Goal: Task Accomplishment & Management: Complete application form

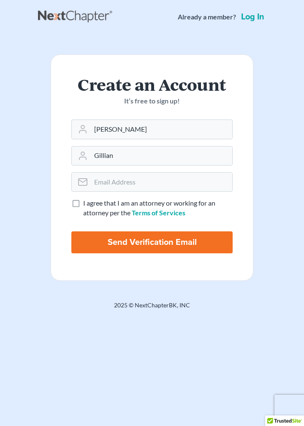
type input "Gillian"
type input "[EMAIL_ADDRESS][DOMAIN_NAME]"
click at [83, 207] on label "I agree that I am an attorney or working for an attorney per the Terms of Servi…" at bounding box center [157, 207] width 149 height 19
click at [86, 204] on input "I agree that I am an attorney or working for an attorney per the Terms of Servi…" at bounding box center [88, 200] width 5 height 5
checkbox input "true"
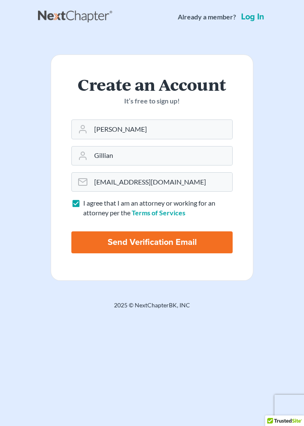
click at [97, 239] on input "Send Verification Email" at bounding box center [151, 242] width 161 height 22
type input "Thinking..."
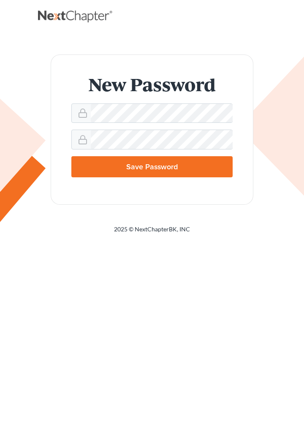
click at [125, 168] on input "Save Password" at bounding box center [151, 166] width 161 height 21
type input "Thinking..."
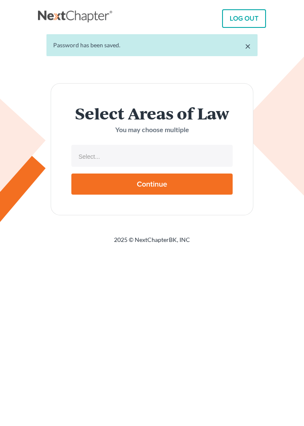
select select
click at [148, 155] on input "text" at bounding box center [150, 156] width 149 height 13
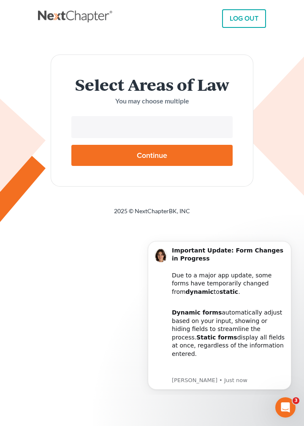
click at [278, 213] on body "LOG OUT × Password has been saved. Select Areas of Law You may choose multiple …" at bounding box center [152, 213] width 304 height 426
click at [159, 129] on input "text" at bounding box center [150, 127] width 149 height 13
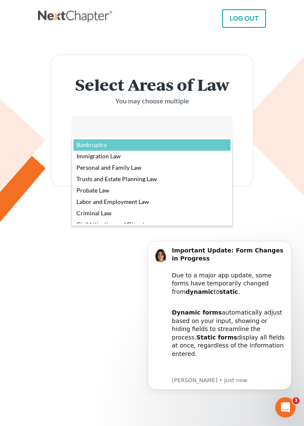
select select "4556"
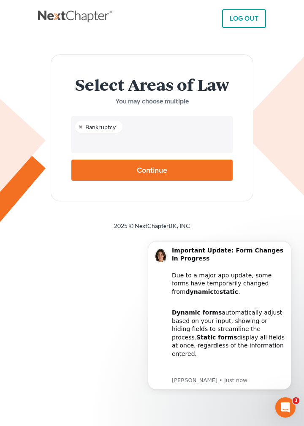
click at [116, 168] on input "Continue" at bounding box center [151, 169] width 161 height 21
type input "Thinking..."
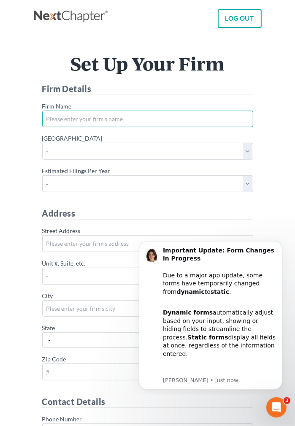
click at [54, 117] on input "* Firm Name" at bounding box center [147, 118] width 211 height 17
type input "Earl Gillian, Jr., P.C."
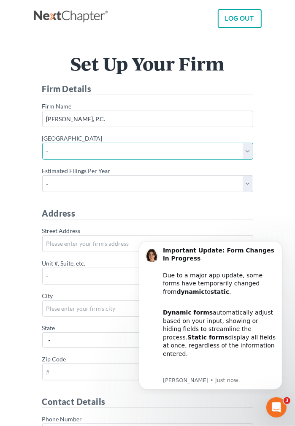
click at [42, 143] on select "- Alabama - Middle Alabama - Northern Alabama - Southern Alaska Arizona Arkansa…" at bounding box center [147, 151] width 211 height 17
select select "4"
click option "Alabama - Middle" at bounding box center [0, 0] width 0 height 0
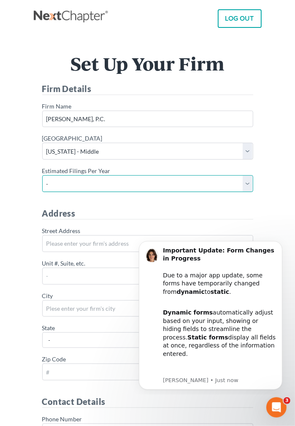
click at [42, 175] on select "- 1-10 11-50 50+" at bounding box center [147, 183] width 211 height 17
select select "50"
click option "50+" at bounding box center [0, 0] width 0 height 0
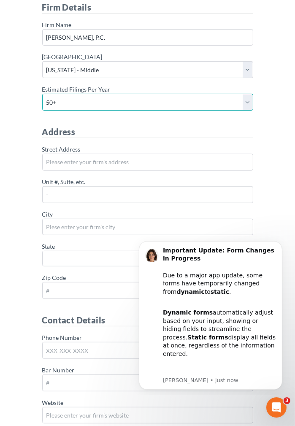
scroll to position [89, 0]
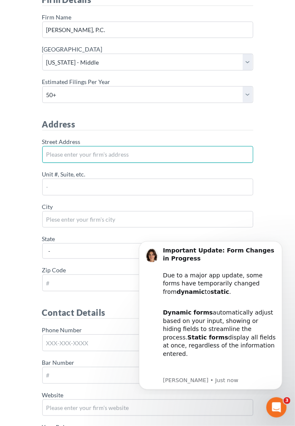
click at [62, 151] on input "* Street Address" at bounding box center [147, 154] width 211 height 17
type input "[STREET_ADDRESS]"
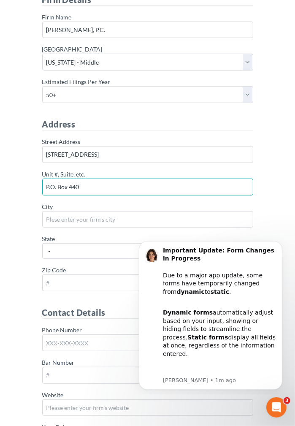
type input "P.O. Box 440"
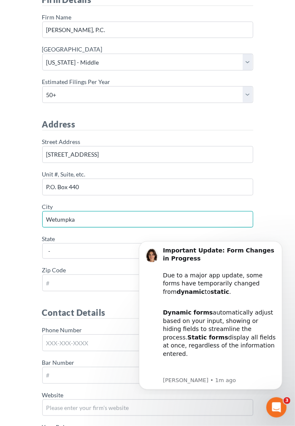
type input "Wetumpka"
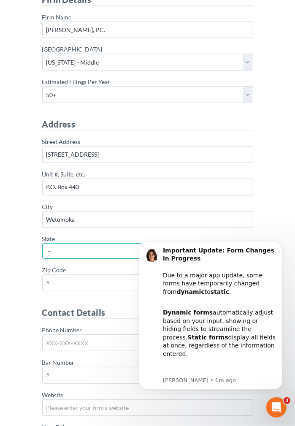
select select "AL"
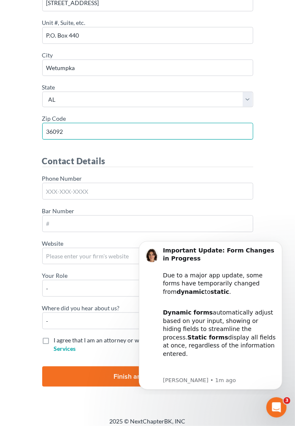
scroll to position [245, 0]
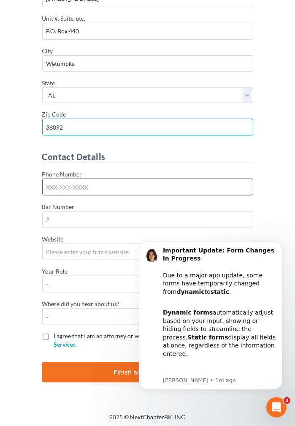
type input "36092"
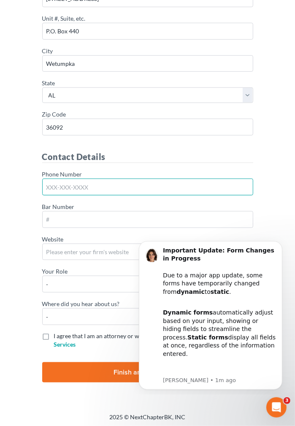
click at [54, 185] on input "Phone Number" at bounding box center [147, 186] width 211 height 17
type input "334-263-2306"
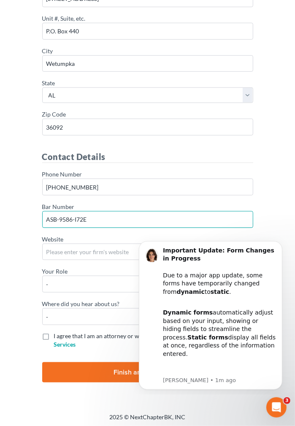
type input "ASB-9586-I72E"
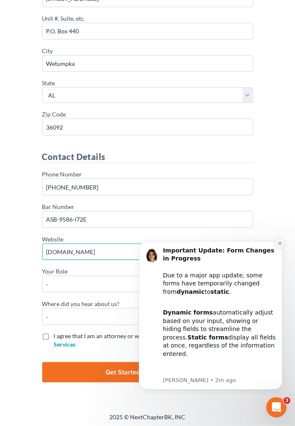
type input "www.egillian.net"
click at [277, 244] on button "Dismiss notification" at bounding box center [279, 242] width 11 height 11
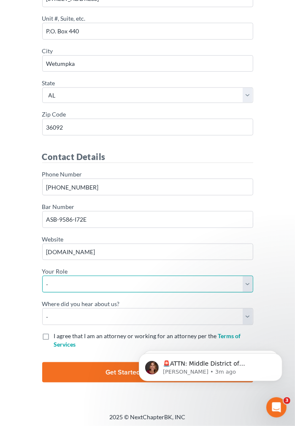
click at [42, 275] on select "- Attorney Paralegal Assistant" at bounding box center [147, 283] width 211 height 17
select select "attorney"
click option "Attorney" at bounding box center [0, 0] width 0 height 0
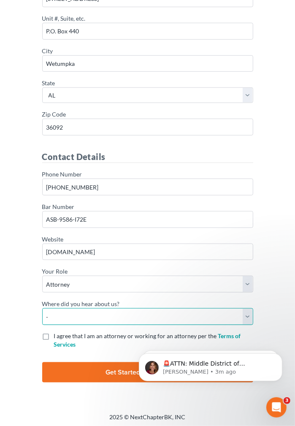
click at [42, 308] on select "- Bar association Capterra Clio Email Facebook Google Word of mouth Other" at bounding box center [147, 316] width 211 height 17
select select "Other"
click option "Other" at bounding box center [0, 0] width 0 height 0
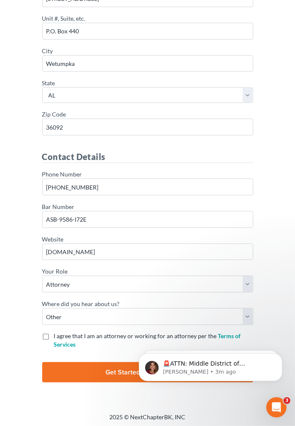
click at [54, 334] on label "I agree that I am an attorney or working for an attorney per the Terms of Servi…" at bounding box center [153, 339] width 199 height 17
click at [57, 334] on input "I agree that I am an attorney or working for an attorney per the Terms of Servi…" at bounding box center [59, 333] width 5 height 5
checkbox input "true"
click at [106, 368] on input "Finish and Start Filing!" at bounding box center [147, 372] width 211 height 20
type input "Thinking..."
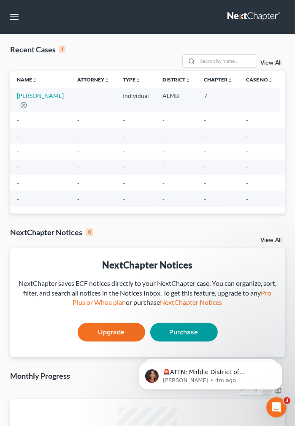
click at [77, 121] on td "-" at bounding box center [93, 120] width 46 height 16
click at [29, 121] on td "-" at bounding box center [40, 120] width 60 height 16
click at [13, 20] on button "button" at bounding box center [14, 16] width 15 height 15
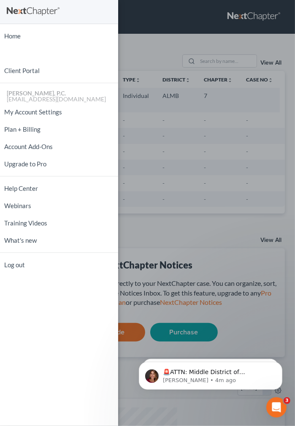
click at [13, 20] on div at bounding box center [59, 12] width 118 height 24
click at [136, 27] on div "Home New Case Client Portal Earl Gillian, Jr., P.C. egillian@bellsouth.net My A…" at bounding box center [147, 213] width 295 height 426
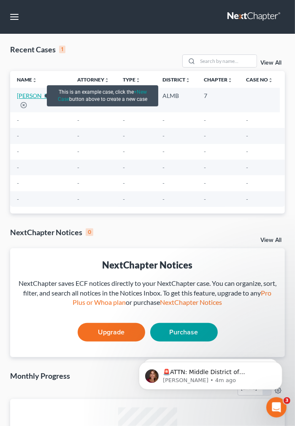
click at [37, 97] on link "[PERSON_NAME]" at bounding box center [40, 95] width 47 height 7
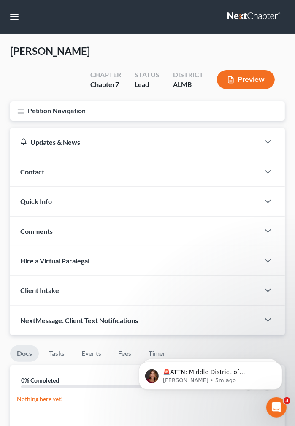
click at [45, 101] on button "Petition Navigation" at bounding box center [147, 110] width 275 height 19
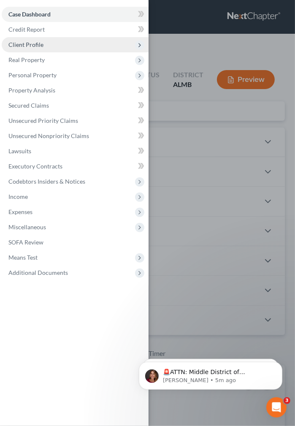
click at [36, 45] on span "Client Profile" at bounding box center [25, 44] width 35 height 7
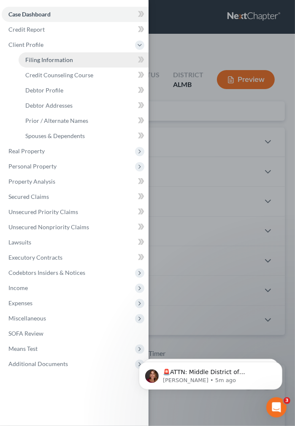
click at [38, 58] on span "Filing Information" at bounding box center [49, 59] width 48 height 7
select select "1"
select select "0"
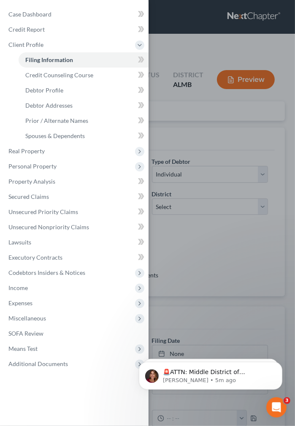
click at [190, 115] on div "Case Dashboard Payments Invoices Payments Payments Credit Report Client Profile" at bounding box center [147, 213] width 295 height 426
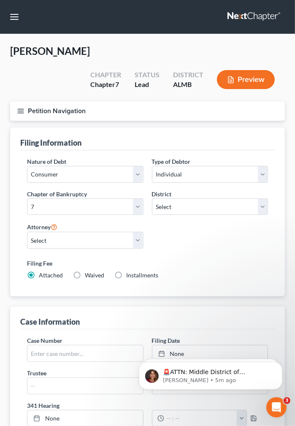
click at [239, 70] on button "Preview" at bounding box center [246, 79] width 58 height 19
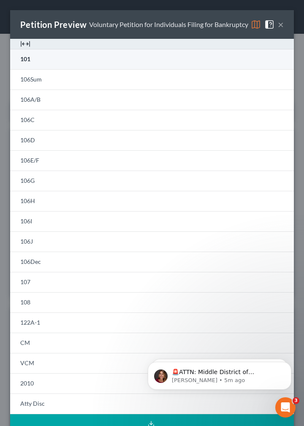
click at [88, 68] on link "101" at bounding box center [151, 59] width 283 height 20
click at [26, 62] on span "101" at bounding box center [25, 58] width 10 height 7
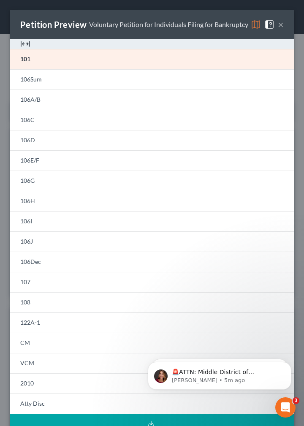
click at [278, 38] on div "Petition Preview Voluntary Petition for Individuals Filing for Bankruptcy ×" at bounding box center [151, 24] width 283 height 29
click at [278, 30] on button "×" at bounding box center [281, 24] width 6 height 10
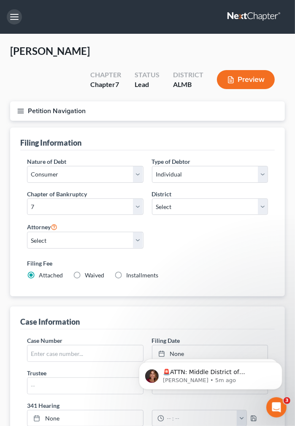
click at [16, 16] on button "button" at bounding box center [14, 16] width 15 height 15
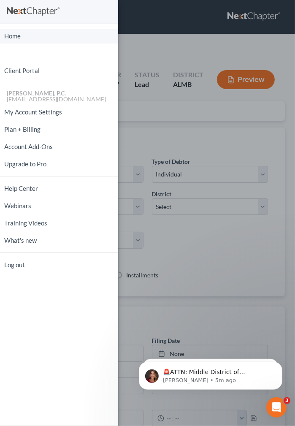
click at [9, 36] on link "Home" at bounding box center [59, 36] width 118 height 15
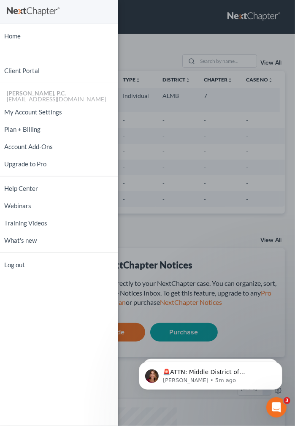
click at [156, 12] on div "Home New Case Client Portal Earl Gillian, Jr., P.C. egillian@bellsouth.net My A…" at bounding box center [147, 213] width 295 height 426
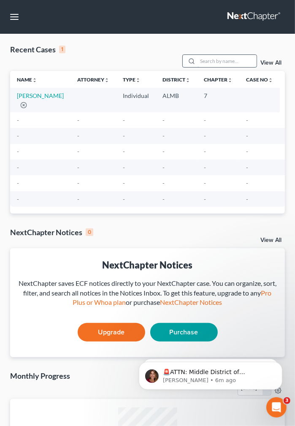
click at [197, 63] on input "search" at bounding box center [226, 61] width 59 height 12
click at [70, 94] on td at bounding box center [93, 100] width 46 height 24
click at [24, 106] on icon "button" at bounding box center [23, 105] width 7 height 7
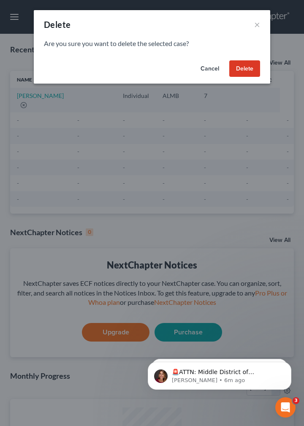
click at [207, 65] on button "Cancel" at bounding box center [210, 68] width 32 height 17
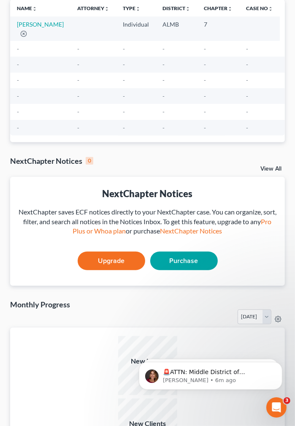
scroll to position [89, 0]
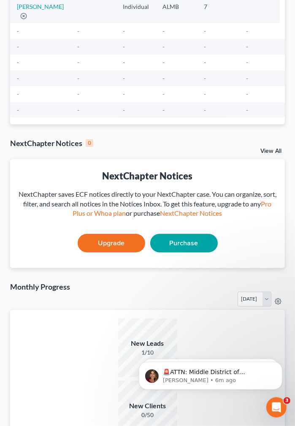
click at [266, 151] on link "View All" at bounding box center [270, 151] width 21 height 6
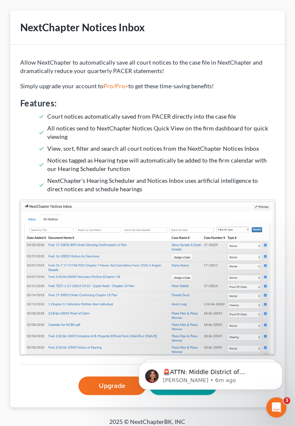
scroll to position [40, 0]
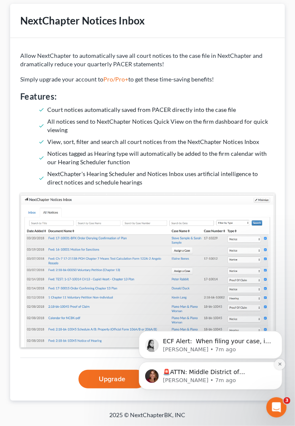
click at [279, 364] on icon "Dismiss notification" at bounding box center [279, 363] width 5 height 5
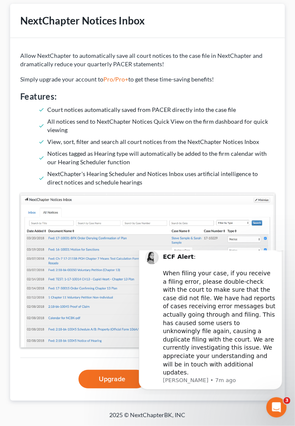
click at [279, 247] on icon "Dismiss notification" at bounding box center [279, 245] width 5 height 5
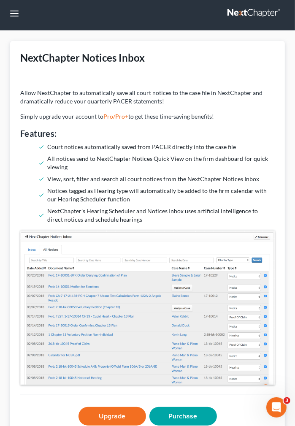
scroll to position [0, 0]
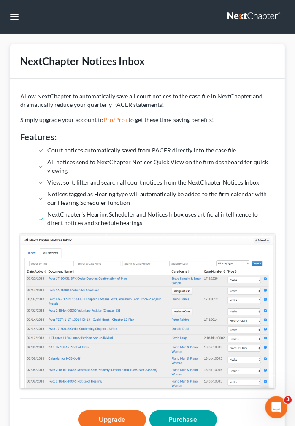
click at [274, 405] on icon "Open Intercom Messenger" at bounding box center [275, 406] width 14 height 14
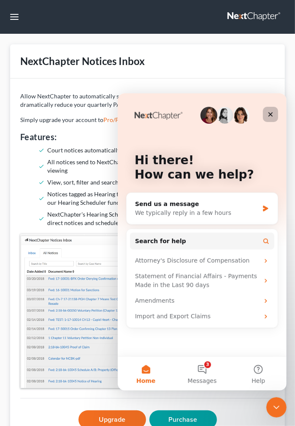
click at [272, 114] on icon "Close" at bounding box center [270, 113] width 7 height 7
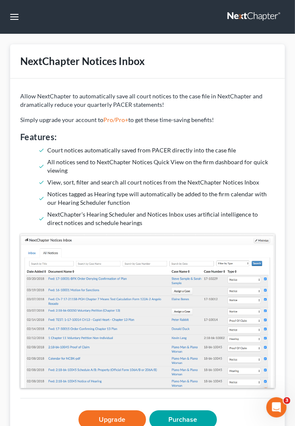
click at [256, 42] on div "NextChapter Notices Inbox Allow NextChapter to automatically save all court not…" at bounding box center [147, 242] width 295 height 417
click at [13, 15] on button "button" at bounding box center [14, 16] width 15 height 15
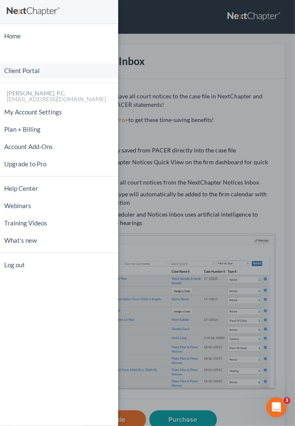
click at [20, 70] on link "Client Portal" at bounding box center [59, 70] width 118 height 15
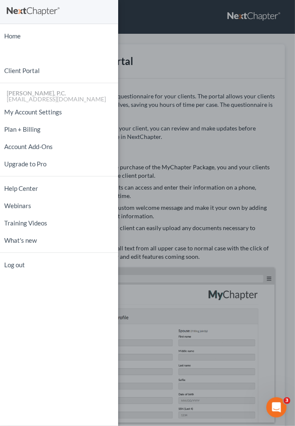
click at [166, 53] on div "Home New Case Client Portal Earl Gillian, Jr., P.C. egillian@bellsouth.net My A…" at bounding box center [147, 213] width 295 height 426
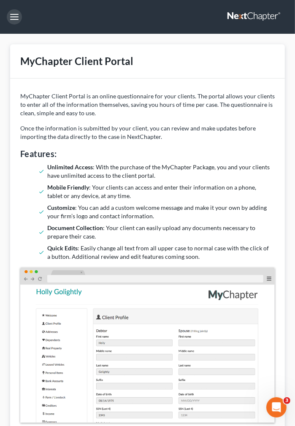
click at [11, 16] on button "button" at bounding box center [14, 16] width 15 height 15
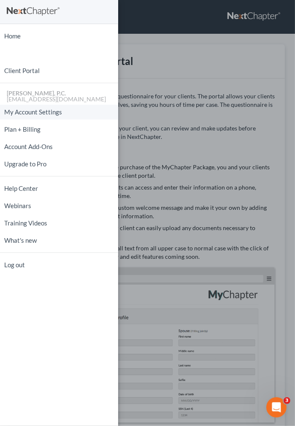
click at [14, 113] on link "My Account Settings" at bounding box center [59, 112] width 118 height 15
select select "0"
select select "24"
select select "0"
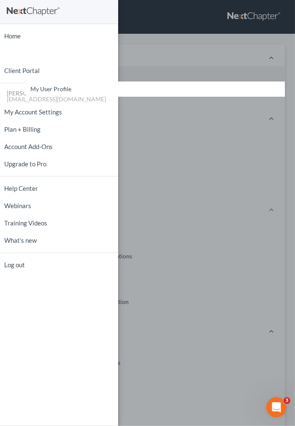
click at [178, 48] on div "Home New Case Client Portal Earl Gillian, Jr., P.C. egillian@bellsouth.net My A…" at bounding box center [147, 213] width 295 height 426
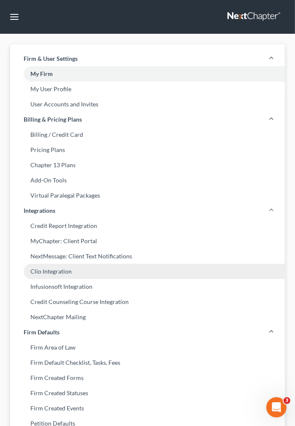
click at [49, 270] on link "Clio Integration" at bounding box center [147, 271] width 275 height 15
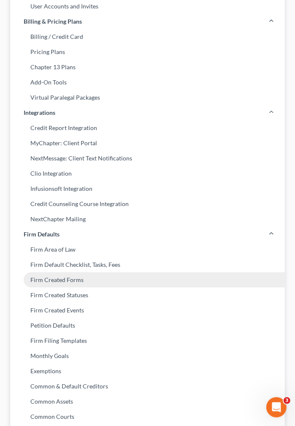
scroll to position [44, 0]
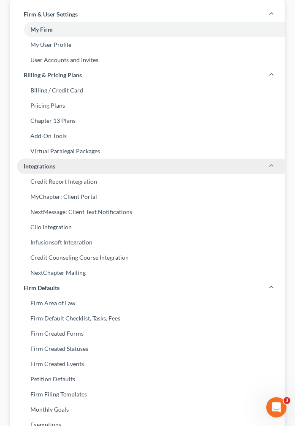
click at [271, 164] on polyline at bounding box center [271, 165] width 3 height 2
click at [271, 162] on link "Integrations" at bounding box center [147, 166] width 275 height 15
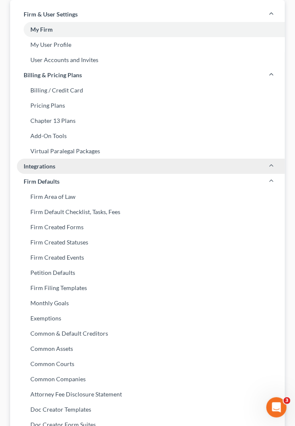
click at [271, 163] on icon at bounding box center [271, 165] width 7 height 7
click at [271, 165] on polyline at bounding box center [271, 165] width 3 height 2
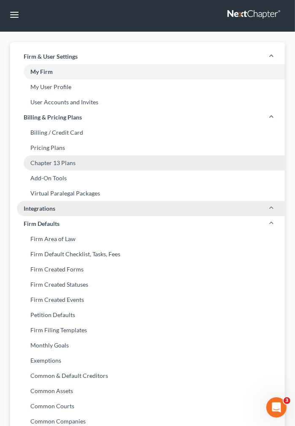
scroll to position [0, 0]
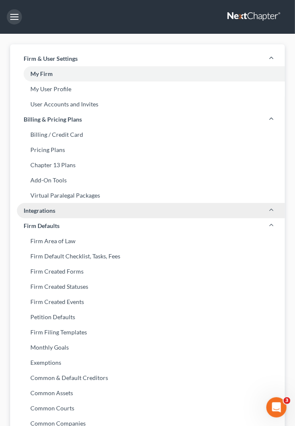
click at [16, 13] on button "button" at bounding box center [14, 16] width 15 height 15
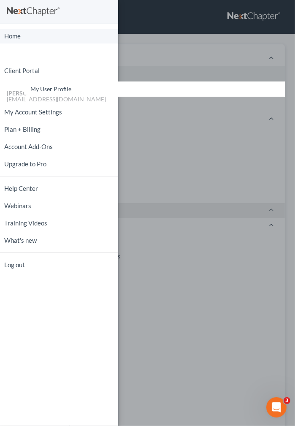
click at [15, 33] on link "Home" at bounding box center [59, 36] width 118 height 15
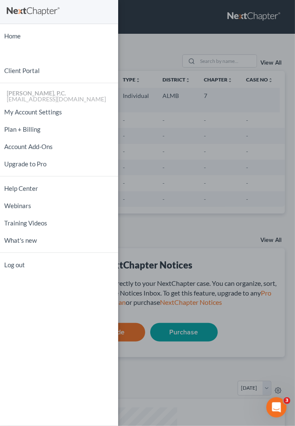
click at [146, 20] on div "Home New Case Client Portal Earl Gillian, Jr., P.C. egillian@bellsouth.net My A…" at bounding box center [147, 213] width 295 height 426
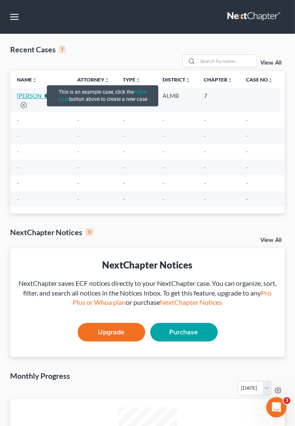
click at [39, 97] on link "Doe, John" at bounding box center [40, 95] width 47 height 7
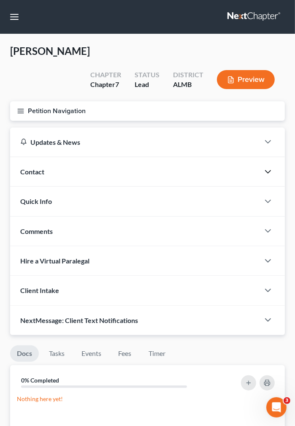
click at [270, 170] on polyline "button" at bounding box center [267, 171] width 5 height 3
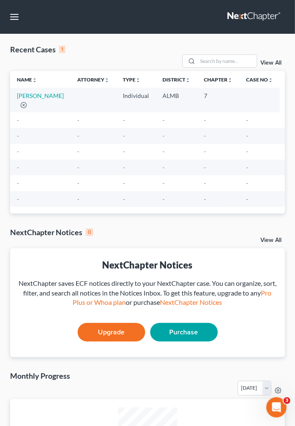
click at [36, 49] on div "Recent Cases 1" at bounding box center [37, 49] width 55 height 10
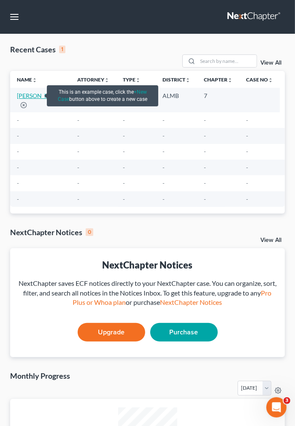
click at [35, 98] on link "Doe, John" at bounding box center [40, 95] width 47 height 7
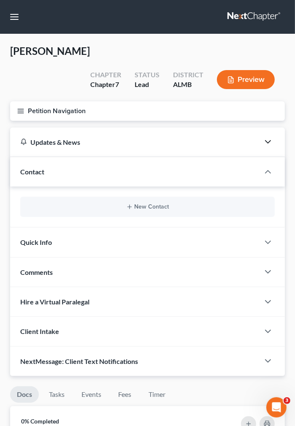
click at [267, 137] on icon "button" at bounding box center [268, 142] width 10 height 10
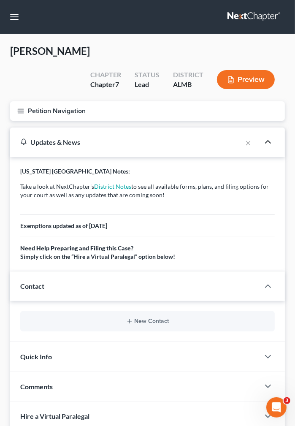
click at [267, 137] on icon "button" at bounding box center [268, 142] width 10 height 10
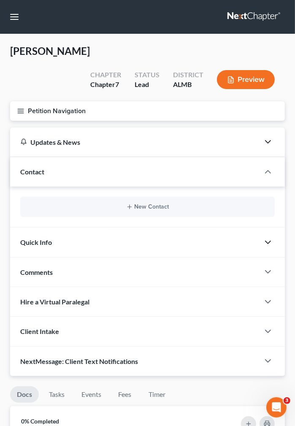
click at [267, 237] on icon "button" at bounding box center [268, 242] width 10 height 10
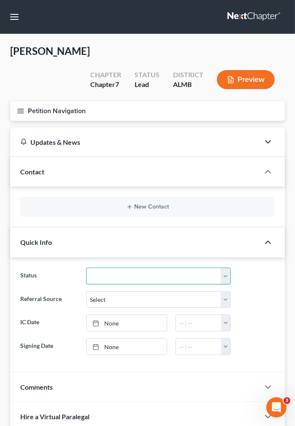
click at [86, 267] on select "Discharged Discharged & Reported Discharge Litigation Dismissal Notice Dismisse…" at bounding box center [158, 275] width 145 height 17
click at [227, 267] on select "Discharged Discharged & Reported Discharge Litigation Dismissal Notice Dismisse…" at bounding box center [158, 275] width 145 height 17
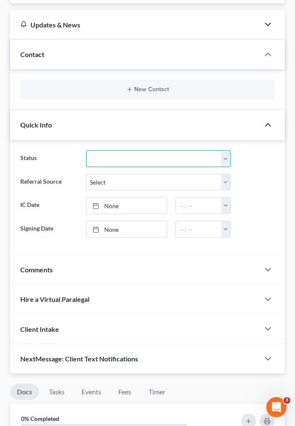
scroll to position [133, 0]
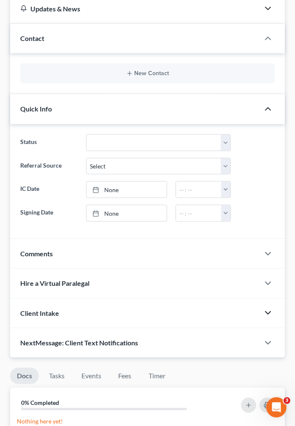
click at [266, 307] on icon "button" at bounding box center [268, 312] width 10 height 10
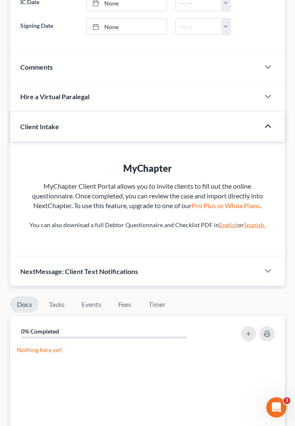
scroll to position [356, 0]
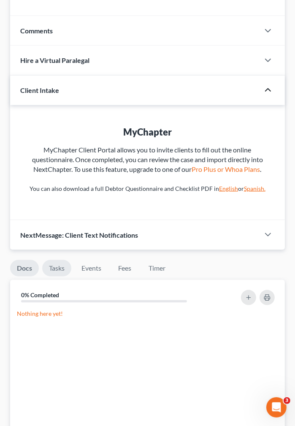
click at [57, 260] on link "Tasks" at bounding box center [56, 268] width 29 height 16
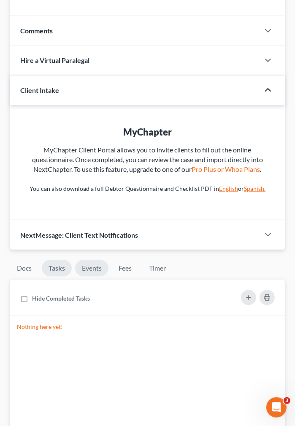
click at [95, 260] on link "Events" at bounding box center [91, 268] width 33 height 16
click at [121, 260] on link "Fees" at bounding box center [125, 268] width 27 height 16
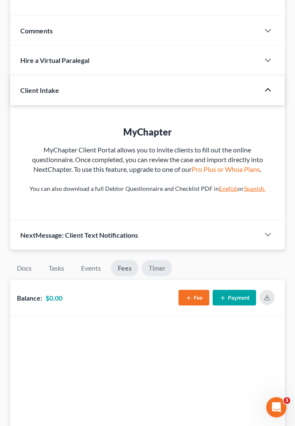
click at [157, 260] on link "Timer" at bounding box center [157, 268] width 30 height 16
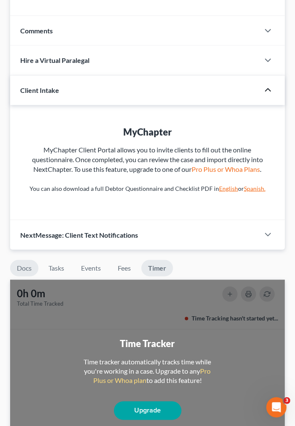
click at [17, 260] on link "Docs" at bounding box center [24, 268] width 28 height 16
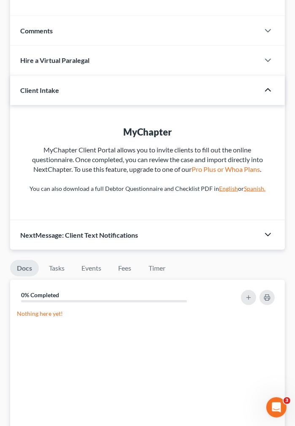
click at [268, 229] on icon "button" at bounding box center [268, 234] width 10 height 10
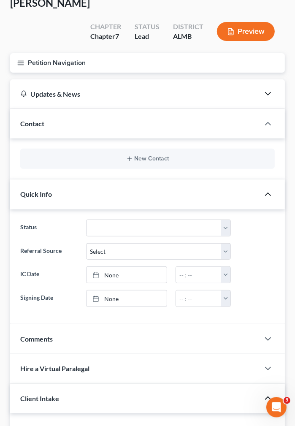
scroll to position [0, 0]
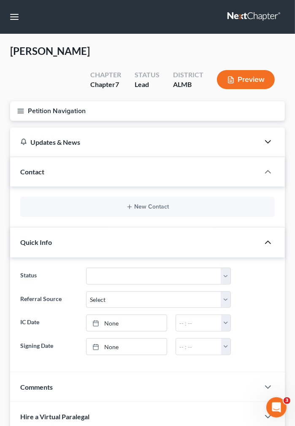
click at [267, 241] on polyline "button" at bounding box center [267, 242] width 5 height 3
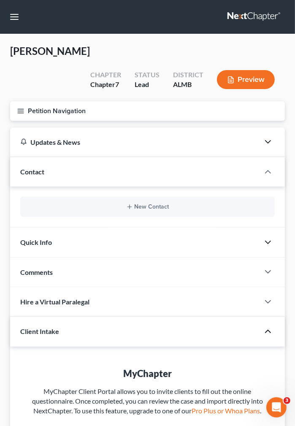
click at [267, 330] on polyline "button" at bounding box center [267, 331] width 5 height 3
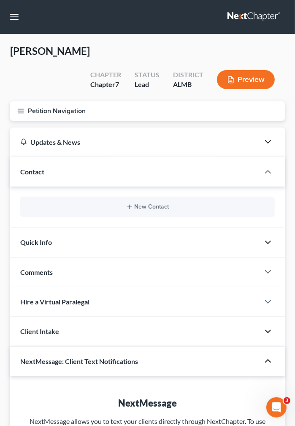
click at [268, 330] on polyline "button" at bounding box center [267, 331] width 5 height 3
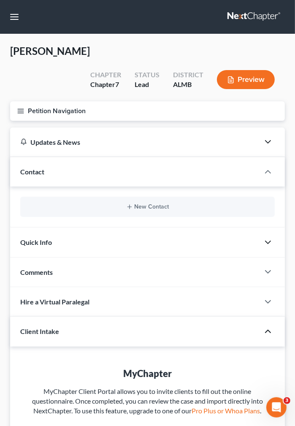
click at [24, 107] on icon "button" at bounding box center [21, 111] width 8 height 8
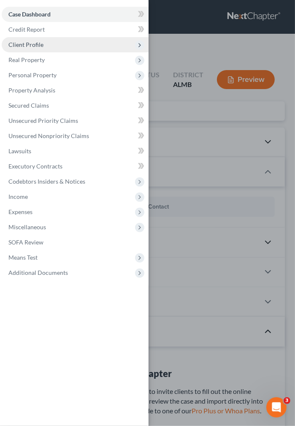
click at [33, 38] on span "Client Profile" at bounding box center [75, 44] width 147 height 15
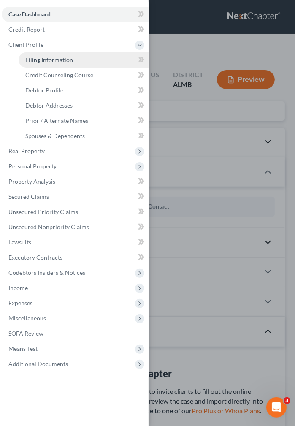
click at [45, 58] on span "Filing Information" at bounding box center [49, 59] width 48 height 7
select select "1"
select select "0"
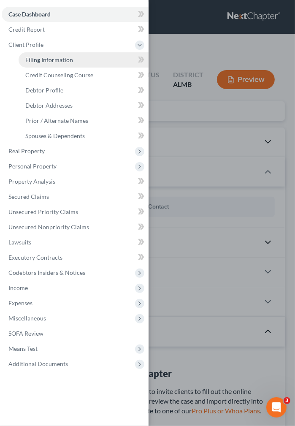
select select "0"
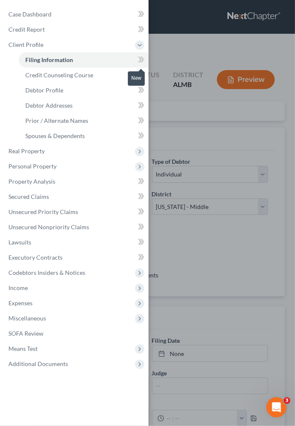
click at [141, 57] on icon at bounding box center [141, 59] width 6 height 11
click at [202, 93] on div "Case Dashboard Payments Invoices Payments Payments Credit Report Client Profile" at bounding box center [147, 213] width 295 height 426
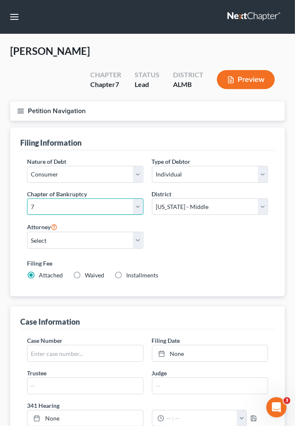
click at [27, 198] on select "Select 7 11 12 13" at bounding box center [85, 206] width 116 height 17
select select "3"
click option "13" at bounding box center [0, 0] width 0 height 0
click at [85, 271] on label "Installments Installments" at bounding box center [101, 275] width 32 height 8
click at [88, 271] on input "Installments Installments" at bounding box center [90, 273] width 5 height 5
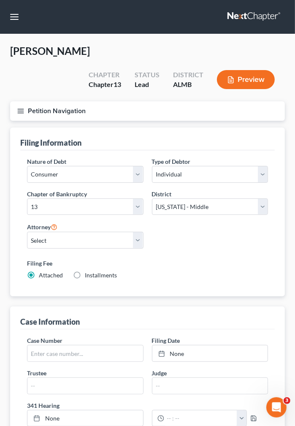
radio input "true"
radio input "false"
type input "0.00"
radio input "true"
type input "0.00"
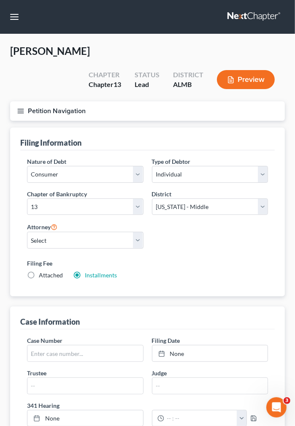
type input "0.00"
type input "09/10/2025"
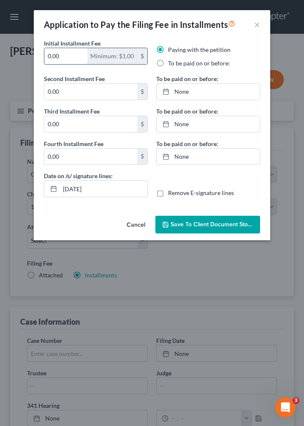
click at [72, 53] on input "0.00" at bounding box center [65, 56] width 43 height 16
type input "0"
type input "10.00"
click at [188, 221] on span "Save to Client Document Storage" at bounding box center [214, 224] width 89 height 7
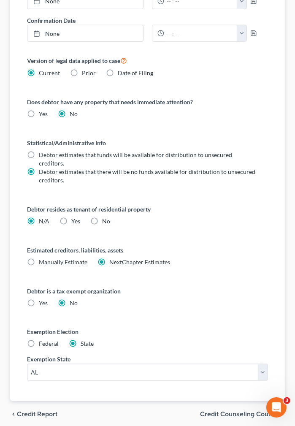
scroll to position [420, 0]
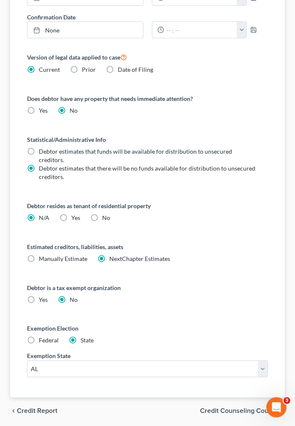
click at [231, 407] on span "Credit Counseling Course" at bounding box center [239, 410] width 78 height 7
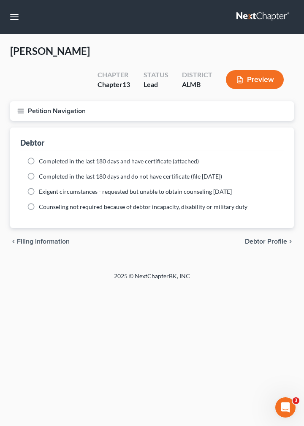
click at [39, 157] on label "Completed in the last 180 days and have certificate (attached)" at bounding box center [119, 161] width 160 height 8
click at [42, 157] on input "Completed in the last 180 days and have certificate (attached)" at bounding box center [44, 159] width 5 height 5
radio input "true"
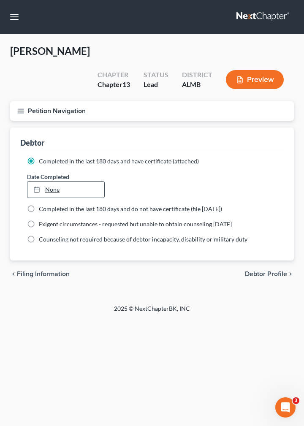
click at [51, 181] on link "None" at bounding box center [65, 189] width 77 height 16
type input "9/10/2025"
click at [263, 270] on span "Debtor Profile" at bounding box center [266, 273] width 42 height 7
select select "0"
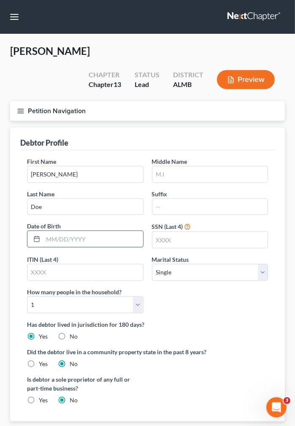
click at [60, 231] on input "text" at bounding box center [93, 239] width 100 height 16
click at [40, 235] on icon at bounding box center [36, 238] width 7 height 7
click at [34, 235] on icon at bounding box center [36, 238] width 7 height 7
click at [63, 231] on input "text" at bounding box center [93, 239] width 100 height 16
click at [77, 231] on input "text" at bounding box center [93, 239] width 100 height 16
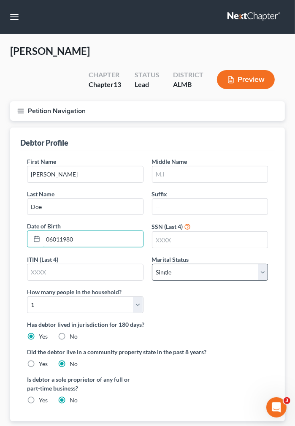
type input "06011980"
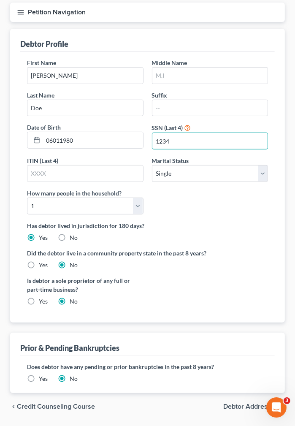
scroll to position [103, 0]
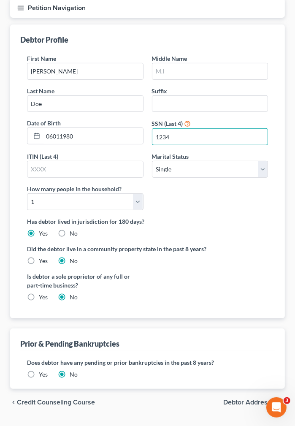
type input "1234"
click at [243, 399] on span "Debtor Addresses" at bounding box center [250, 402] width 55 height 7
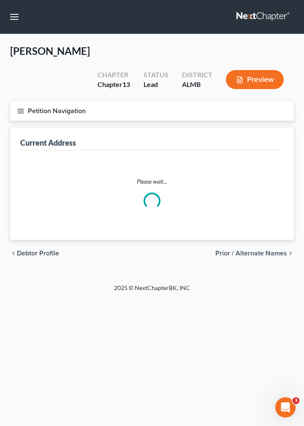
select select "0"
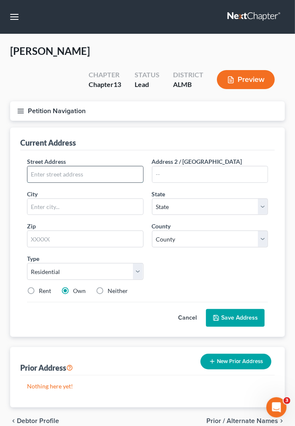
click at [43, 166] on input "text" at bounding box center [85, 174] width 116 height 16
type input "123 Main St"
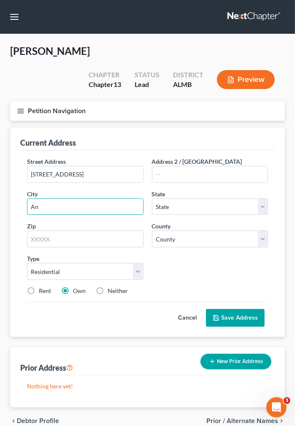
type input "A"
type input "Montgomery"
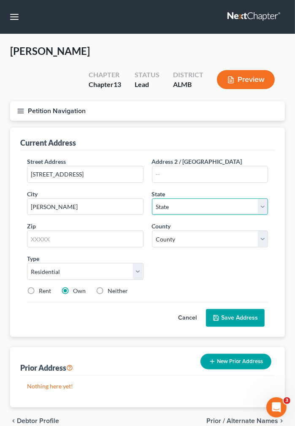
select select "0"
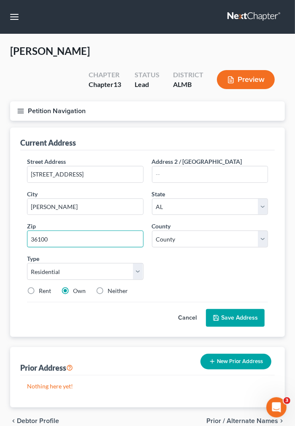
type input "36100"
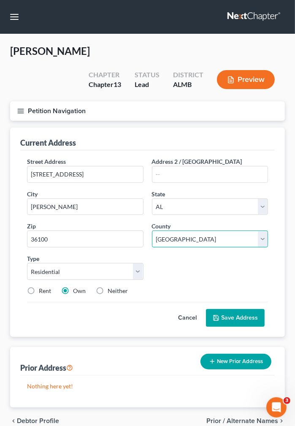
click at [152, 230] on select "County Autauga County Baldwin County Barbour County Bibb County Blount County B…" at bounding box center [210, 238] width 116 height 17
select select "50"
click option "Montgomery County" at bounding box center [0, 0] width 0 height 0
click at [176, 247] on div "Street Address * 123 Main St Address 2 / PO Box City * Montgomery State * State…" at bounding box center [147, 229] width 249 height 145
click at [108, 286] on label "Neither" at bounding box center [118, 290] width 20 height 8
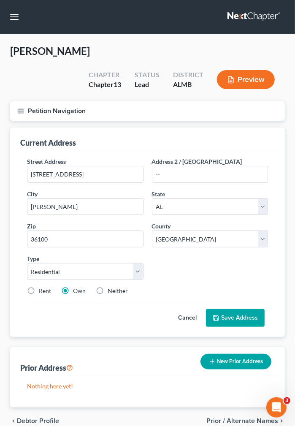
click at [111, 286] on input "Neither" at bounding box center [113, 288] width 5 height 5
radio input "true"
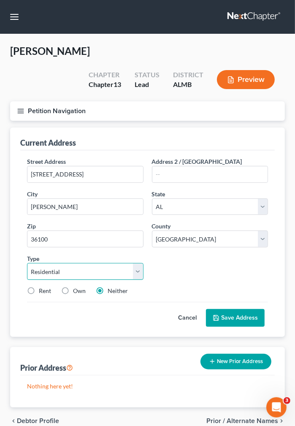
click at [27, 263] on select "Select Residential Mailing Rental Business" at bounding box center [85, 271] width 116 height 17
click at [141, 263] on select "Select Residential Mailing Rental Business" at bounding box center [85, 271] width 116 height 17
click at [217, 309] on button "Save Address" at bounding box center [235, 318] width 59 height 18
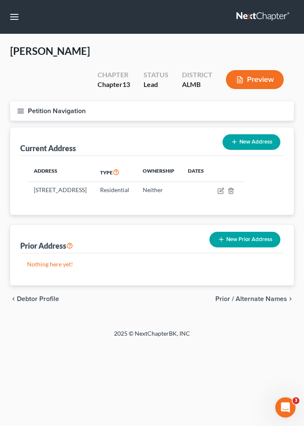
click at [258, 295] on span "Prior / Alternate Names" at bounding box center [251, 298] width 72 height 7
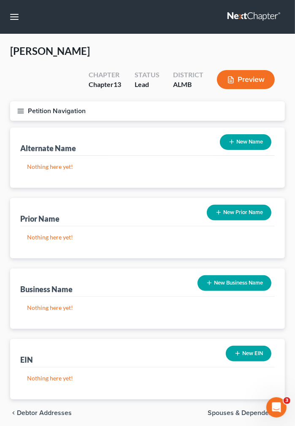
click at [258, 409] on span "Spouses & Dependents" at bounding box center [243, 412] width 70 height 7
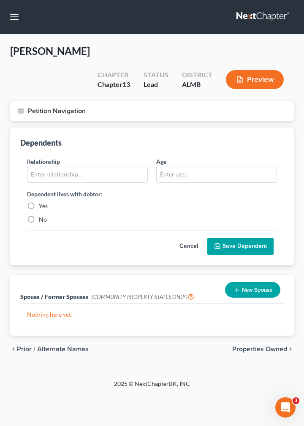
click at [250, 345] on span "Properties Owned" at bounding box center [259, 348] width 55 height 7
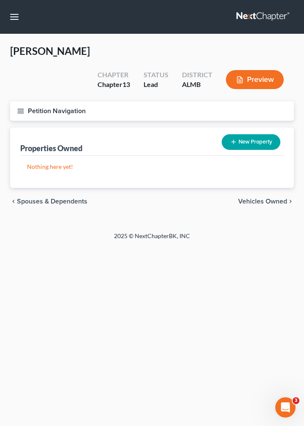
click at [243, 134] on button "New Property" at bounding box center [250, 142] width 59 height 16
select select "0"
select select "50"
select select "0"
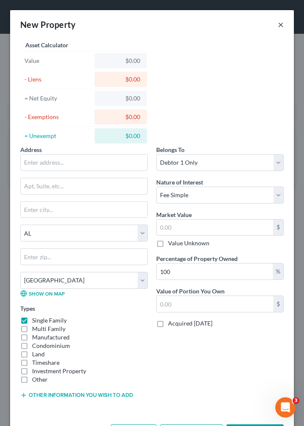
click at [278, 25] on button "×" at bounding box center [281, 24] width 6 height 10
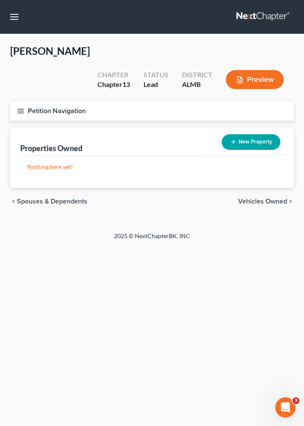
click at [256, 198] on span "Vehicles Owned" at bounding box center [262, 201] width 49 height 7
click at [249, 134] on button "New Vehicle" at bounding box center [253, 142] width 54 height 16
select select "0"
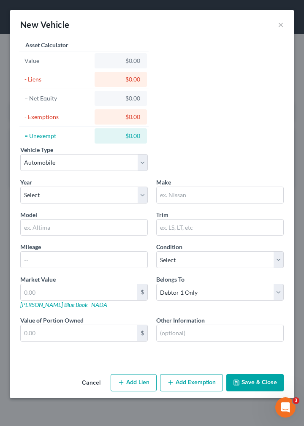
click at [105, 62] on div "$0.00" at bounding box center [120, 61] width 39 height 8
click at [129, 60] on div "$0.00" at bounding box center [120, 61] width 39 height 8
click at [20, 186] on select "Select 2026 2025 2024 2023 2022 2021 2020 2019 2018 2017 2016 2015 2014 2013 20…" at bounding box center [83, 194] width 127 height 17
select select "6"
click option "2020" at bounding box center [0, 0] width 0 height 0
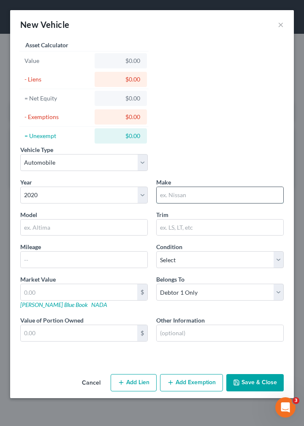
click at [189, 193] on input "text" at bounding box center [219, 195] width 127 height 16
type input "Ford"
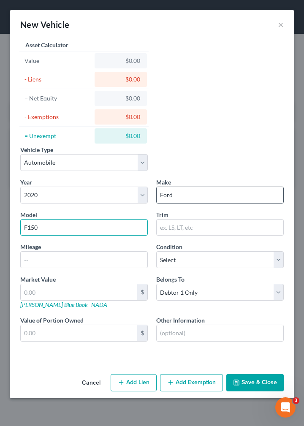
type input "F150"
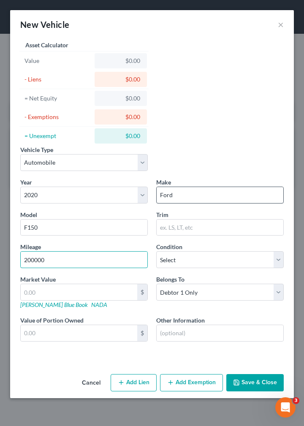
type input "200000"
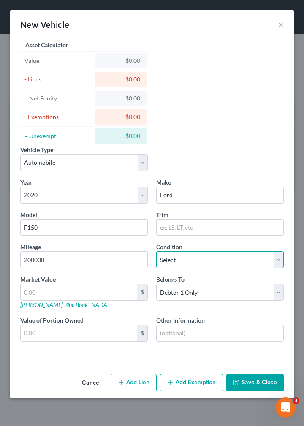
click at [156, 251] on select "Select Excellent Very Good Good Fair Poor" at bounding box center [219, 259] width 127 height 17
select select "3"
click option "Fair" at bounding box center [0, 0] width 0 height 0
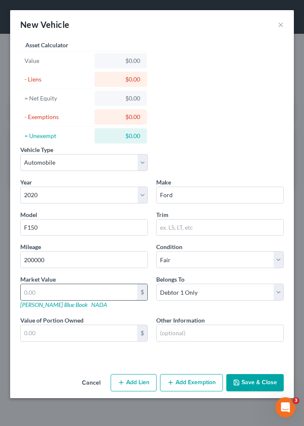
click at [65, 289] on input "text" at bounding box center [79, 292] width 116 height 16
type input "7"
type input "7.00"
type input "75"
type input "75.00"
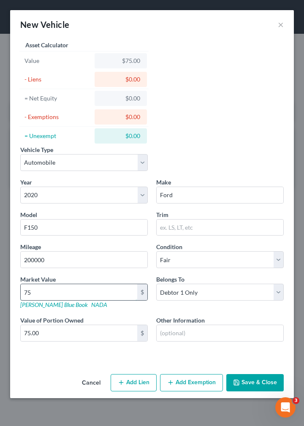
type input "750"
type input "750.00"
type input "7500"
type input "7,500.00"
type input "7,500"
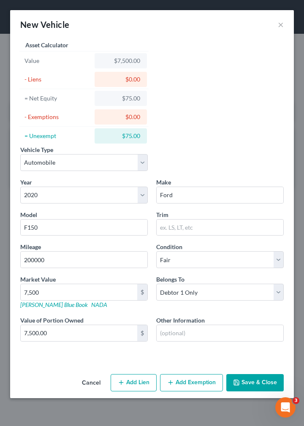
click at [132, 383] on button "Add Lien" at bounding box center [133, 383] width 46 height 18
select select "0"
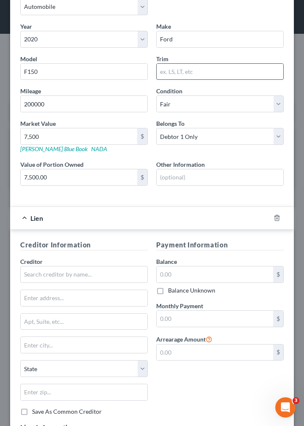
scroll to position [170, 0]
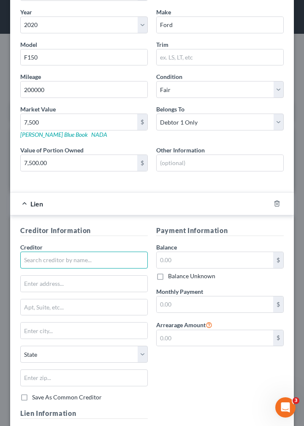
click at [68, 257] on input "text" at bounding box center [83, 259] width 127 height 17
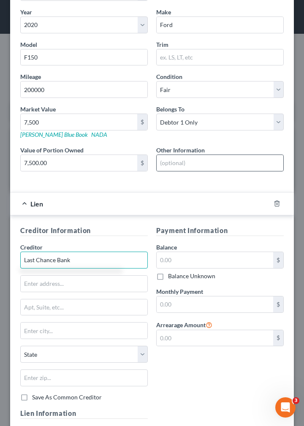
type input "Last Chance Bank"
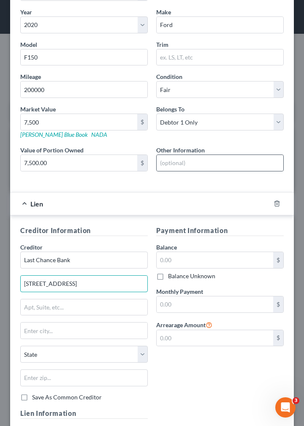
type input "999 Shyster St"
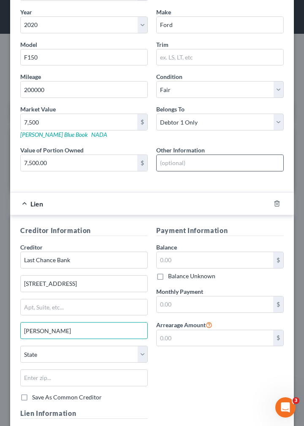
type input "Montgomery"
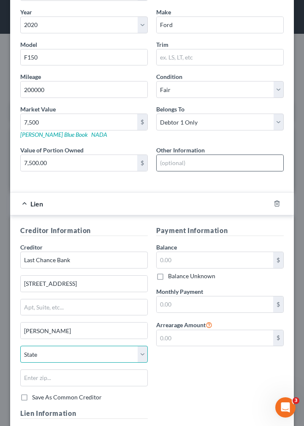
select select "0"
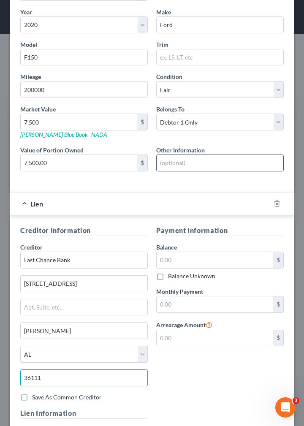
type input "36111"
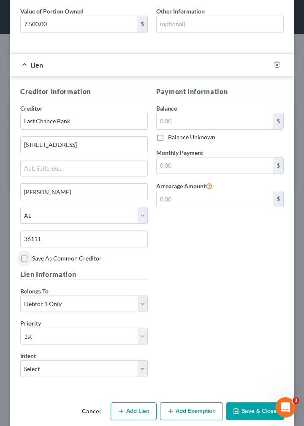
scroll to position [316, 0]
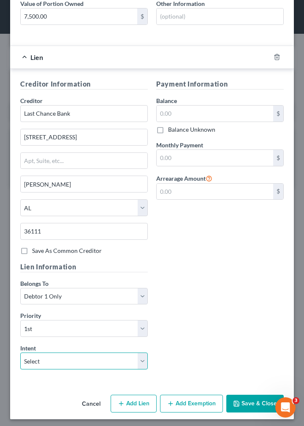
click at [20, 352] on select "Select Surrender Redeem Reaffirm Avoid Other" at bounding box center [83, 360] width 127 height 17
click at [138, 359] on select "Select Surrender Redeem Reaffirm Avoid Other" at bounding box center [83, 360] width 127 height 17
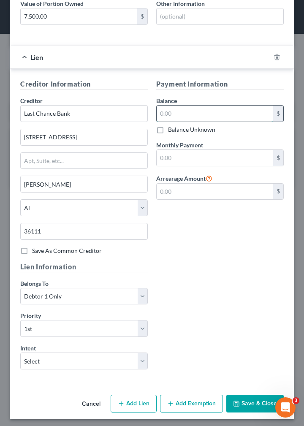
click at [191, 112] on input "text" at bounding box center [214, 113] width 116 height 16
type input "12,500"
type input "400"
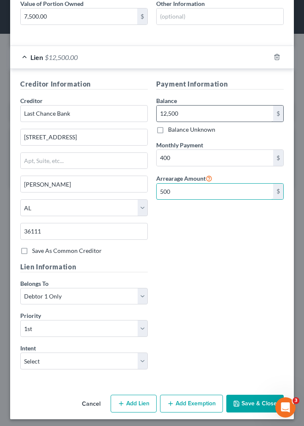
type input "500"
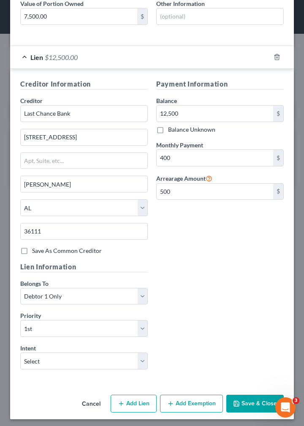
click at [178, 401] on button "Add Exemption" at bounding box center [191, 403] width 63 height 18
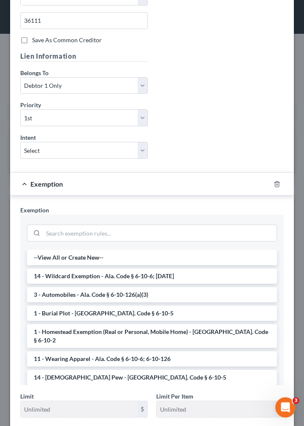
scroll to position [529, 0]
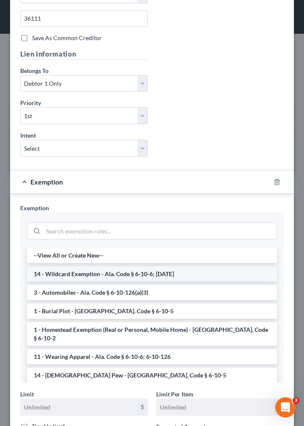
click at [109, 269] on li "14 - Wildcard Exemption - Ala. Code § 6-10-6; 6-10-12" at bounding box center [152, 273] width 250 height 15
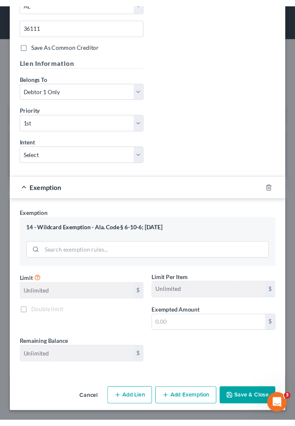
scroll to position [519, 0]
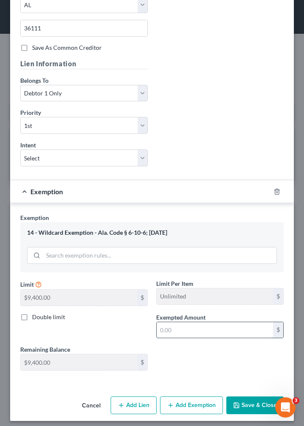
click at [172, 325] on input "text" at bounding box center [214, 330] width 116 height 16
type input "1"
click at [235, 399] on button "Save & Close" at bounding box center [254, 405] width 57 height 18
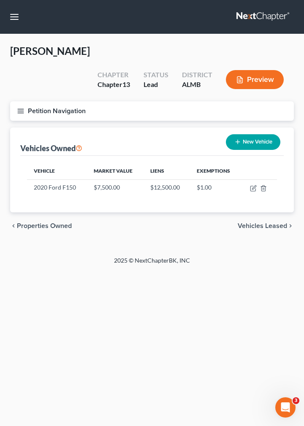
click at [251, 222] on span "Vehicles Leased" at bounding box center [261, 225] width 49 height 7
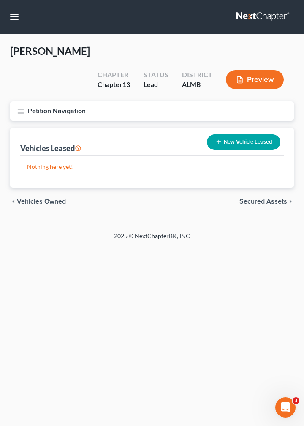
click at [275, 198] on span "Secured Assets" at bounding box center [263, 201] width 48 height 7
click at [275, 198] on span "Personal Items" at bounding box center [264, 201] width 45 height 7
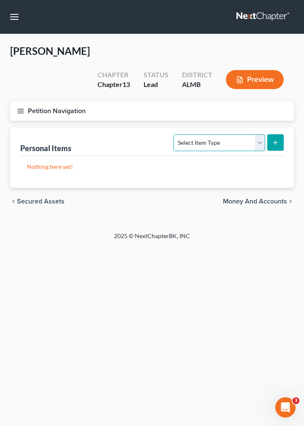
click at [173, 134] on select "Select Item Type Clothing Collectibles Of Value Electronics Firearms Household …" at bounding box center [218, 142] width 91 height 17
select select "clothing"
click option "Clothing" at bounding box center [0, 0] width 0 height 0
click at [275, 140] on line "submit" at bounding box center [275, 142] width 0 height 4
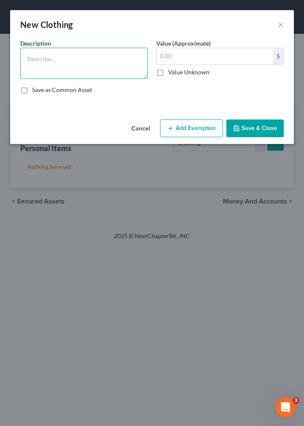
click at [73, 56] on textarea at bounding box center [83, 63] width 127 height 31
type textarea "Wearing Apparel"
type input "250"
click at [184, 136] on button "Add Exemption" at bounding box center [191, 128] width 63 height 18
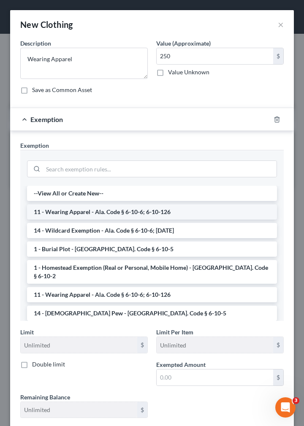
click at [121, 219] on li "11 - Wearing Apparel - Ala. Code § 6-10-6; 6-10-126" at bounding box center [152, 211] width 250 height 15
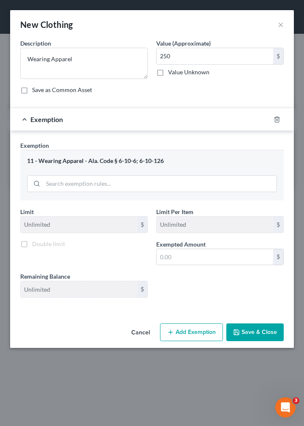
click at [121, 221] on div "Limit Unlimited $" at bounding box center [84, 220] width 136 height 26
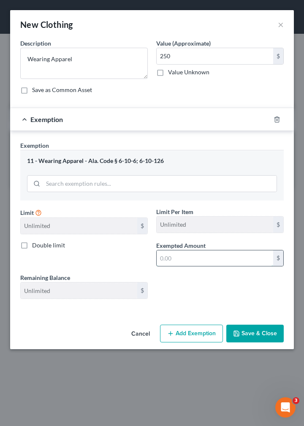
click at [185, 266] on input "text" at bounding box center [214, 258] width 116 height 16
type input "250"
click at [238, 336] on icon "button" at bounding box center [236, 333] width 5 height 5
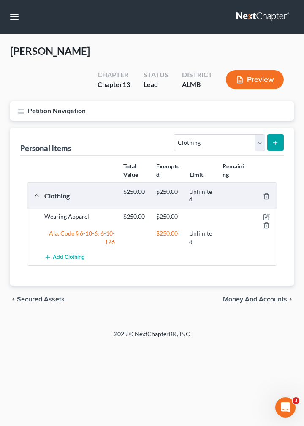
click at [275, 140] on line "submit" at bounding box center [275, 142] width 0 height 4
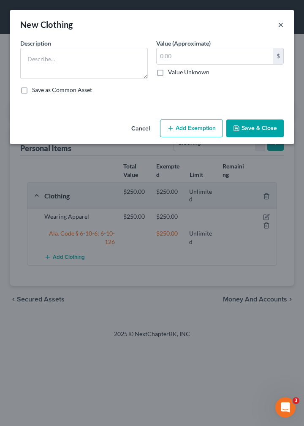
click at [280, 23] on button "×" at bounding box center [281, 24] width 6 height 10
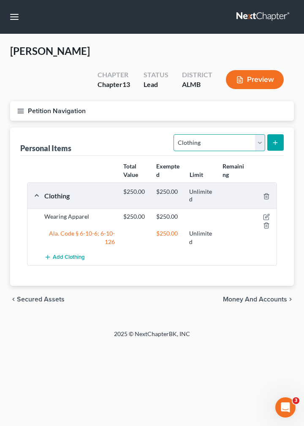
click at [173, 134] on select "Select Item Type Clothing Collectibles Of Value Electronics Firearms Household …" at bounding box center [218, 142] width 91 height 17
select select "household_goods"
click option "Household Goods" at bounding box center [0, 0] width 0 height 0
click at [274, 139] on icon "submit" at bounding box center [275, 142] width 7 height 7
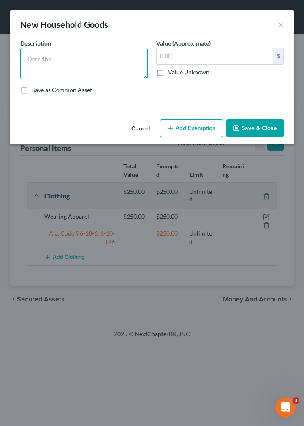
click at [60, 55] on textarea at bounding box center [83, 63] width 127 height 31
type textarea "Furniture, appliances, household good, etc"
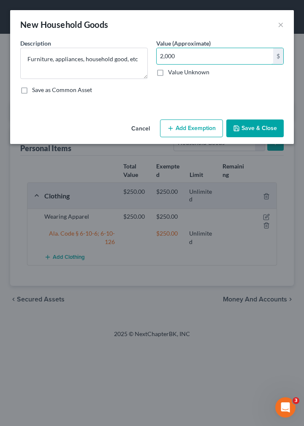
type input "2,000"
click at [196, 135] on button "Add Exemption" at bounding box center [191, 128] width 63 height 18
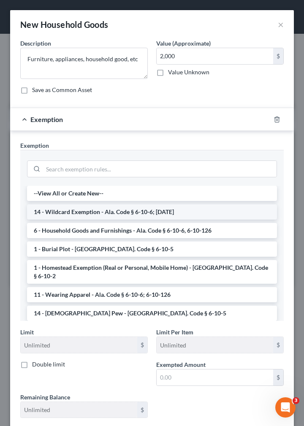
click at [94, 219] on li "14 - Wildcard Exemption - Ala. Code § 6-10-6; 6-10-12" at bounding box center [152, 211] width 250 height 15
click at [94, 327] on div "Limit Unlimited $" at bounding box center [84, 340] width 136 height 26
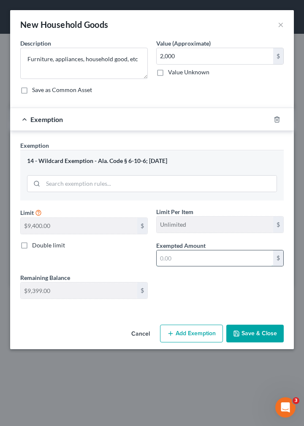
click at [168, 261] on input "text" at bounding box center [214, 258] width 116 height 16
type input "2,000"
click at [241, 340] on button "Save & Close" at bounding box center [254, 333] width 57 height 18
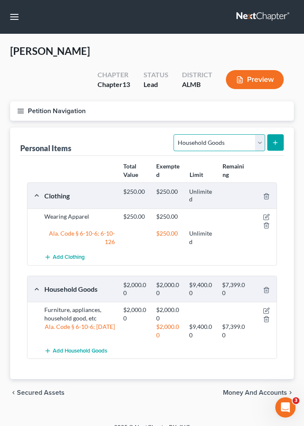
click at [173, 134] on select "Select Item Type Clothing Collectibles Of Value Electronics Firearms Household …" at bounding box center [218, 142] width 91 height 17
select select "electronics"
click option "Electronics" at bounding box center [0, 0] width 0 height 0
click at [277, 139] on icon "submit" at bounding box center [275, 142] width 7 height 7
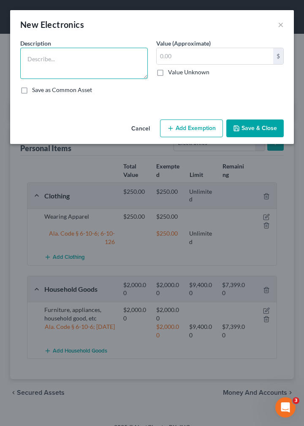
click at [72, 58] on textarea at bounding box center [83, 63] width 127 height 31
type textarea "TV, cell phone, laptop"
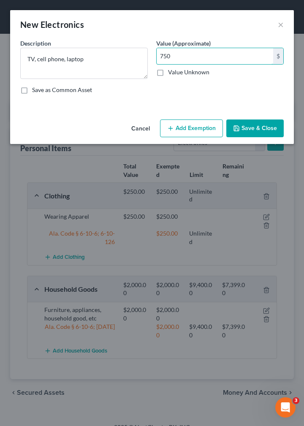
type input "750"
click at [186, 134] on button "Add Exemption" at bounding box center [191, 128] width 63 height 18
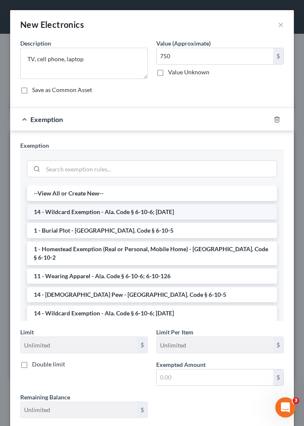
click at [100, 219] on li "14 - Wildcard Exemption - Ala. Code § 6-10-6; 6-10-12" at bounding box center [152, 211] width 250 height 15
click at [100, 327] on div "Limit Unlimited $" at bounding box center [84, 340] width 136 height 26
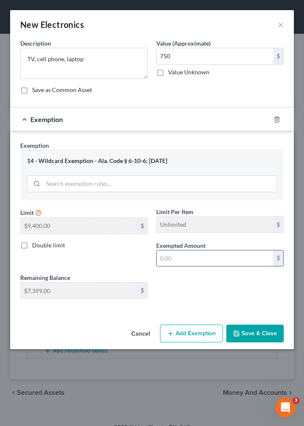
click at [187, 265] on input "text" at bounding box center [214, 258] width 116 height 16
type input "750"
click at [249, 338] on button "Save & Close" at bounding box center [254, 333] width 57 height 18
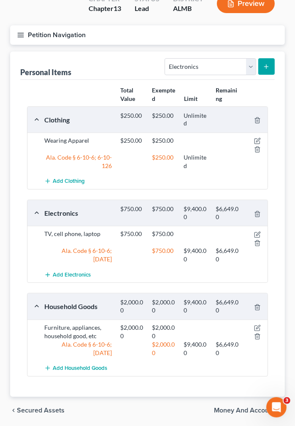
scroll to position [84, 0]
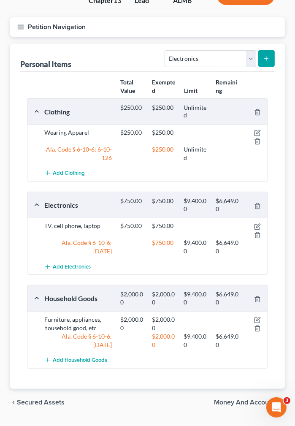
click at [258, 399] on span "Money and Accounts" at bounding box center [246, 402] width 64 height 7
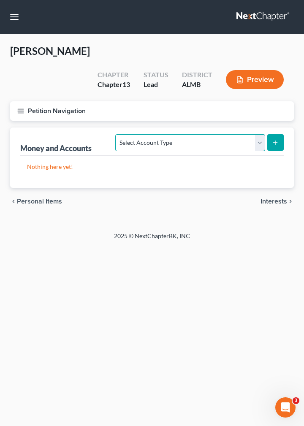
click at [115, 134] on select "Select Account Type Brokerage Cash on Hand Certificates of Deposit Checking Acc…" at bounding box center [189, 142] width 149 height 17
select select "checking"
click option "Checking Account" at bounding box center [0, 0] width 0 height 0
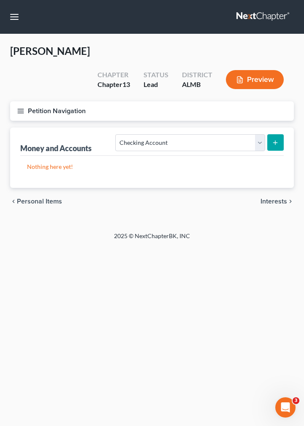
click at [275, 139] on icon "submit" at bounding box center [275, 142] width 7 height 7
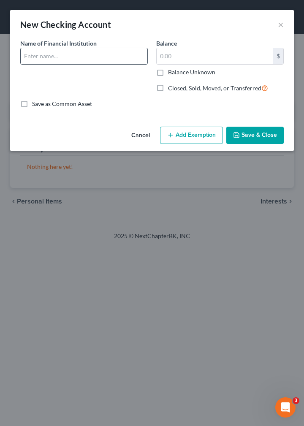
click at [64, 57] on input "text" at bounding box center [84, 56] width 127 height 16
type input "XYZ Bank"
click at [183, 55] on input "text" at bounding box center [214, 56] width 116 height 16
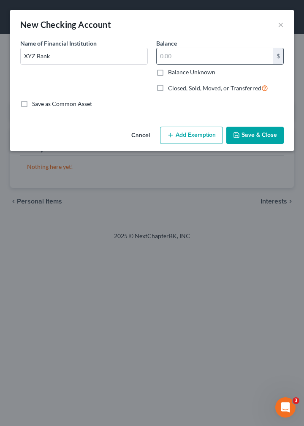
click at [183, 55] on input "text" at bounding box center [214, 56] width 116 height 16
type input "100"
click at [196, 132] on button "Add Exemption" at bounding box center [191, 136] width 63 height 18
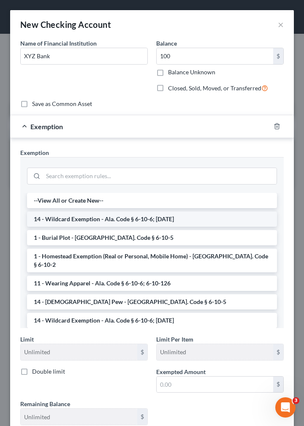
click at [99, 220] on li "14 - Wildcard Exemption - Ala. Code § 6-10-6; 6-10-12" at bounding box center [152, 218] width 250 height 15
click at [99, 334] on div "Limit Unlimited $" at bounding box center [84, 347] width 136 height 26
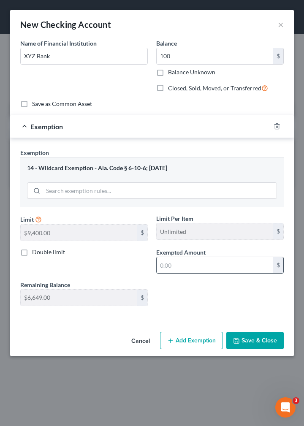
click at [175, 263] on input "text" at bounding box center [214, 265] width 116 height 16
type input "100"
click at [244, 339] on button "Save & Close" at bounding box center [254, 340] width 57 height 18
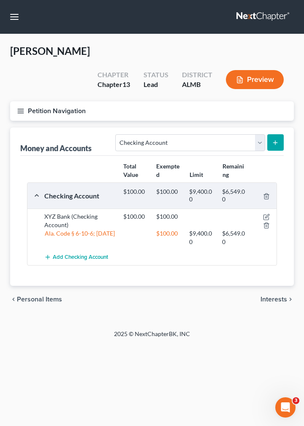
click at [275, 296] on span "Interests" at bounding box center [273, 299] width 27 height 7
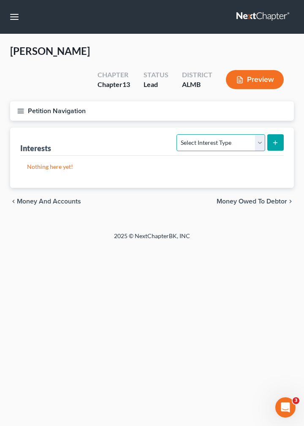
click at [176, 134] on select "Select Interest Type 401K Annuity Bond Education IRA Government Bond Government…" at bounding box center [220, 142] width 88 height 17
select select "ira"
click option "IRA" at bounding box center [0, 0] width 0 height 0
click at [274, 139] on icon "submit" at bounding box center [275, 142] width 7 height 7
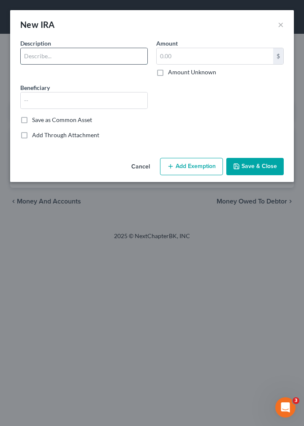
click at [62, 55] on input "text" at bounding box center [84, 56] width 127 height 16
type input "IRA at NNN"
click at [168, 72] on label "Amount Unknown" at bounding box center [192, 72] width 48 height 8
click at [171, 72] on input "Amount Unknown" at bounding box center [173, 70] width 5 height 5
checkbox input "true"
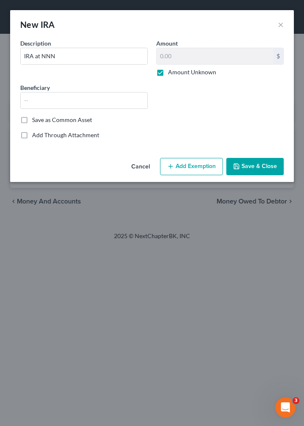
click at [188, 165] on button "Add Exemption" at bounding box center [191, 167] width 63 height 18
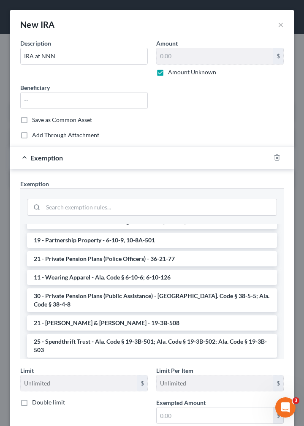
scroll to position [361, 0]
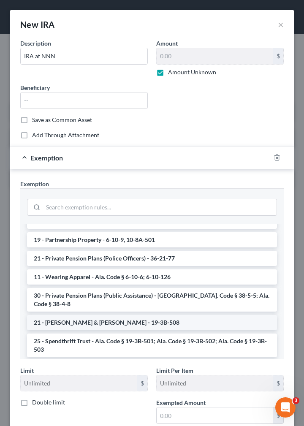
click at [105, 323] on li "21 - IRA & Roth IRA - 19-3B-508" at bounding box center [152, 322] width 250 height 15
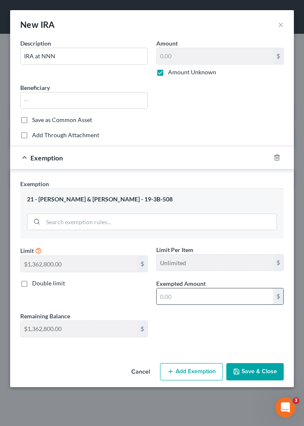
click at [236, 294] on input "text" at bounding box center [214, 296] width 116 height 16
click at [254, 370] on button "Save & Close" at bounding box center [254, 372] width 57 height 18
click at [173, 294] on input "text" at bounding box center [214, 296] width 116 height 16
type input "1"
click at [252, 367] on button "Save & Close" at bounding box center [254, 372] width 57 height 18
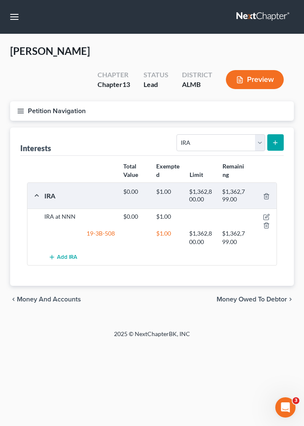
click at [250, 296] on span "Money Owed to Debtor" at bounding box center [251, 299] width 70 height 7
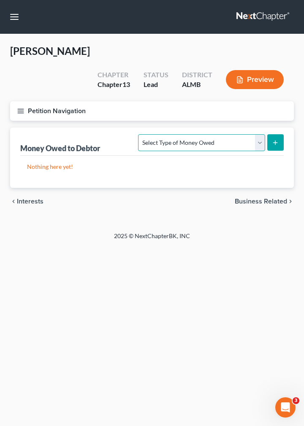
click at [138, 134] on select "Select Type of Money Owed Accounts Receivable Alimony Child Support Claims Agai…" at bounding box center [201, 142] width 127 height 17
select select "claims_against_third_parties"
click option "Claims Against Third Parties" at bounding box center [0, 0] width 0 height 0
click at [275, 139] on icon "submit" at bounding box center [275, 142] width 7 height 7
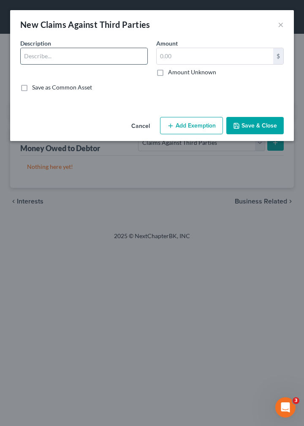
click at [63, 57] on input "text" at bounding box center [84, 56] width 127 height 16
type input "Accident claim"
type input "5,000"
click at [185, 124] on button "Add Exemption" at bounding box center [191, 126] width 63 height 18
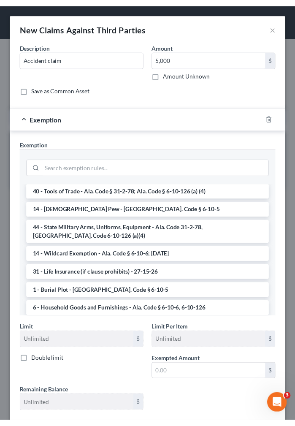
scroll to position [255, 0]
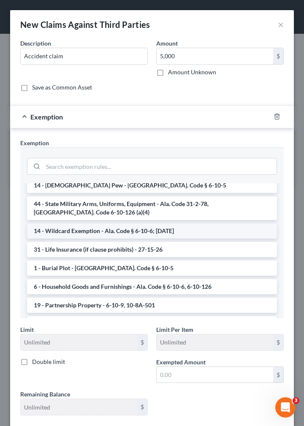
click at [116, 229] on li "14 - Wildcard Exemption - Ala. Code § 6-10-6; 6-10-12" at bounding box center [152, 230] width 250 height 15
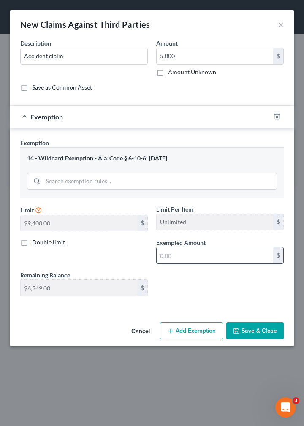
click at [169, 252] on input "text" at bounding box center [214, 255] width 116 height 16
type input "5,000"
click at [249, 328] on button "Save & Close" at bounding box center [254, 331] width 57 height 18
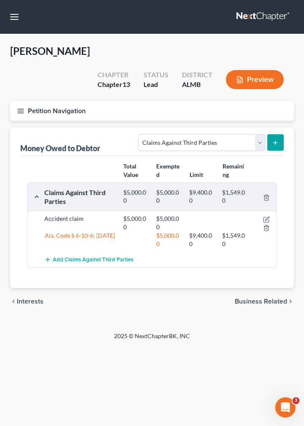
click at [264, 298] on span "Business Related" at bounding box center [260, 301] width 52 height 7
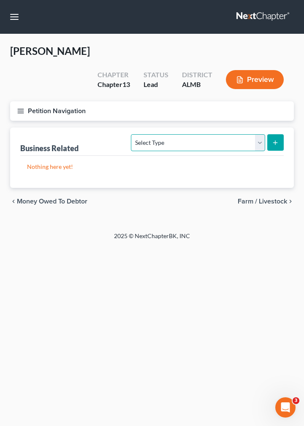
click at [131, 134] on select "Select Type Customer Lists Franchises Inventory Licenses Machinery Office Equip…" at bounding box center [198, 142] width 134 height 17
click at [261, 134] on select "Select Type Customer Lists Franchises Inventory Licenses Machinery Office Equip…" at bounding box center [198, 142] width 134 height 17
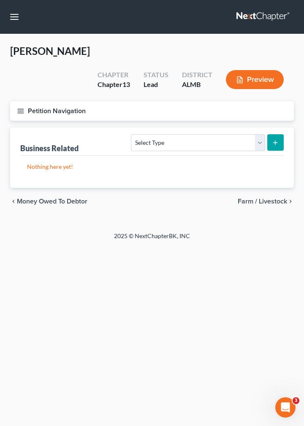
click at [263, 198] on span "Farm / Livestock" at bounding box center [261, 201] width 49 height 7
click at [263, 198] on span "Miscellaneous Property" at bounding box center [251, 201] width 71 height 7
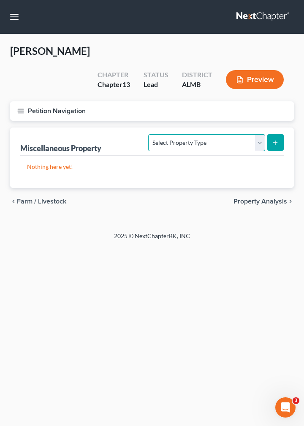
click at [148, 134] on select "Select Property Type Assigned for Creditor Benefit Within 1 Year Holding for An…" at bounding box center [206, 142] width 116 height 17
click at [281, 264] on div "Home New Case Client Portal Earl Gillian, Jr., P.C. egillian@bellsouth.net My A…" at bounding box center [152, 213] width 304 height 426
click at [265, 198] on span "Property Analysis" at bounding box center [260, 201] width 54 height 7
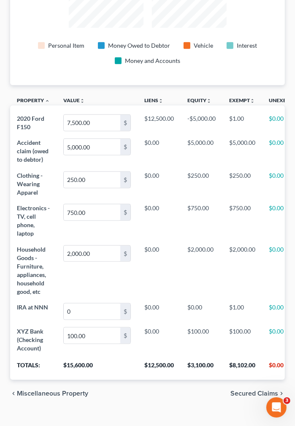
scroll to position [259, 0]
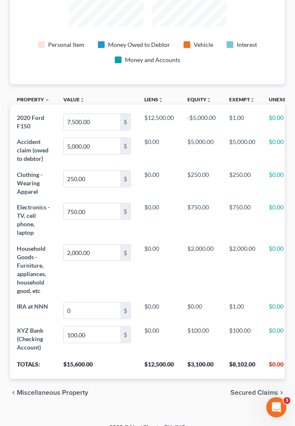
click at [257, 389] on span "Secured Claims" at bounding box center [254, 392] width 48 height 7
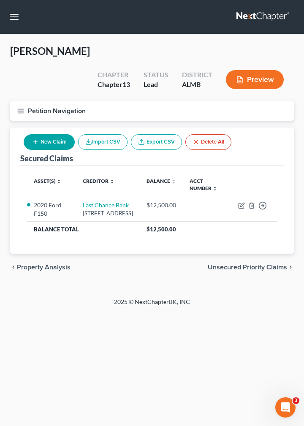
click at [245, 264] on span "Unsecured Priority Claims" at bounding box center [247, 267] width 79 height 7
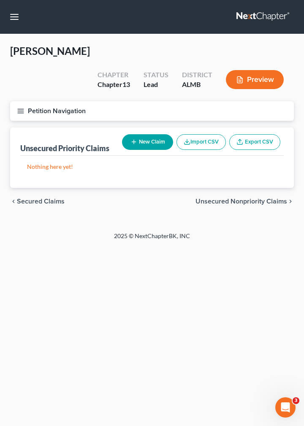
click at [150, 134] on button "New Claim" at bounding box center [147, 142] width 51 height 16
select select "0"
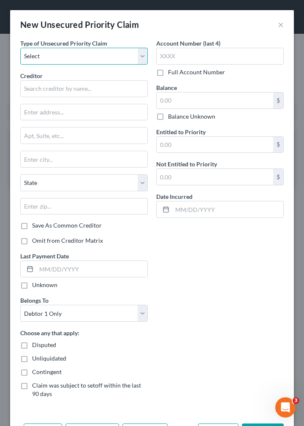
click at [20, 48] on select "Select Taxes & Other Government Units Domestic Support Obligations Extensions o…" at bounding box center [83, 56] width 127 height 17
select select "0"
click option "Taxes & Other Government Units" at bounding box center [0, 0] width 0 height 0
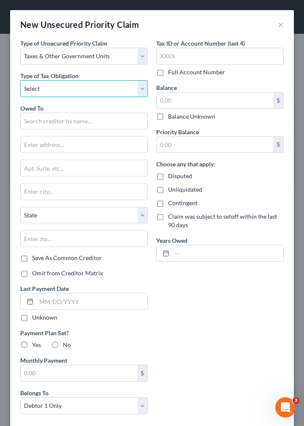
click at [20, 80] on select "Select Federal City State Franchise Tax Board Other" at bounding box center [83, 88] width 127 height 17
select select "0"
click option "Federal" at bounding box center [0, 0] width 0 height 0
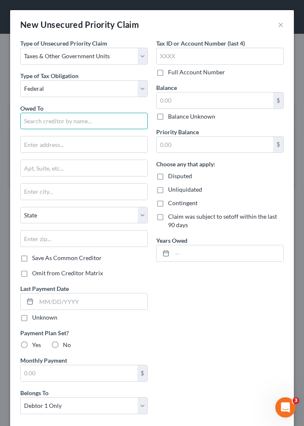
click at [51, 121] on input "text" at bounding box center [83, 121] width 127 height 17
type input "IRS"
type input "100 Tax Trail"
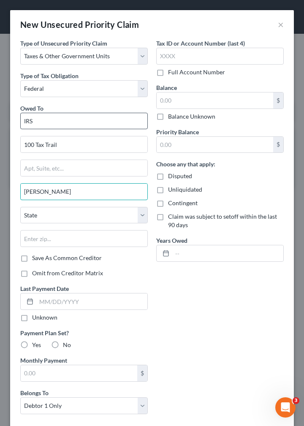
type input "Montgomery"
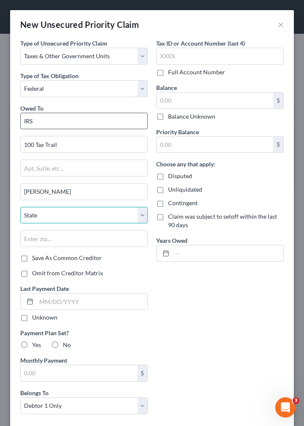
select select "0"
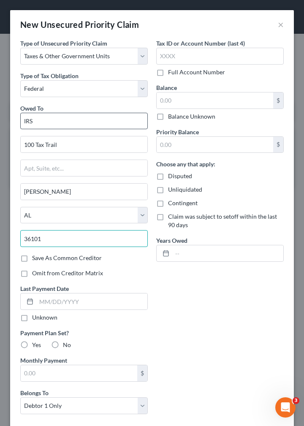
type input "36101"
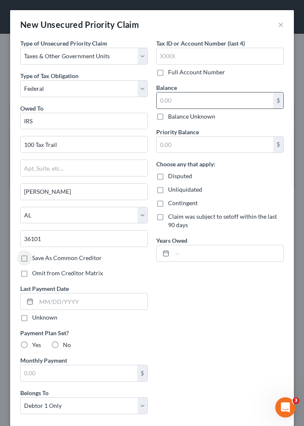
click at [167, 100] on input "text" at bounding box center [214, 100] width 116 height 16
type input "1,000"
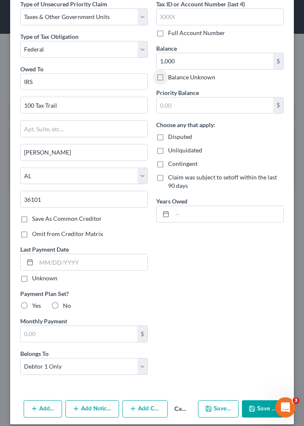
scroll to position [46, 0]
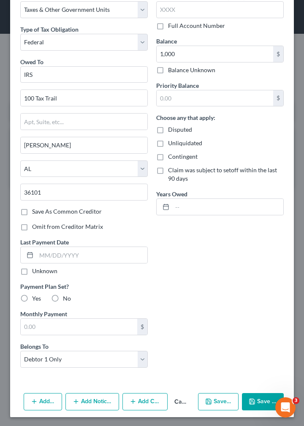
click at [251, 398] on button "Save & Close" at bounding box center [263, 402] width 42 height 18
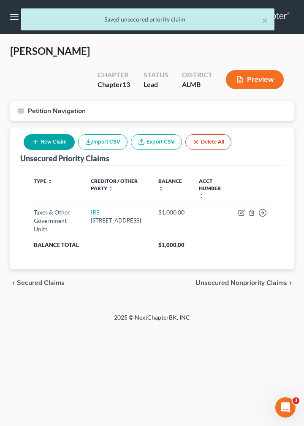
click at [235, 279] on span "Unsecured Nonpriority Claims" at bounding box center [241, 282] width 92 height 7
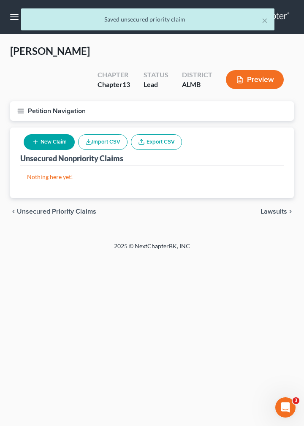
click at [50, 134] on button "New Claim" at bounding box center [49, 142] width 51 height 16
select select "0"
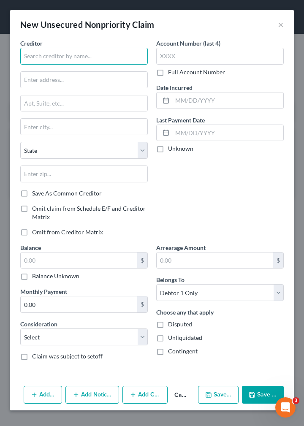
click at [90, 57] on input "text" at bounding box center [83, 56] width 127 height 17
type input "Mastercard"
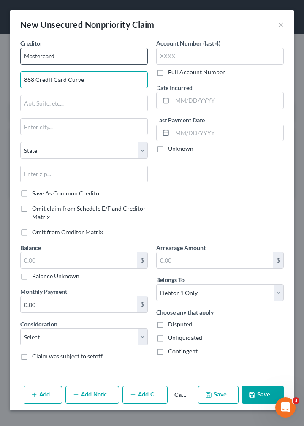
type input "888 Credit Card Curve"
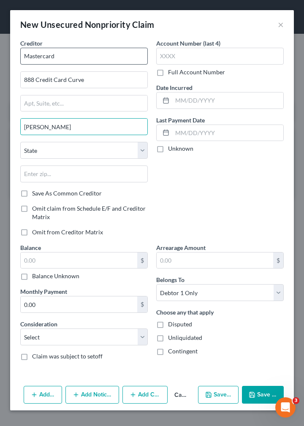
type input "Montgomery"
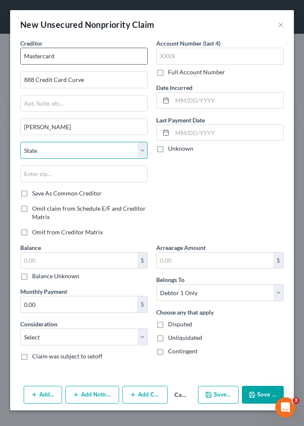
select select "0"
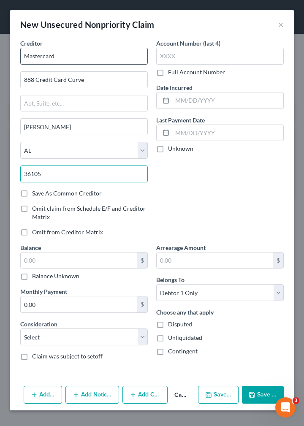
type input "36105"
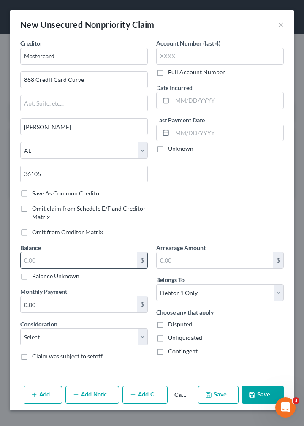
click at [75, 260] on input "text" at bounding box center [79, 260] width 116 height 16
type input "7,500"
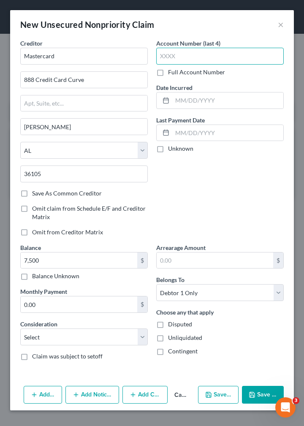
click at [188, 56] on input "text" at bounding box center [219, 56] width 127 height 17
type input "1234"
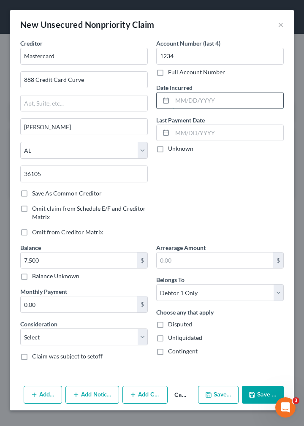
click at [184, 100] on input "text" at bounding box center [227, 100] width 111 height 16
type input "01012020"
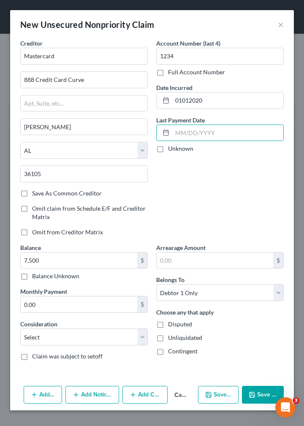
click at [168, 152] on label "Unknown" at bounding box center [180, 148] width 25 height 8
click at [171, 150] on input "Unknown" at bounding box center [173, 146] width 5 height 5
checkbox input "true"
click at [251, 391] on icon "button" at bounding box center [251, 394] width 7 height 7
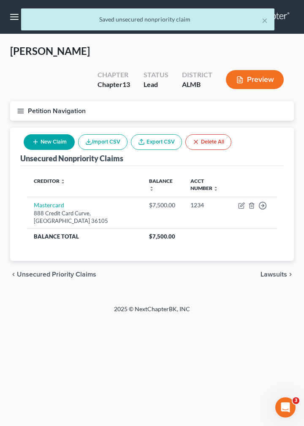
click at [47, 134] on button "New Claim" at bounding box center [49, 142] width 51 height 16
select select "0"
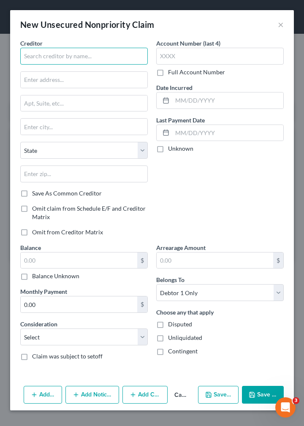
click at [55, 56] on input "text" at bounding box center [83, 56] width 127 height 17
type input "Last Opp Loans"
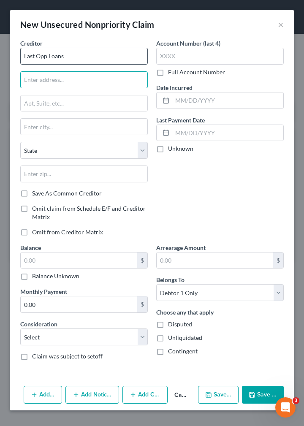
type input "0"
type input "40 North Road"
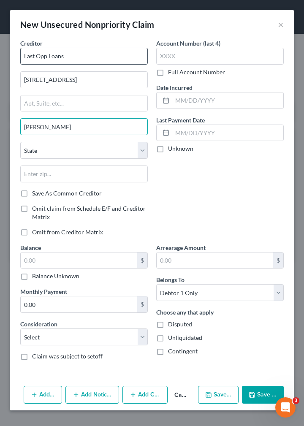
type input "MOntgomery"
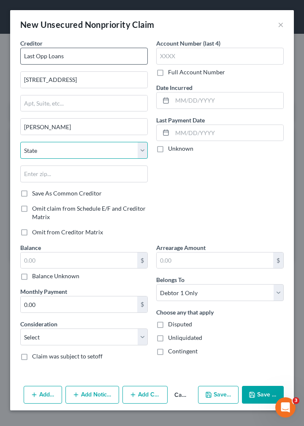
select select "0"
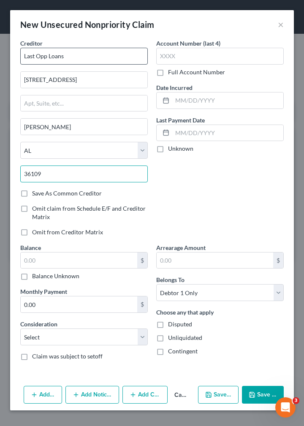
type input "36109"
type input "Montgomery"
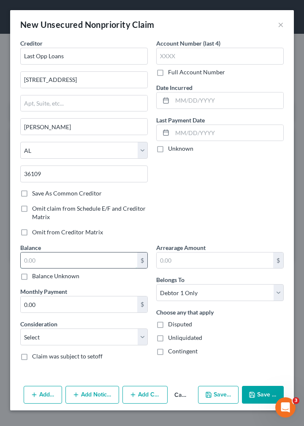
click at [26, 257] on input "text" at bounding box center [79, 260] width 116 height 16
type input "1,250"
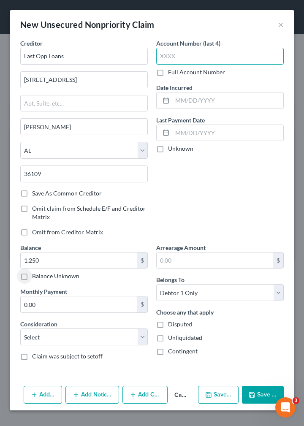
click at [175, 53] on input "text" at bounding box center [219, 56] width 127 height 17
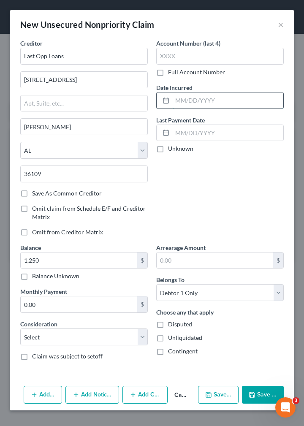
click at [191, 100] on input "text" at bounding box center [227, 100] width 111 height 16
type input "12122024"
click at [168, 149] on label "Unknown" at bounding box center [180, 148] width 25 height 8
click at [171, 149] on input "Unknown" at bounding box center [173, 146] width 5 height 5
checkbox input "true"
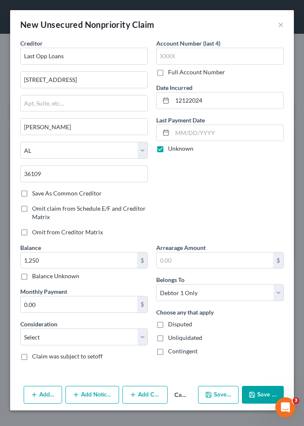
click at [249, 392] on icon "button" at bounding box center [251, 394] width 5 height 5
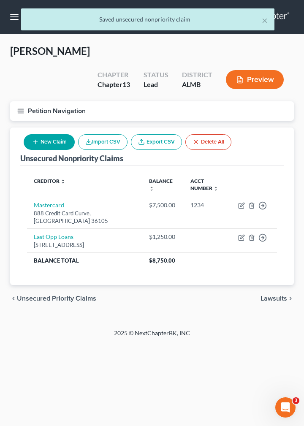
click at [275, 295] on span "Lawsuits" at bounding box center [273, 298] width 27 height 7
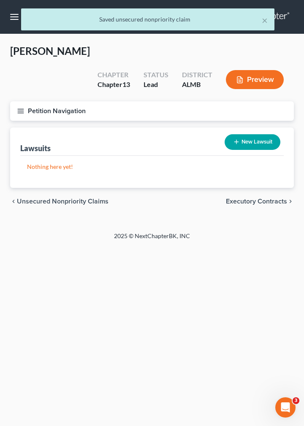
click at [267, 198] on span "Executory Contracts" at bounding box center [256, 201] width 61 height 7
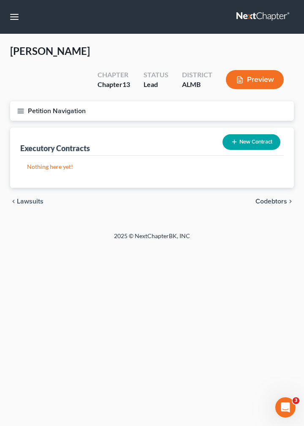
click at [267, 198] on span "Codebtors" at bounding box center [271, 201] width 32 height 7
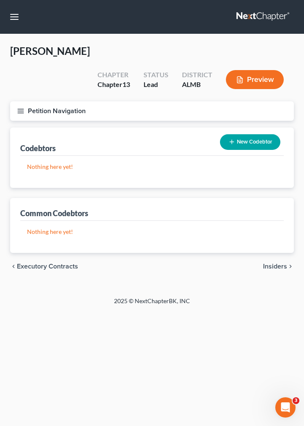
click at [272, 263] on span "Insiders" at bounding box center [275, 266] width 24 height 7
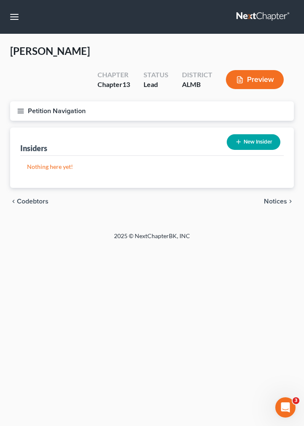
click at [277, 198] on span "Notices" at bounding box center [275, 201] width 23 height 7
click at [240, 198] on span "Employment Income" at bounding box center [256, 201] width 61 height 7
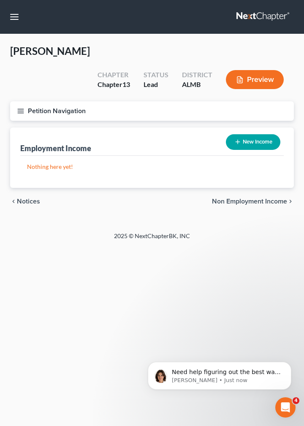
click at [255, 134] on button "New Income" at bounding box center [253, 142] width 54 height 16
select select "0"
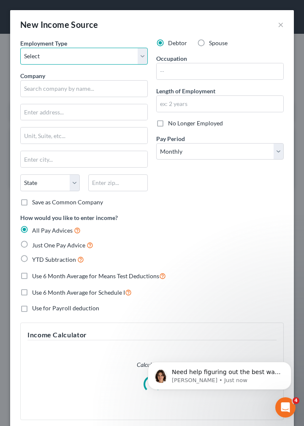
click at [20, 48] on select "Select Full or Part Time Employment Self Employment" at bounding box center [83, 56] width 127 height 17
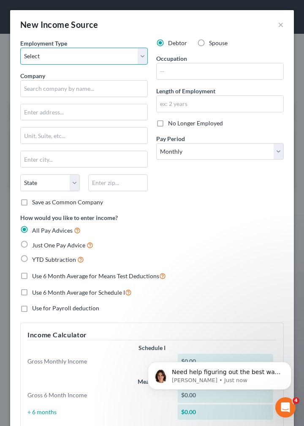
select select "0"
click option "Full or Part Time Employment" at bounding box center [0, 0] width 0 height 0
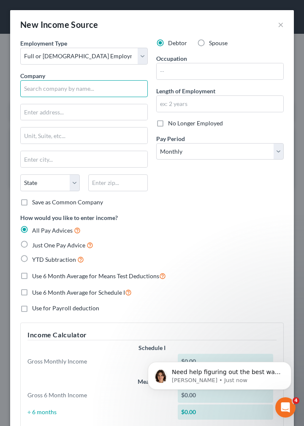
click at [89, 87] on input "text" at bounding box center [83, 88] width 127 height 17
type input "Mill St Millworks"
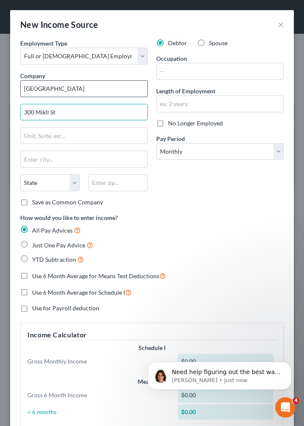
type input "300 Mikll St"
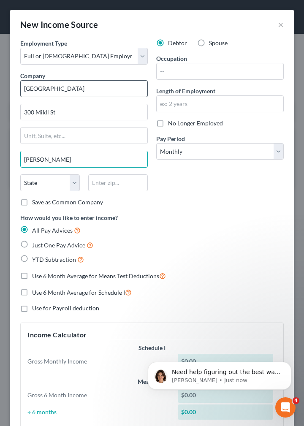
type input "MOntgomery"
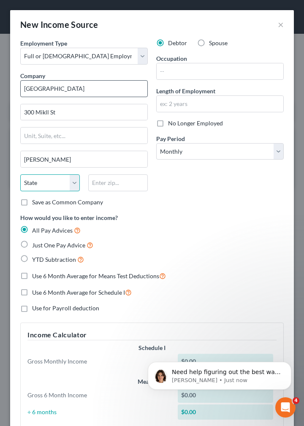
select select "0"
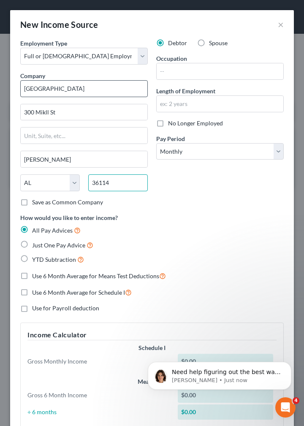
type input "36114"
type input "Montgomery"
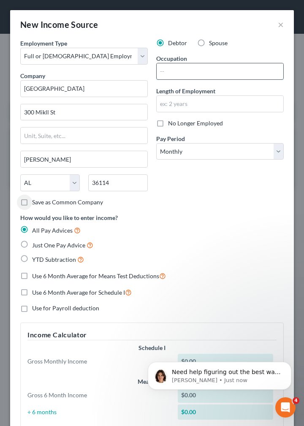
click at [164, 67] on input "text" at bounding box center [219, 71] width 127 height 16
type input "millright"
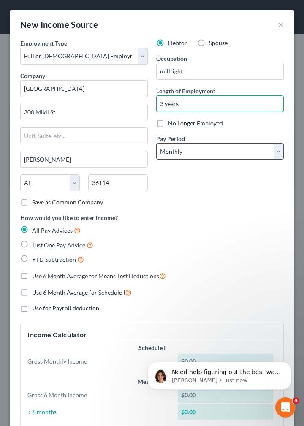
type input "3 years"
click at [156, 143] on select "Select Monthly Twice Monthly Every Other Week Weekly" at bounding box center [219, 151] width 127 height 17
select select "3"
click option "Weekly" at bounding box center [0, 0] width 0 height 0
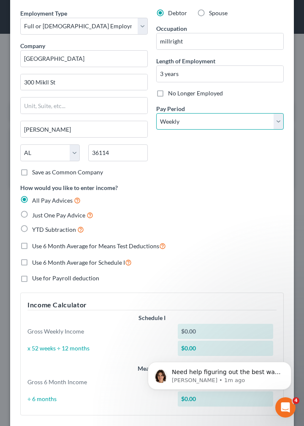
scroll to position [43, 0]
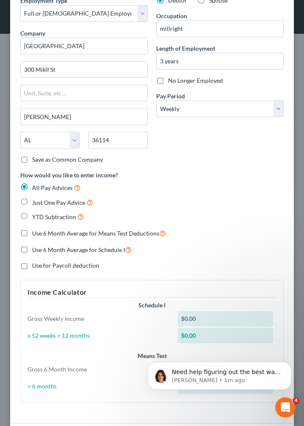
click at [32, 233] on label "Use 6 Month Average for Means Test Deductions" at bounding box center [99, 233] width 134 height 10
click at [35, 233] on input "Use 6 Month Average for Means Test Deductions" at bounding box center [37, 230] width 5 height 5
checkbox input "true"
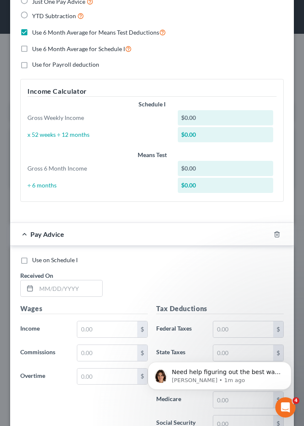
scroll to position [255, 0]
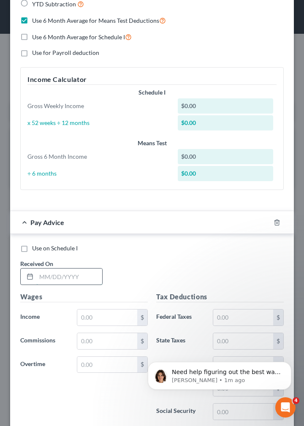
click at [59, 275] on input "text" at bounding box center [69, 276] width 66 height 16
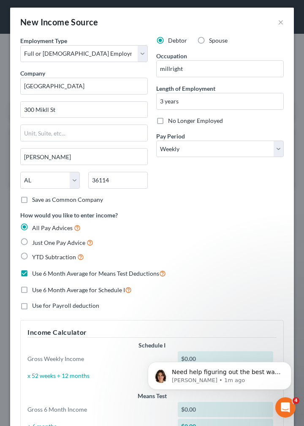
scroll to position [0, 0]
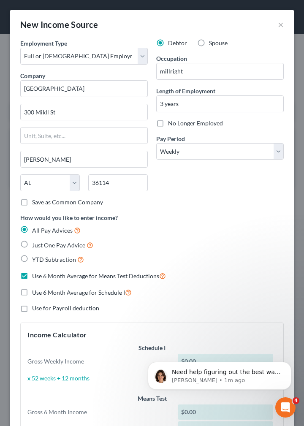
click at [32, 243] on label "Just One Pay Advice" at bounding box center [62, 245] width 61 height 10
click at [35, 243] on input "Just One Pay Advice" at bounding box center [37, 242] width 5 height 5
radio input "true"
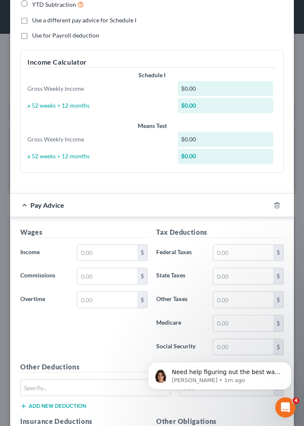
scroll to position [255, 0]
click at [100, 249] on input "text" at bounding box center [107, 252] width 60 height 16
type input "600"
click at [232, 251] on input "text" at bounding box center [243, 252] width 60 height 16
type input "50"
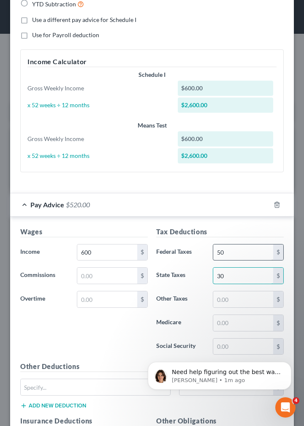
type input "30"
type input "90"
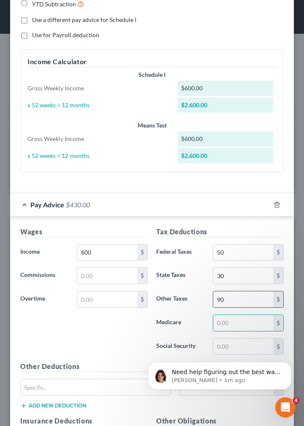
click at [223, 294] on input "90" at bounding box center [243, 299] width 60 height 16
type input "0"
type input "6"
type input "40"
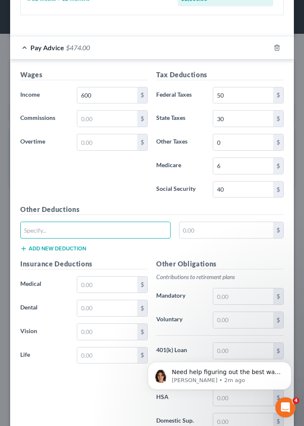
scroll to position [425, 0]
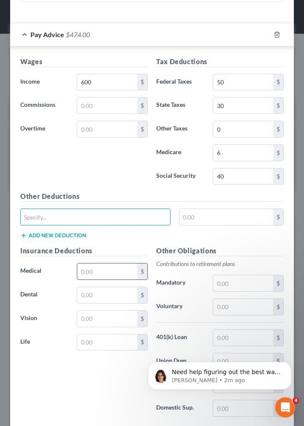
click at [100, 270] on input "text" at bounding box center [107, 271] width 60 height 16
type input "40"
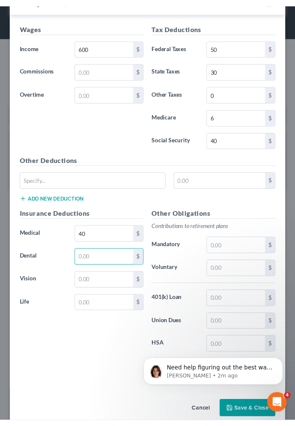
scroll to position [472, 0]
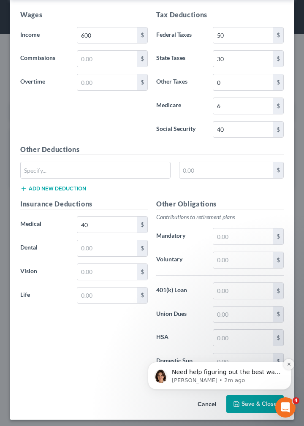
click at [289, 363] on icon "Dismiss notification" at bounding box center [288, 363] width 5 height 5
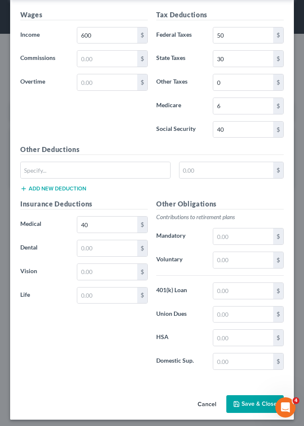
click at [258, 405] on button "Save & Close" at bounding box center [254, 404] width 57 height 18
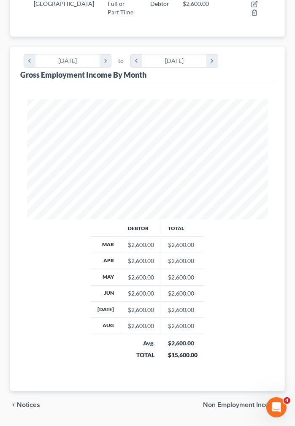
scroll to position [194, 0]
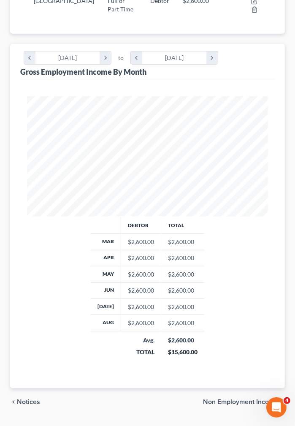
click at [242, 398] on span "Non Employment Income" at bounding box center [240, 401] width 75 height 7
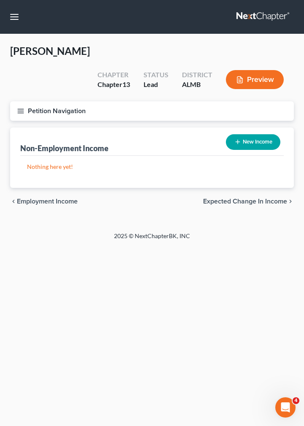
click at [243, 198] on span "Expected Change in Income" at bounding box center [245, 201] width 84 height 7
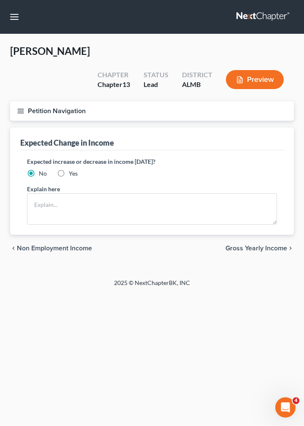
click at [255, 245] on span "Gross Yearly Income" at bounding box center [256, 248] width 62 height 7
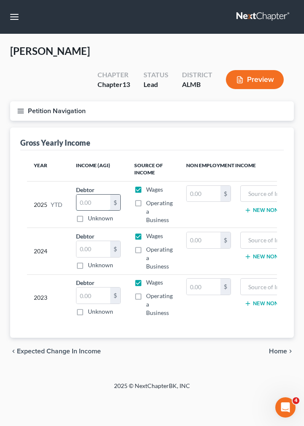
click at [97, 194] on input "text" at bounding box center [93, 202] width 34 height 16
type input "20,000"
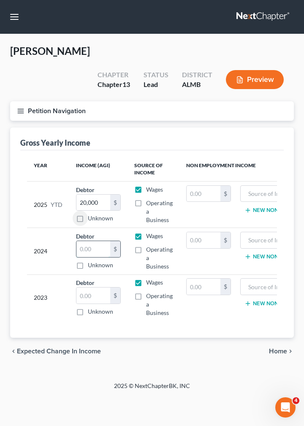
click at [103, 241] on input "text" at bounding box center [93, 249] width 34 height 16
type input "34,000"
click at [87, 287] on input "text" at bounding box center [93, 295] width 34 height 16
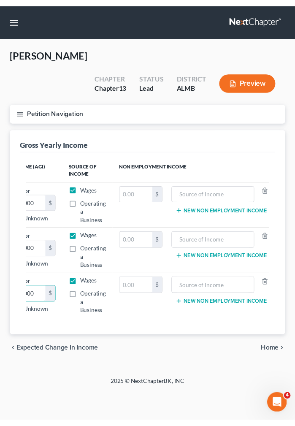
scroll to position [0, 68]
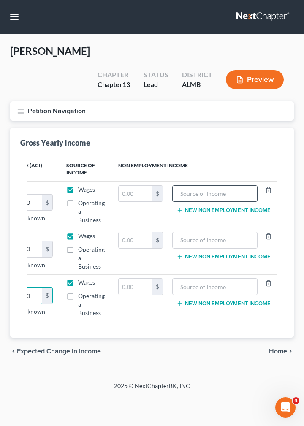
type input "33,000"
click at [193, 186] on input "text" at bounding box center [215, 194] width 76 height 16
type input "Mill St Millworks"
click at [185, 232] on input "text" at bounding box center [215, 240] width 76 height 16
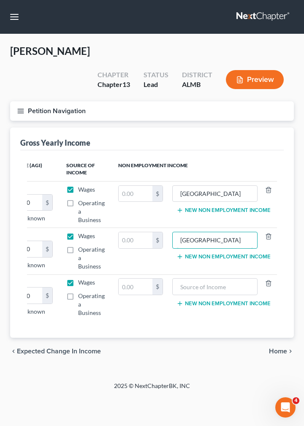
type input "Mill Street Millworks"
click at [282, 348] on span "Home" at bounding box center [278, 351] width 18 height 7
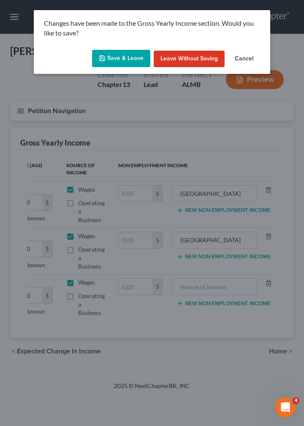
click at [114, 54] on button "Save & Leave" at bounding box center [121, 59] width 58 height 18
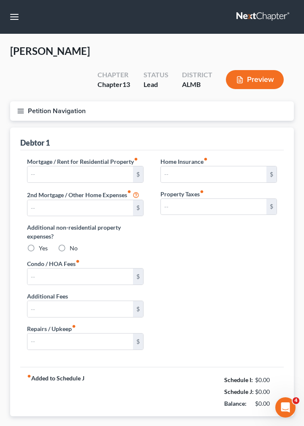
type input "0.00"
radio input "true"
type input "0.00"
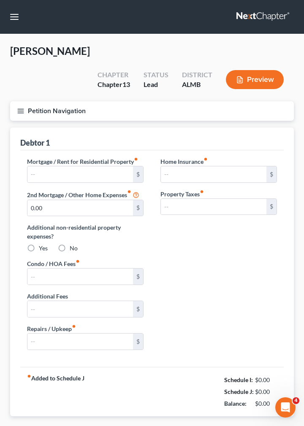
type input "0.00"
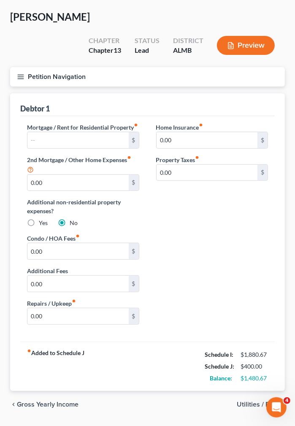
scroll to position [46, 0]
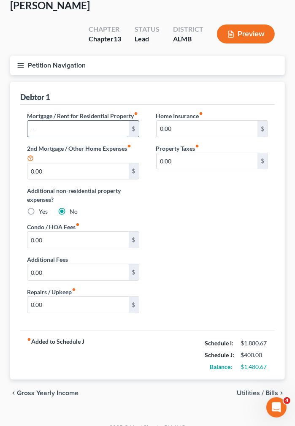
click at [46, 121] on input "text" at bounding box center [77, 129] width 101 height 16
click at [252, 389] on span "Utilities / Bills" at bounding box center [257, 392] width 41 height 7
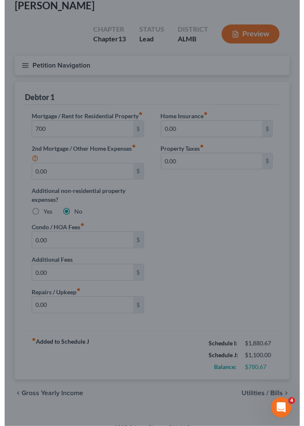
scroll to position [27, 0]
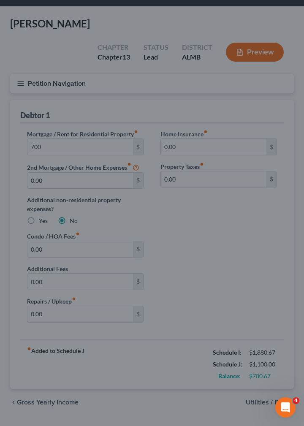
click at [204, 272] on div at bounding box center [152, 213] width 304 height 426
click at [109, 232] on div at bounding box center [152, 213] width 304 height 426
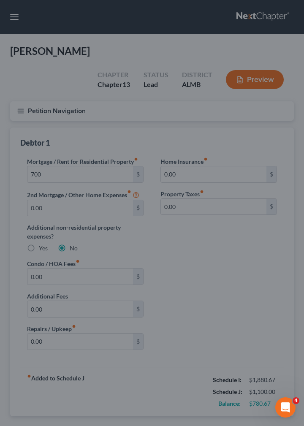
click at [232, 415] on div at bounding box center [152, 213] width 304 height 426
click at [258, 56] on div at bounding box center [152, 213] width 304 height 426
click at [159, 92] on div at bounding box center [152, 213] width 304 height 426
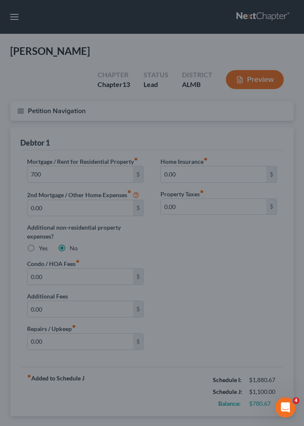
click at [159, 92] on div at bounding box center [152, 213] width 304 height 426
click at [111, 159] on div at bounding box center [152, 213] width 304 height 426
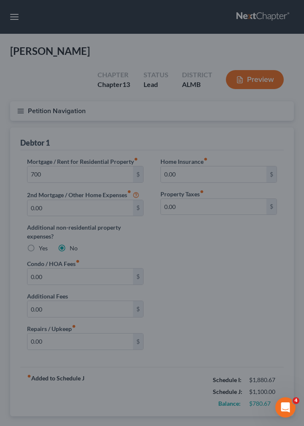
click at [172, 110] on div at bounding box center [152, 213] width 304 height 426
click at [159, 102] on div at bounding box center [152, 213] width 304 height 426
click at [255, 60] on div at bounding box center [152, 213] width 304 height 426
click at [281, 405] on icon "Open Intercom Messenger" at bounding box center [284, 406] width 14 height 14
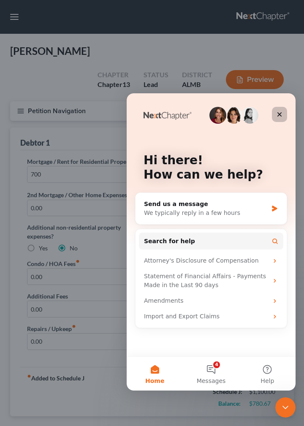
click at [282, 113] on icon "Close" at bounding box center [279, 114] width 7 height 7
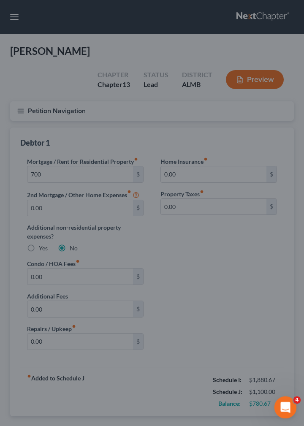
click at [296, 400] on span "4" at bounding box center [297, 400] width 8 height 8
click at [288, 406] on icon "Open Intercom Messenger" at bounding box center [284, 406] width 14 height 14
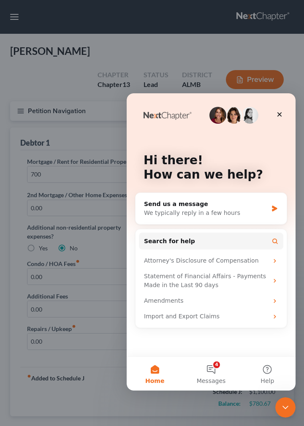
click at [154, 371] on button "Home" at bounding box center [155, 373] width 56 height 34
click at [278, 112] on icon "Close" at bounding box center [279, 114] width 7 height 7
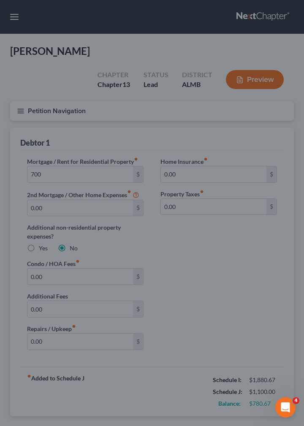
click at [234, 221] on div at bounding box center [152, 213] width 304 height 426
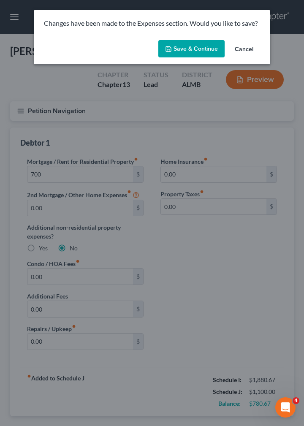
click at [191, 51] on button "Save & Continue" at bounding box center [191, 49] width 66 height 18
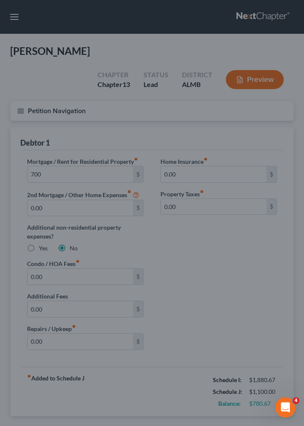
type input "700.00"
click at [259, 406] on div at bounding box center [152, 213] width 304 height 426
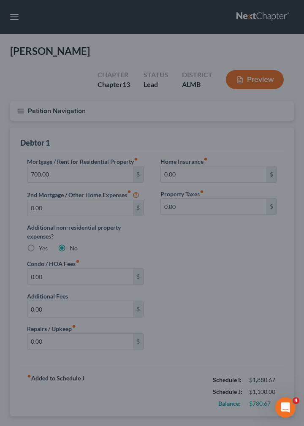
click at [259, 406] on div at bounding box center [152, 213] width 304 height 426
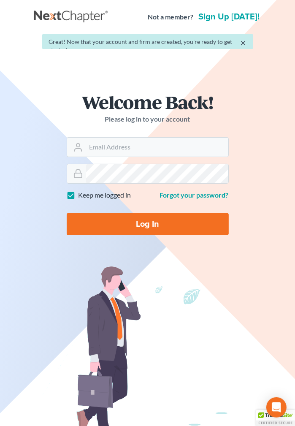
click at [135, 240] on form "Welcome Back! Please log in to your account Email Address Password Keep me logg…" at bounding box center [147, 167] width 202 height 189
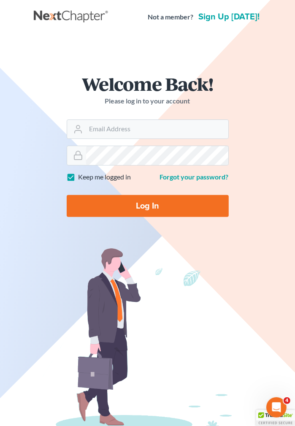
click at [148, 208] on input "Log In" at bounding box center [148, 206] width 162 height 22
type input "Thinking..."
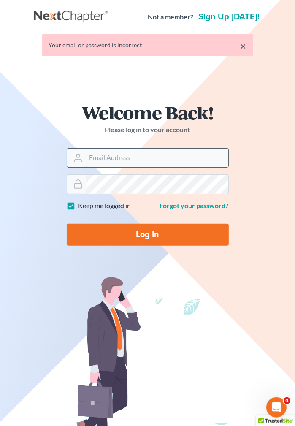
click at [136, 156] on input "Email Address" at bounding box center [157, 157] width 142 height 19
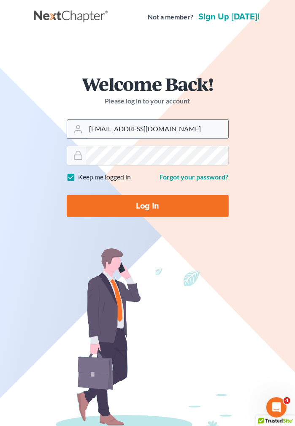
type input "[EMAIL_ADDRESS][DOMAIN_NAME]"
click at [132, 205] on input "Log In" at bounding box center [148, 206] width 162 height 22
type input "Thinking..."
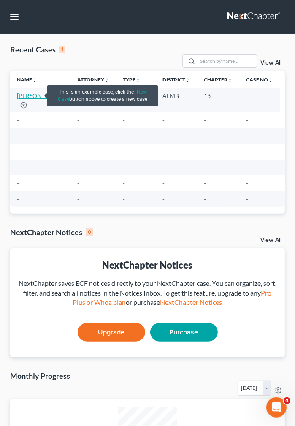
click at [35, 95] on link "[PERSON_NAME]" at bounding box center [40, 95] width 47 height 7
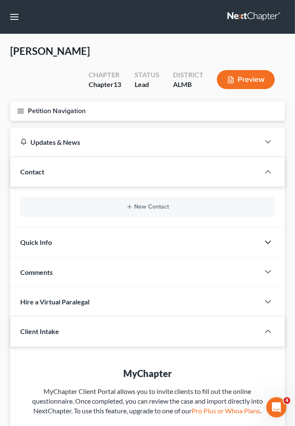
click at [269, 237] on icon "button" at bounding box center [268, 242] width 10 height 10
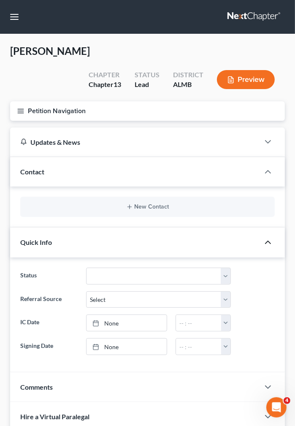
click at [267, 237] on icon "button" at bounding box center [268, 242] width 10 height 10
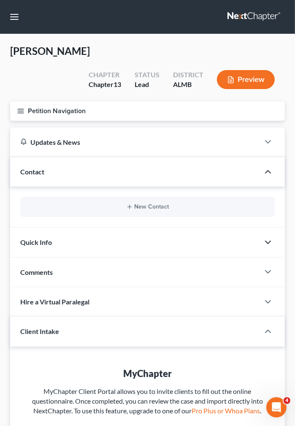
click at [268, 170] on polyline "button" at bounding box center [267, 171] width 5 height 3
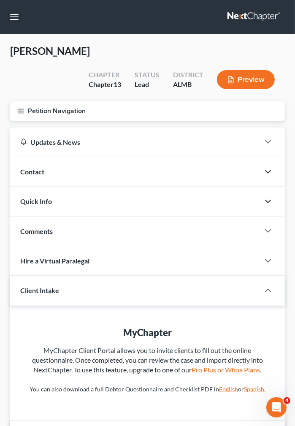
click at [268, 167] on icon "button" at bounding box center [268, 172] width 10 height 10
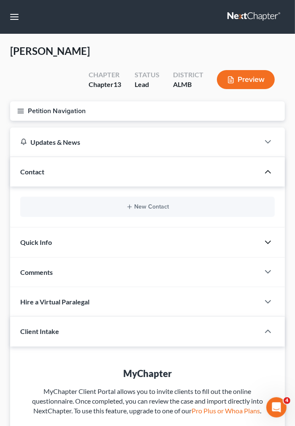
click at [268, 170] on polyline "button" at bounding box center [267, 171] width 5 height 3
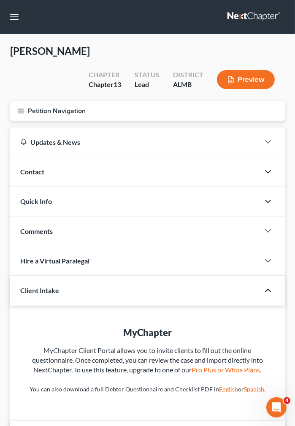
click at [267, 285] on icon "button" at bounding box center [268, 290] width 10 height 10
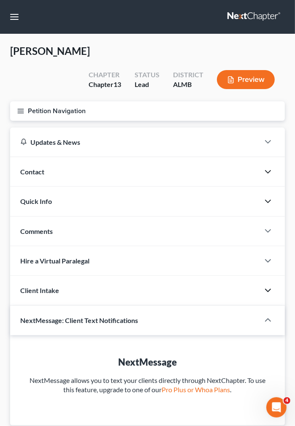
click at [267, 285] on icon "button" at bounding box center [268, 290] width 10 height 10
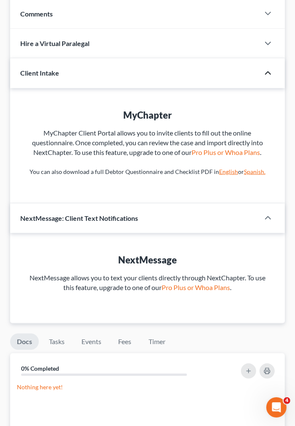
scroll to position [223, 0]
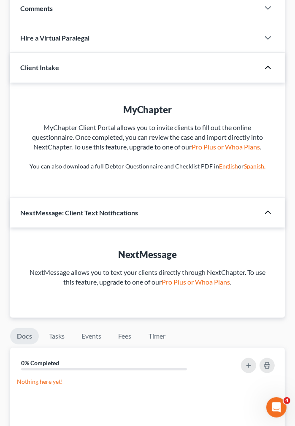
click at [266, 207] on icon "button" at bounding box center [268, 212] width 10 height 10
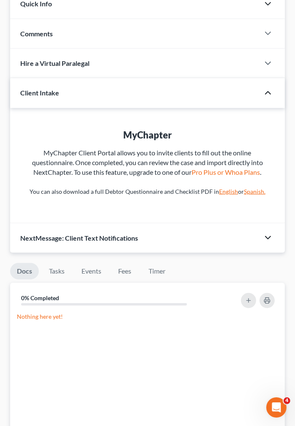
scroll to position [175, 0]
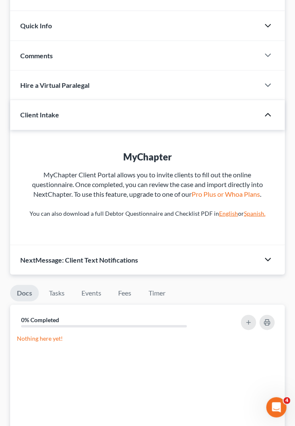
click at [51, 334] on p "Nothing here yet!" at bounding box center [147, 338] width 261 height 8
click at [61, 285] on link "Tasks" at bounding box center [56, 293] width 29 height 16
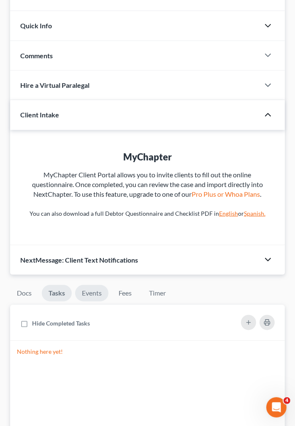
click at [92, 285] on link "Events" at bounding box center [91, 293] width 33 height 16
click at [119, 285] on link "Fees" at bounding box center [125, 293] width 27 height 16
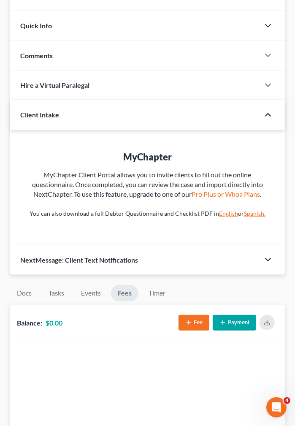
click at [195, 315] on button "Fee" at bounding box center [193, 323] width 31 height 16
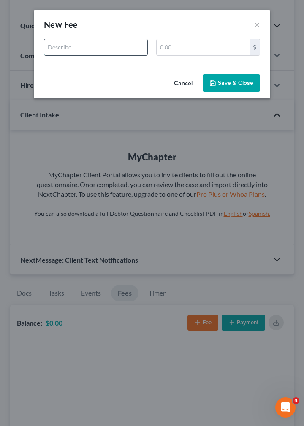
click at [108, 50] on input "text" at bounding box center [95, 47] width 103 height 16
type input "Base fee"
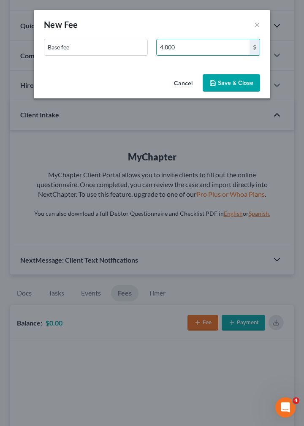
type input "4,800"
click at [219, 82] on button "Save & Close" at bounding box center [230, 83] width 57 height 18
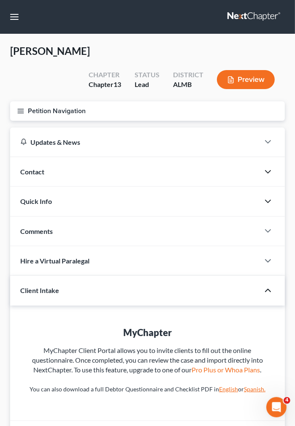
scroll to position [0, 0]
click at [20, 107] on icon "button" at bounding box center [21, 111] width 8 height 8
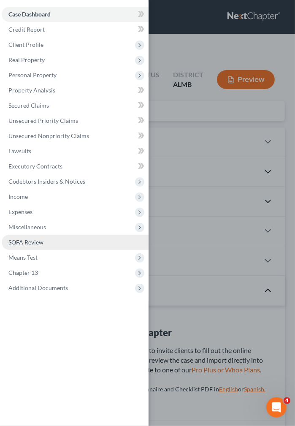
click at [28, 240] on span "SOFA Review" at bounding box center [25, 241] width 35 height 7
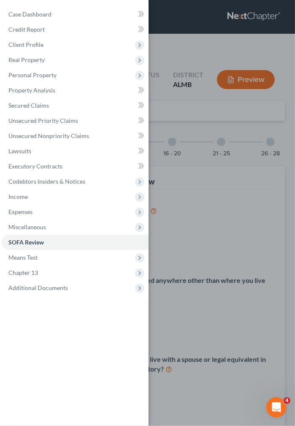
click at [188, 180] on div "Case Dashboard Payments Invoices Payments Payments Credit Report Client Profile" at bounding box center [147, 213] width 295 height 426
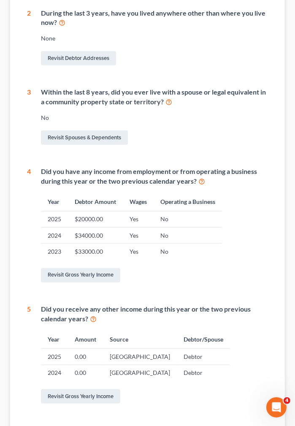
scroll to position [315, 0]
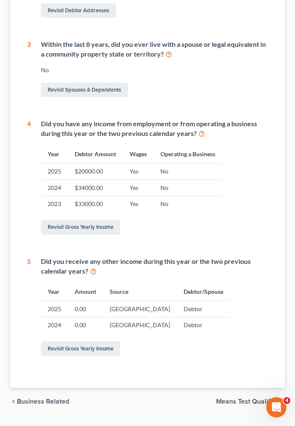
click at [239, 398] on span "Means Test Qualifier" at bounding box center [247, 401] width 62 height 7
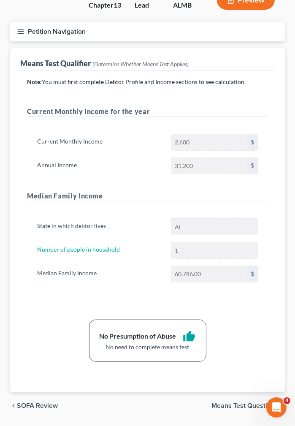
scroll to position [83, 0]
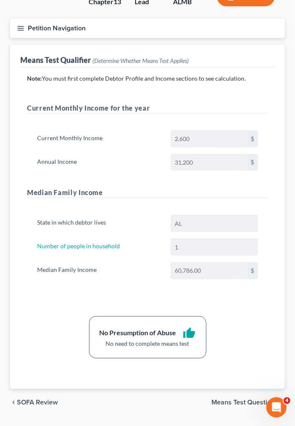
click at [243, 399] on span "Means Test Questions" at bounding box center [244, 402] width 67 height 7
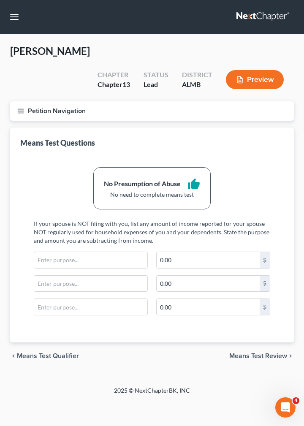
click at [256, 352] on span "Means Test Review" at bounding box center [258, 355] width 58 height 7
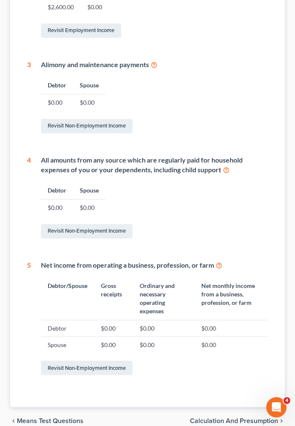
scroll to position [331, 0]
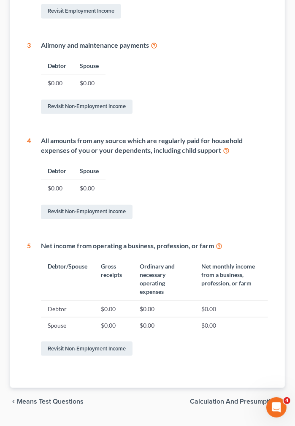
click at [250, 398] on span "Calculation and Presumption" at bounding box center [234, 401] width 88 height 7
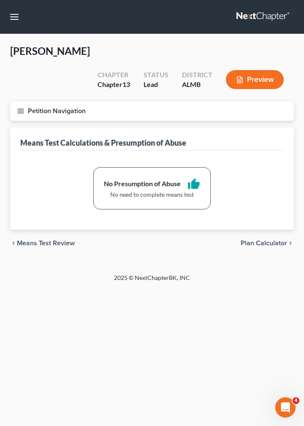
click at [272, 240] on span "Plan Calculator" at bounding box center [263, 243] width 46 height 7
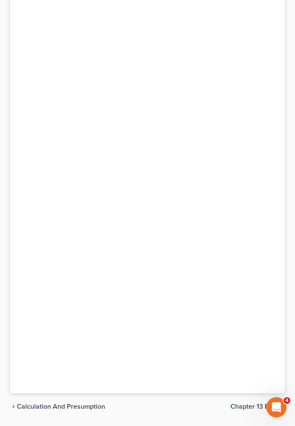
scroll to position [638, 0]
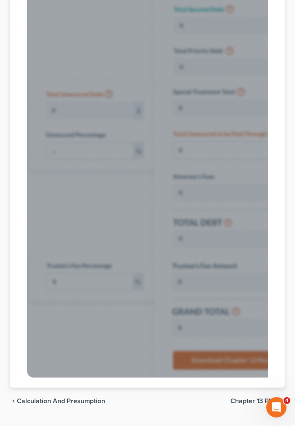
click at [253, 398] on span "Chapter 13 Plan" at bounding box center [254, 401] width 48 height 7
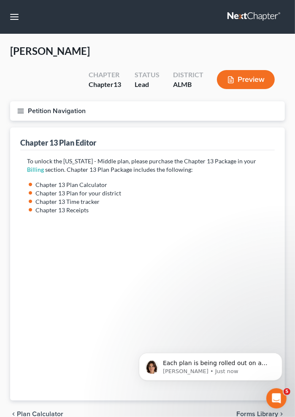
click at [244, 338] on html "Each plan is being rolled out on a per-district basis. Once your district's pla…" at bounding box center [210, 335] width 169 height 3
click at [283, 353] on button "Dismiss notification" at bounding box center [279, 354] width 11 height 11
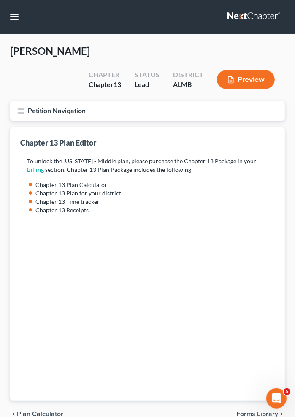
click at [253, 410] on span "Forms Library" at bounding box center [257, 413] width 42 height 7
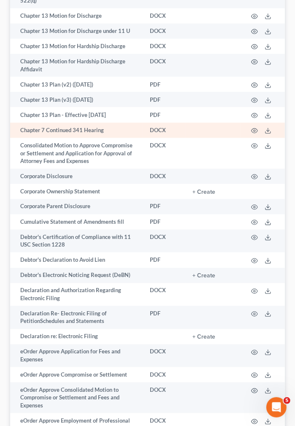
scroll to position [534, 0]
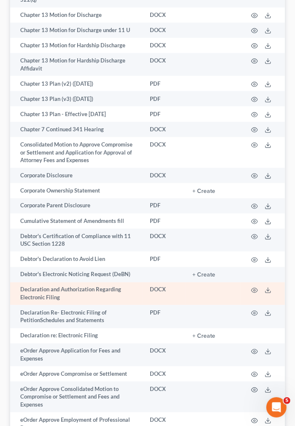
click at [97, 282] on td "Declaration and Authorization Regarding Electronic Filing" at bounding box center [76, 293] width 133 height 23
click at [252, 288] on icon "button" at bounding box center [254, 290] width 6 height 5
click at [267, 290] on polyline at bounding box center [268, 290] width 3 height 1
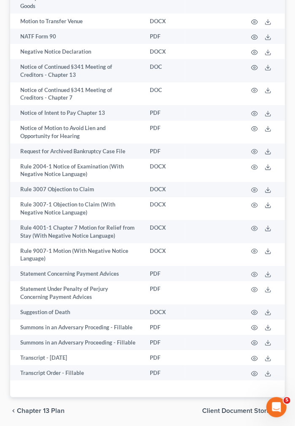
scroll to position [1297, 0]
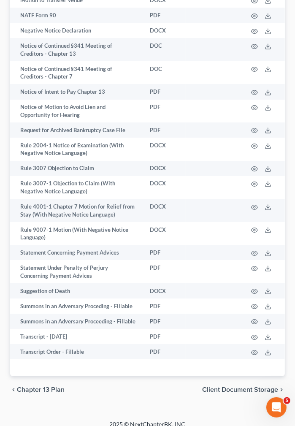
click at [239, 386] on span "Client Document Storage" at bounding box center [240, 389] width 76 height 7
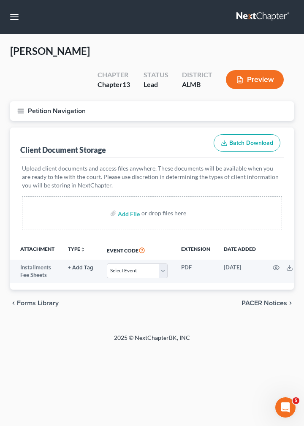
click at [254, 299] on span "PACER Notices" at bounding box center [264, 302] width 46 height 7
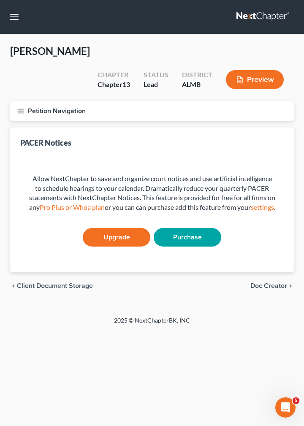
click at [265, 282] on span "Doc Creator" at bounding box center [268, 285] width 37 height 7
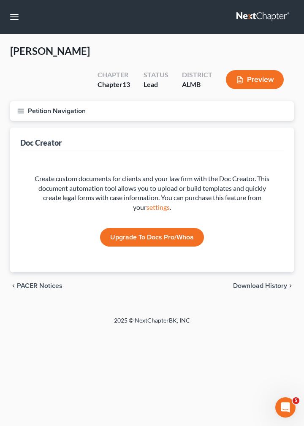
click at [256, 282] on span "Download History" at bounding box center [260, 285] width 54 height 7
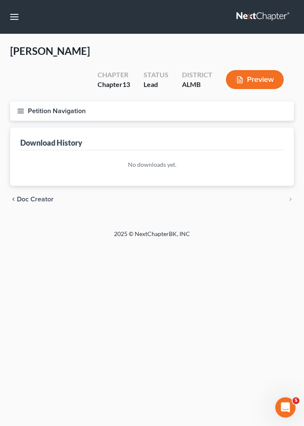
click at [18, 107] on icon "button" at bounding box center [21, 111] width 8 height 8
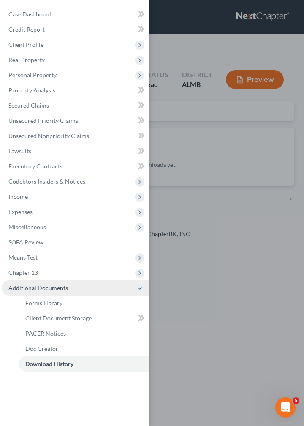
click at [139, 287] on icon at bounding box center [139, 288] width 7 height 7
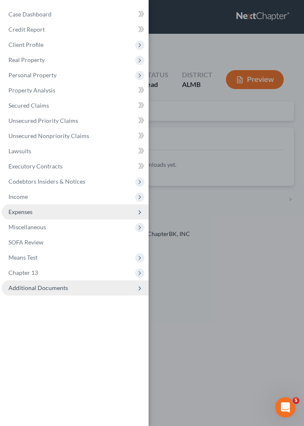
click at [25, 212] on span "Expenses" at bounding box center [20, 211] width 24 height 7
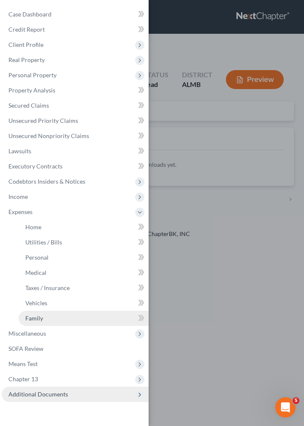
click at [32, 317] on span "Family" at bounding box center [34, 317] width 18 height 7
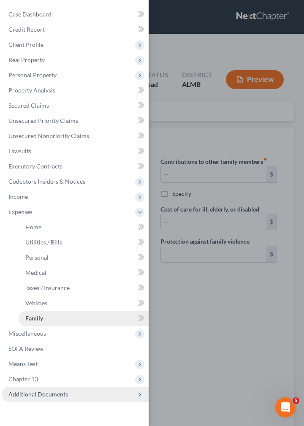
type input "0.00"
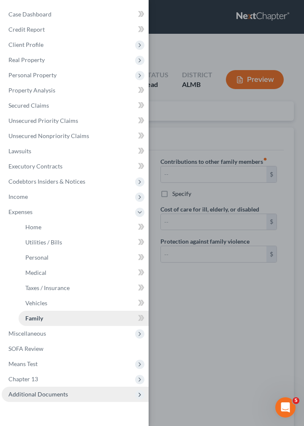
type input "0.00"
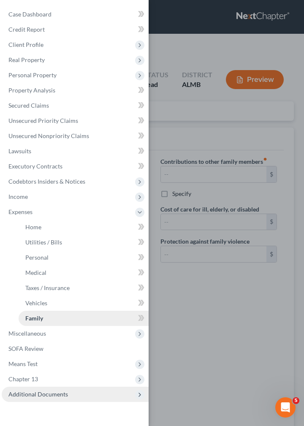
radio input "true"
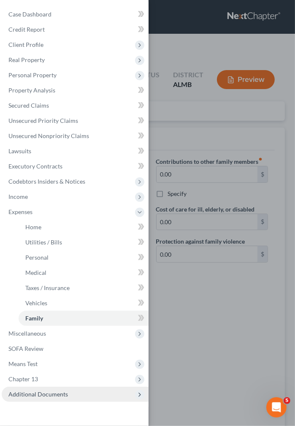
click at [173, 292] on div "Case Dashboard Payments Invoices Payments Payments Credit Report Client Profile" at bounding box center [147, 213] width 295 height 426
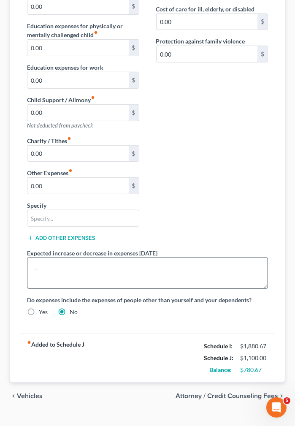
scroll to position [202, 0]
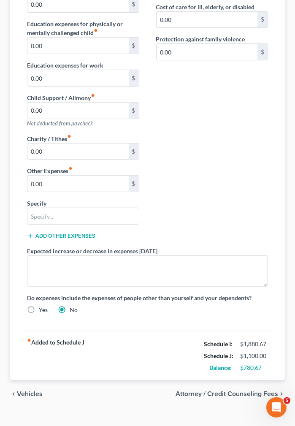
click at [35, 390] on span "Vehicles" at bounding box center [30, 393] width 26 height 7
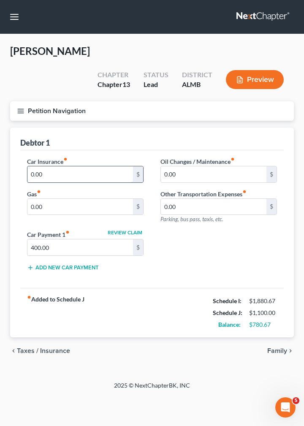
click at [82, 166] on input "0.00" at bounding box center [79, 174] width 105 height 16
click at [81, 166] on input "0.00" at bounding box center [79, 174] width 105 height 16
type input "0"
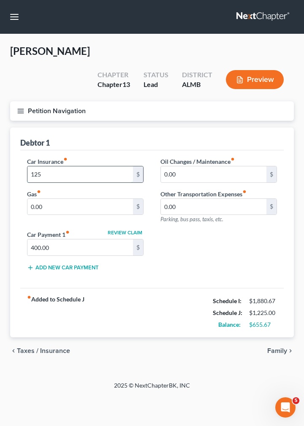
type input "125"
type input "200"
type input "50"
click at [278, 347] on span "Family" at bounding box center [277, 350] width 20 height 7
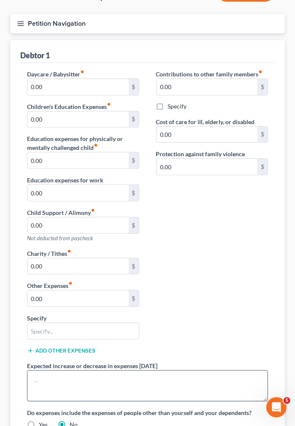
scroll to position [178, 0]
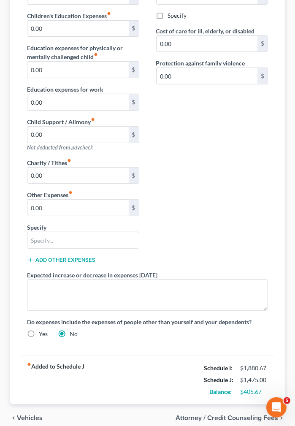
click at [30, 414] on span "Vehicles" at bounding box center [30, 417] width 26 height 7
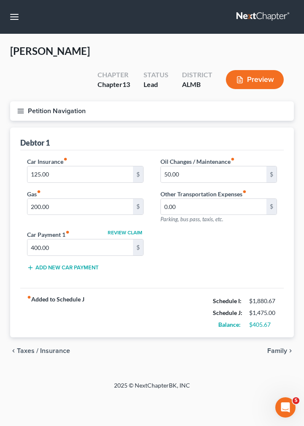
click at [280, 347] on span "Family" at bounding box center [277, 350] width 20 height 7
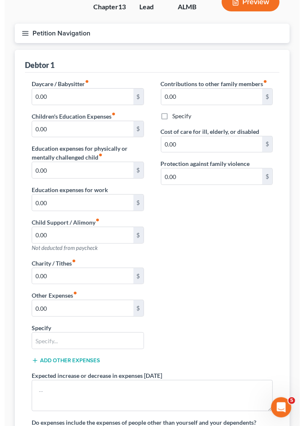
scroll to position [202, 0]
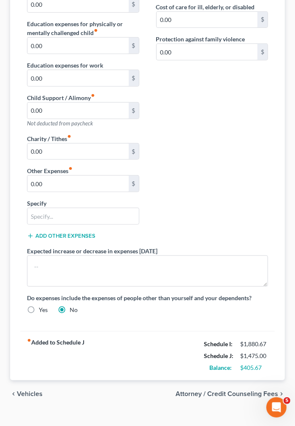
click at [236, 390] on span "Attorney / Credit Counseling Fees" at bounding box center [226, 393] width 102 height 7
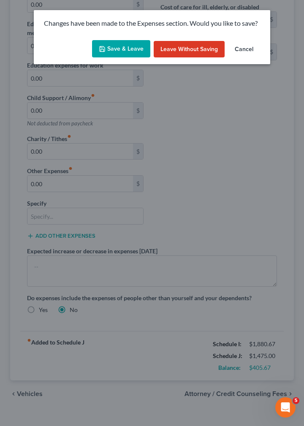
click at [127, 48] on button "Save & Leave" at bounding box center [121, 49] width 58 height 18
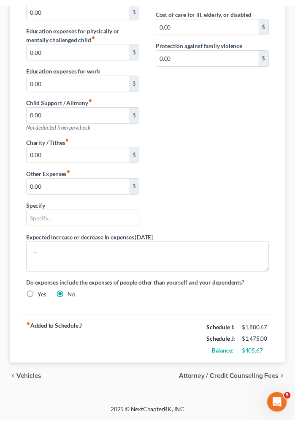
scroll to position [187, 0]
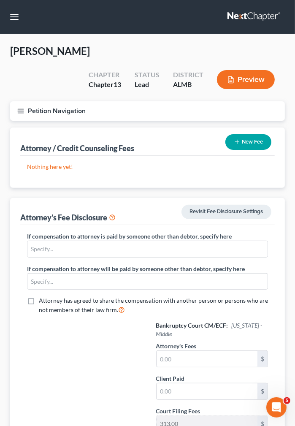
click at [240, 134] on button "New Fee" at bounding box center [248, 142] width 46 height 16
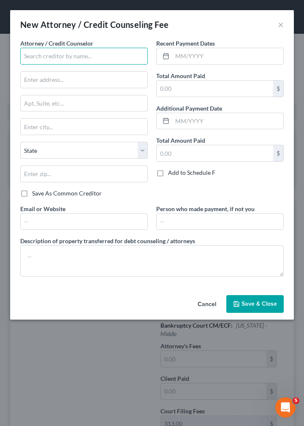
click at [73, 54] on input "text" at bounding box center [83, 56] width 127 height 17
type input "EG Jr"
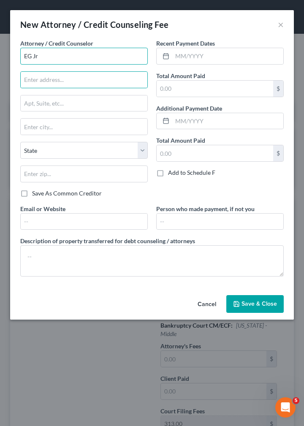
click at [119, 57] on input "EG Jr" at bounding box center [83, 56] width 127 height 17
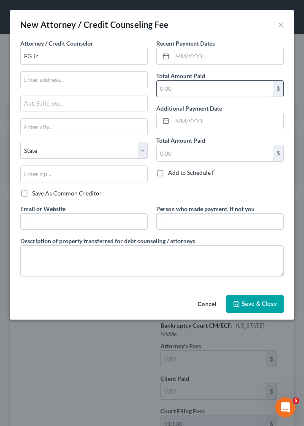
click at [190, 87] on input "text" at bounding box center [214, 89] width 116 height 16
type input "90"
click at [249, 307] on button "Save & Close" at bounding box center [254, 304] width 57 height 18
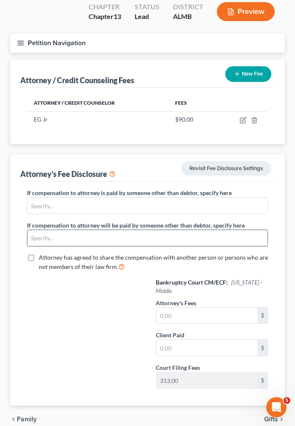
scroll to position [85, 0]
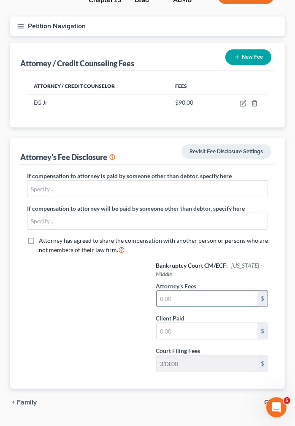
click at [208, 291] on input "text" at bounding box center [206, 299] width 101 height 16
type input "4,800"
type input "90"
click at [270, 399] on span "Gifts" at bounding box center [271, 402] width 14 height 7
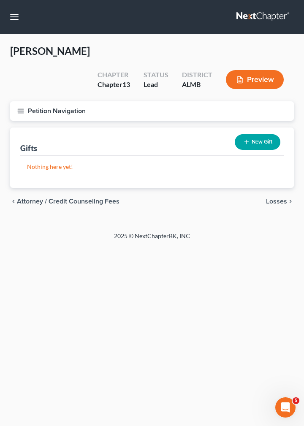
click at [274, 198] on span "Losses" at bounding box center [276, 201] width 21 height 7
click at [251, 134] on button "New Loss" at bounding box center [256, 142] width 48 height 16
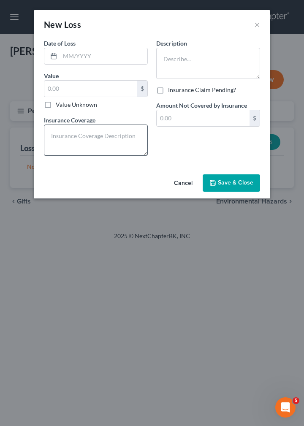
click at [143, 156] on textarea at bounding box center [96, 139] width 104 height 31
click at [81, 55] on input "text" at bounding box center [103, 56] width 87 height 16
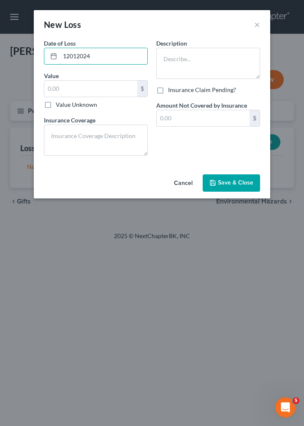
type input "12012024"
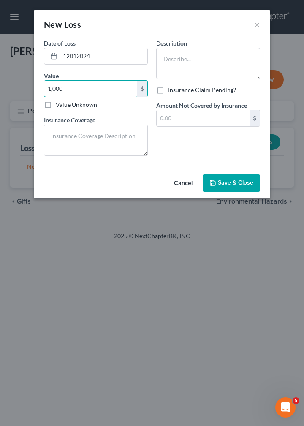
type input "1,000"
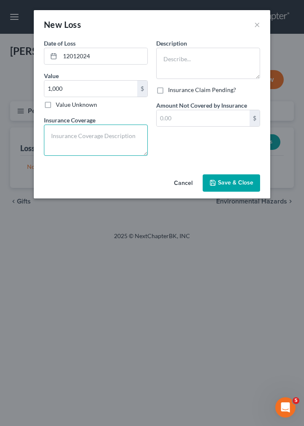
click at [64, 139] on textarea at bounding box center [96, 139] width 104 height 31
type textarea "n/a"
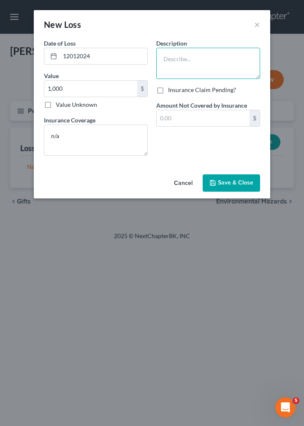
drag, startPoint x: 178, startPoint y: 52, endPoint x: 173, endPoint y: 56, distance: 6.3
click at [178, 53] on textarea at bounding box center [208, 63] width 104 height 31
type textarea "Gambling losses"
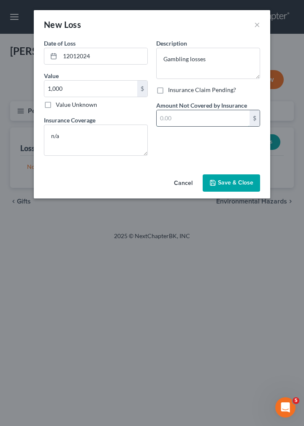
click at [183, 122] on input "text" at bounding box center [202, 118] width 93 height 16
type input "1,000"
click at [218, 186] on span "Save & Close" at bounding box center [235, 182] width 35 height 7
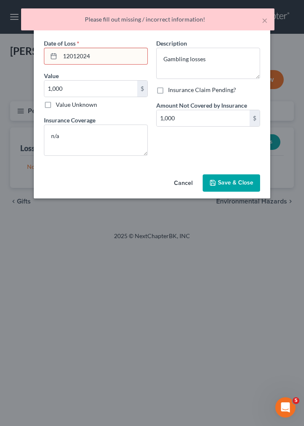
click at [97, 51] on input "12012024" at bounding box center [103, 56] width 87 height 16
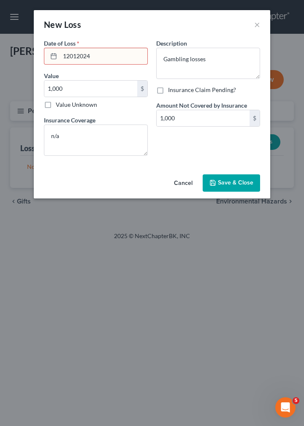
click at [54, 55] on icon at bounding box center [53, 56] width 7 height 7
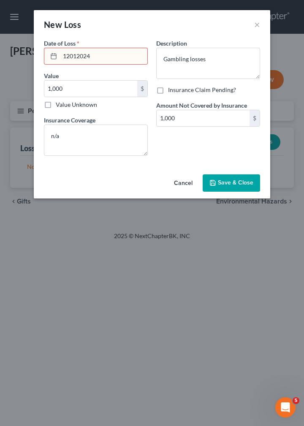
click at [54, 55] on icon at bounding box center [53, 56] width 7 height 7
click at [107, 54] on input "12012024" at bounding box center [103, 56] width 87 height 16
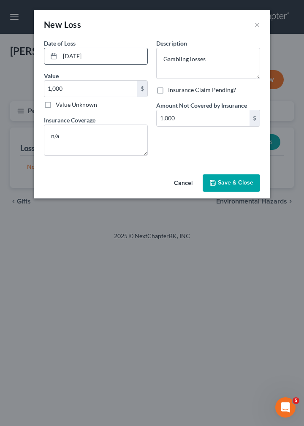
type input "12/01/2024"
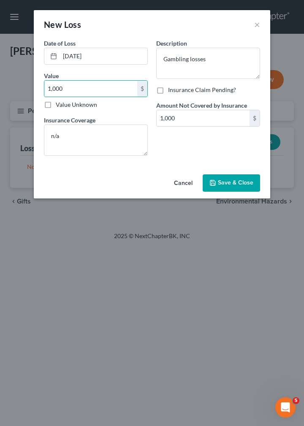
click at [229, 188] on button "Save & Close" at bounding box center [230, 183] width 57 height 18
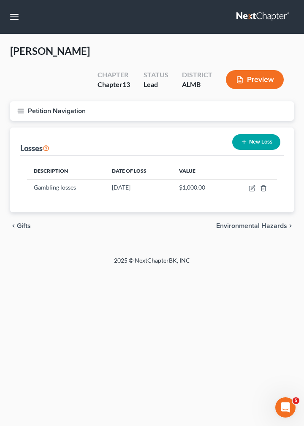
click at [242, 222] on span "Environmental Hazards" at bounding box center [251, 225] width 71 height 7
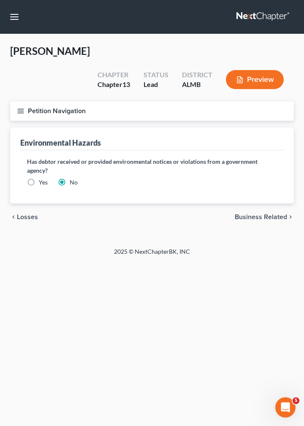
click at [252, 213] on span "Business Related" at bounding box center [260, 216] width 52 height 7
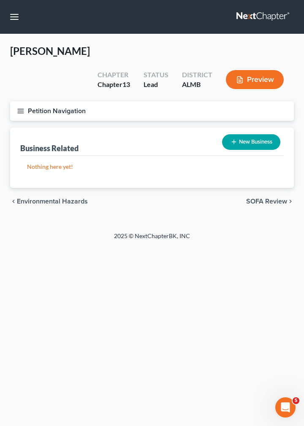
click at [264, 198] on span "SOFA Review" at bounding box center [266, 201] width 41 height 7
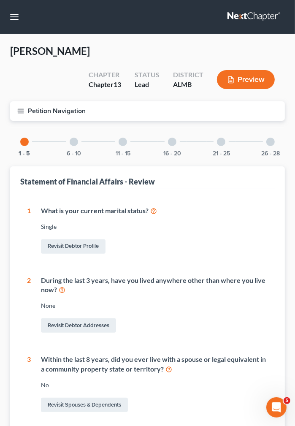
click at [73, 137] on div at bounding box center [74, 141] width 8 height 8
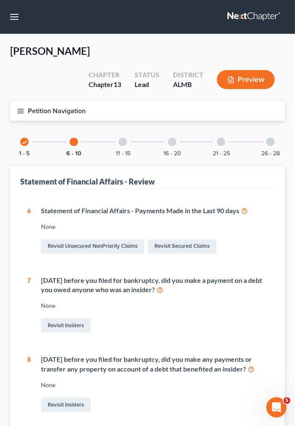
click at [124, 137] on div at bounding box center [123, 141] width 8 height 8
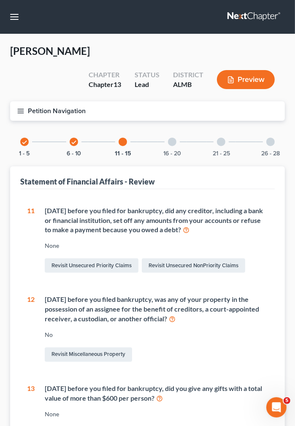
click at [172, 137] on div at bounding box center [172, 141] width 8 height 8
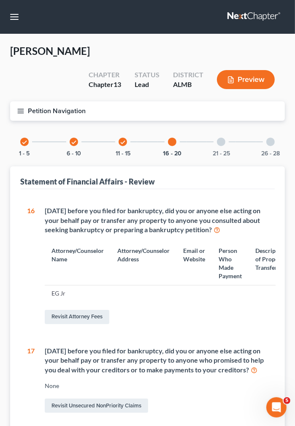
click at [219, 137] on div at bounding box center [221, 141] width 8 height 8
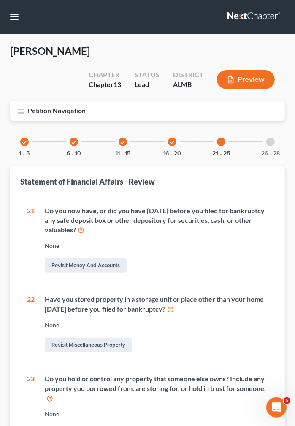
click at [270, 137] on div at bounding box center [270, 141] width 8 height 8
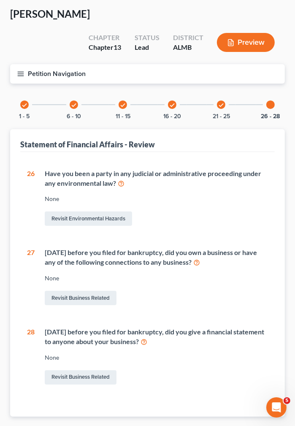
scroll to position [66, 0]
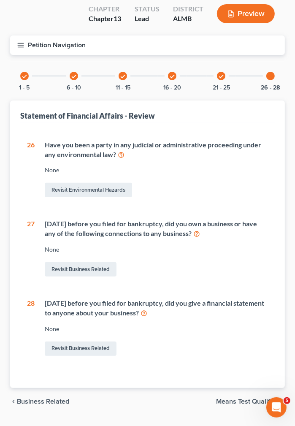
click at [248, 398] on span "Means Test Qualifier" at bounding box center [247, 401] width 62 height 7
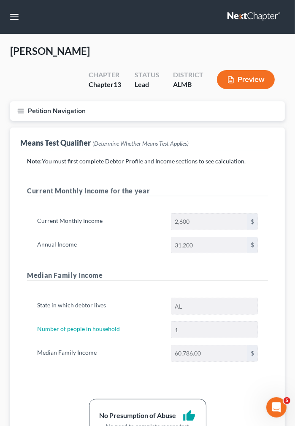
click at [249, 70] on button "Preview" at bounding box center [246, 79] width 58 height 19
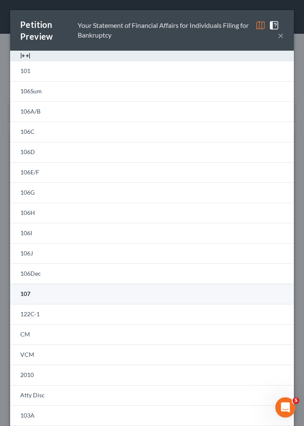
click at [161, 293] on link "107" at bounding box center [151, 293] width 283 height 20
click at [159, 293] on link "107" at bounding box center [151, 293] width 283 height 20
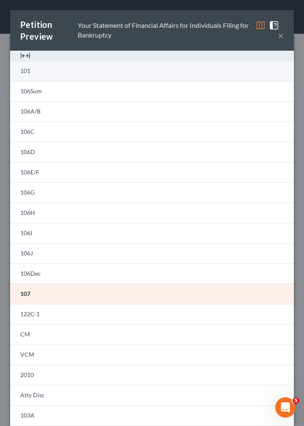
click at [79, 67] on link "101" at bounding box center [151, 71] width 283 height 20
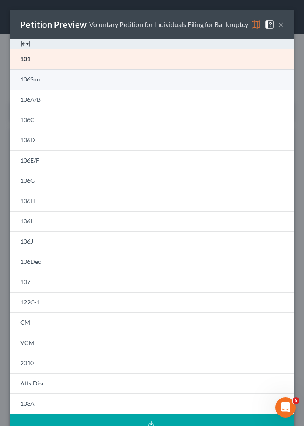
click at [48, 89] on link "106Sum" at bounding box center [151, 79] width 283 height 20
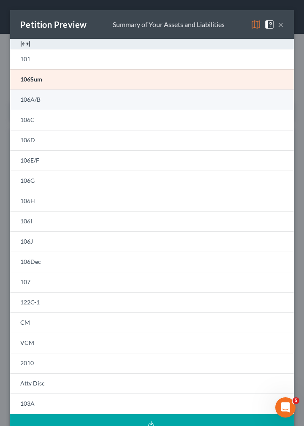
click at [37, 97] on span "106A/B" at bounding box center [30, 99] width 20 height 7
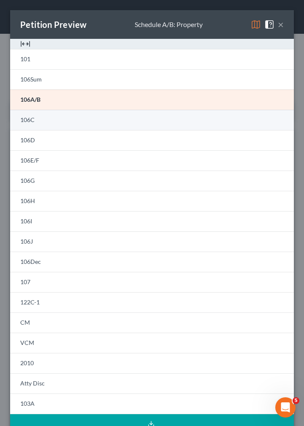
click at [45, 119] on link "106C" at bounding box center [151, 120] width 283 height 20
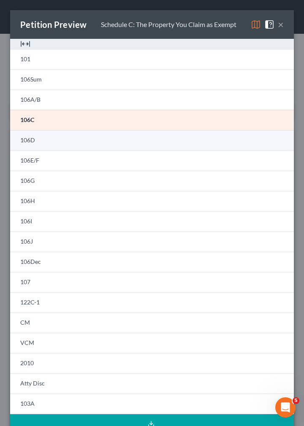
click at [37, 141] on link "106D" at bounding box center [151, 140] width 283 height 20
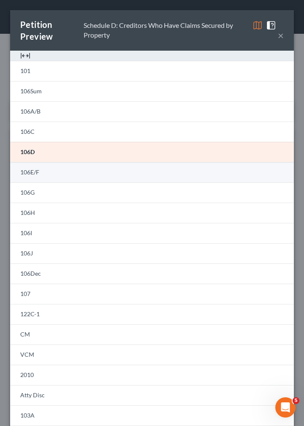
click at [38, 170] on span "106E/F" at bounding box center [29, 171] width 19 height 7
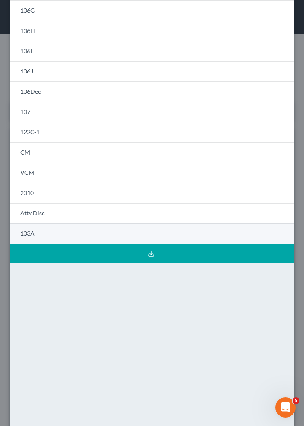
scroll to position [43, 0]
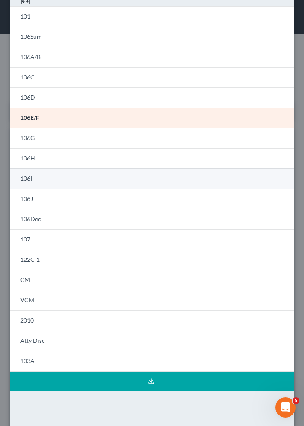
click at [59, 189] on link "106I" at bounding box center [151, 178] width 283 height 20
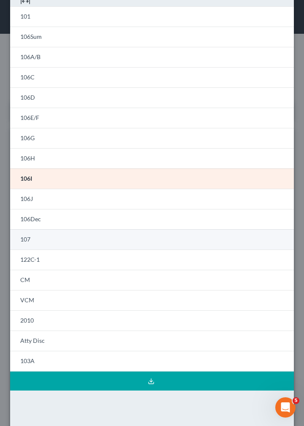
click at [47, 238] on link "107" at bounding box center [151, 239] width 283 height 20
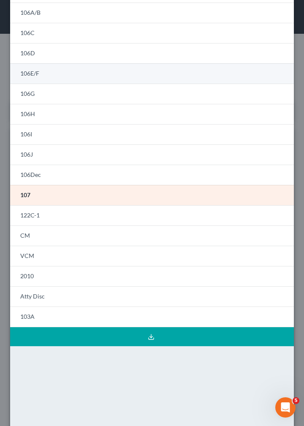
scroll to position [127, 0]
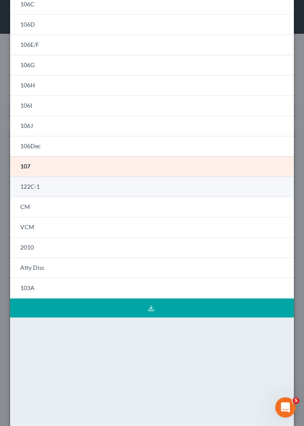
click at [53, 186] on link "122C-1" at bounding box center [151, 186] width 283 height 20
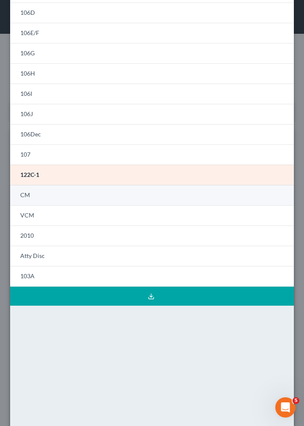
click at [60, 205] on link "CM" at bounding box center [151, 195] width 283 height 20
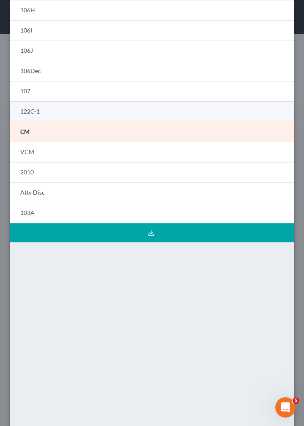
scroll to position [213, 0]
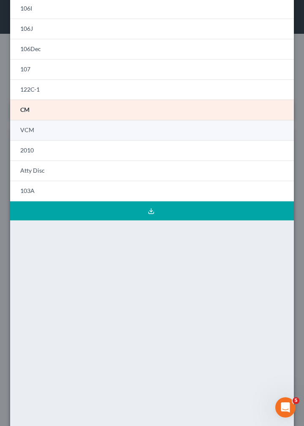
click at [43, 129] on link "VCM" at bounding box center [151, 130] width 283 height 20
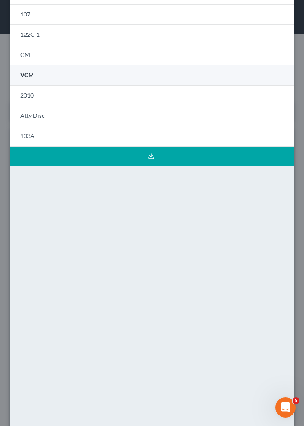
scroll to position [298, 0]
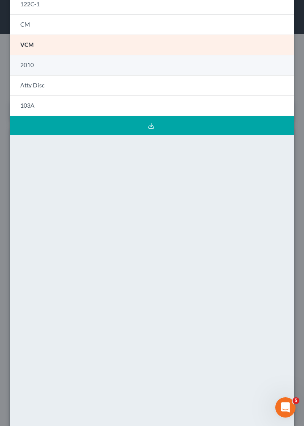
click at [45, 65] on link "2010" at bounding box center [151, 65] width 283 height 20
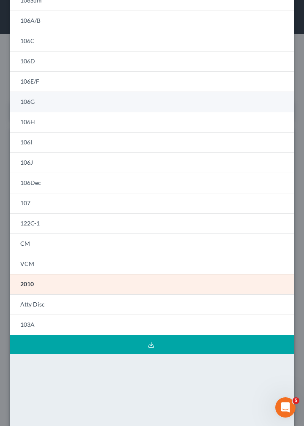
scroll to position [97, 0]
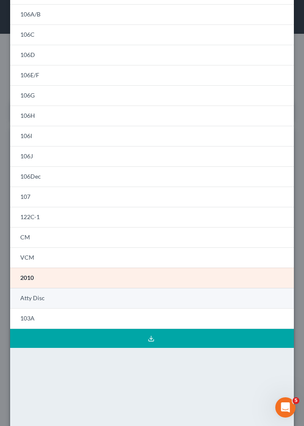
click at [34, 298] on span "Atty Disc" at bounding box center [32, 297] width 24 height 7
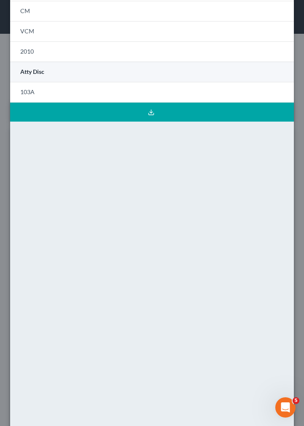
scroll to position [298, 0]
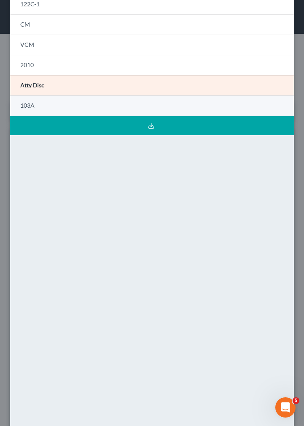
click at [56, 103] on link "103A" at bounding box center [151, 105] width 283 height 21
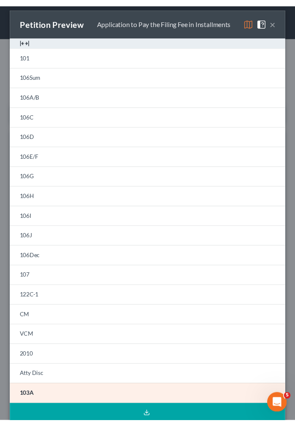
scroll to position [0, 0]
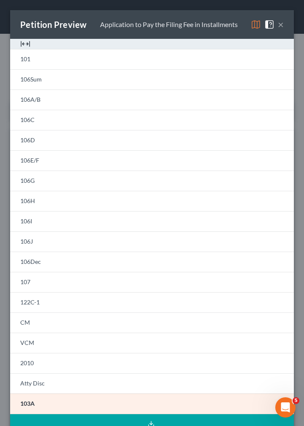
click at [278, 26] on button "×" at bounding box center [281, 24] width 6 height 10
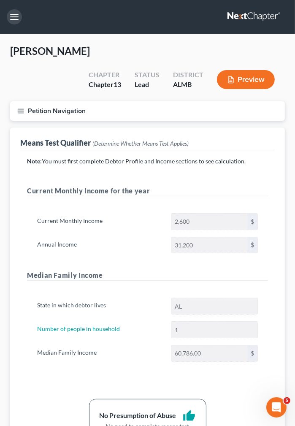
click at [16, 18] on button "button" at bounding box center [14, 16] width 15 height 15
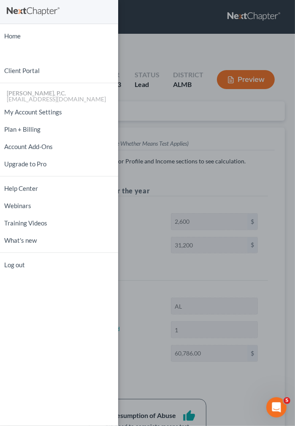
click at [16, 18] on link at bounding box center [59, 11] width 105 height 15
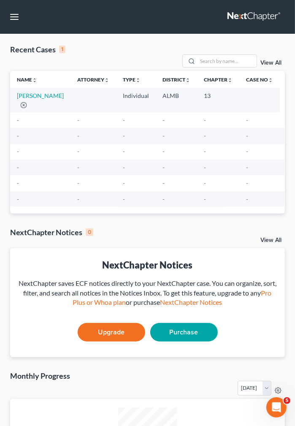
click at [35, 100] on td "[PERSON_NAME]" at bounding box center [40, 100] width 60 height 24
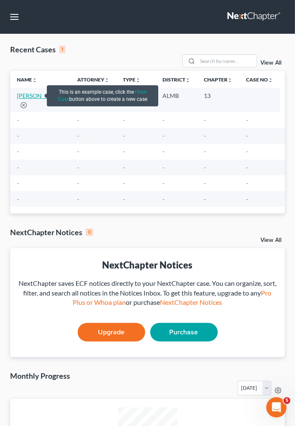
click at [35, 94] on link "[PERSON_NAME]" at bounding box center [40, 95] width 47 height 7
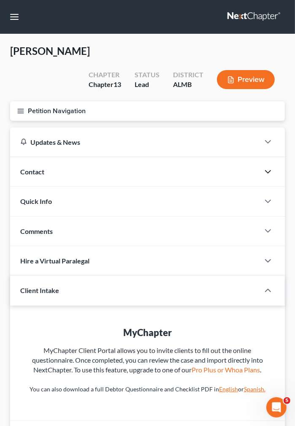
click at [266, 167] on icon "button" at bounding box center [268, 172] width 10 height 10
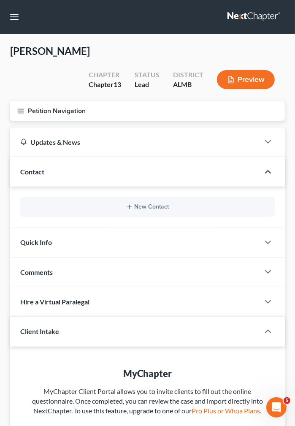
click at [266, 167] on icon "button" at bounding box center [268, 172] width 10 height 10
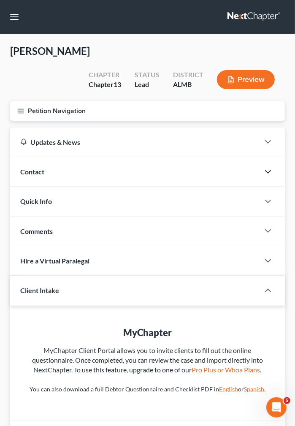
click at [266, 167] on icon "button" at bounding box center [268, 172] width 10 height 10
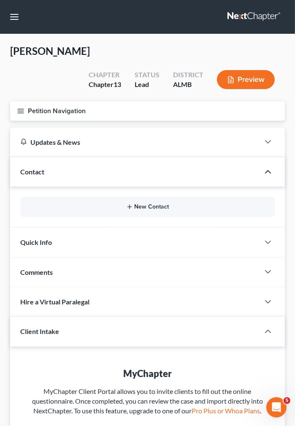
click at [155, 203] on button "New Contact" at bounding box center [147, 206] width 241 height 7
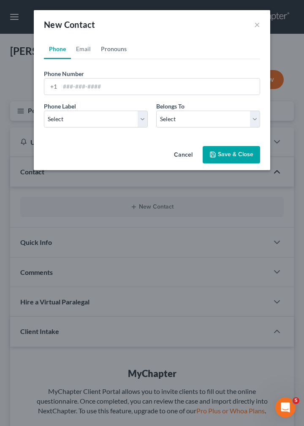
click at [114, 48] on link "Pronouns" at bounding box center [114, 49] width 36 height 20
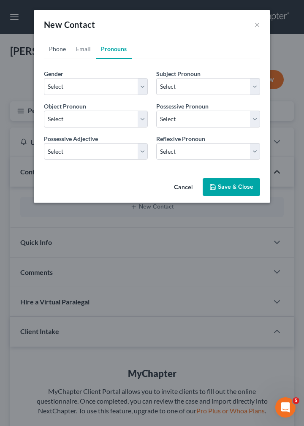
click at [56, 48] on link "Phone" at bounding box center [57, 49] width 27 height 20
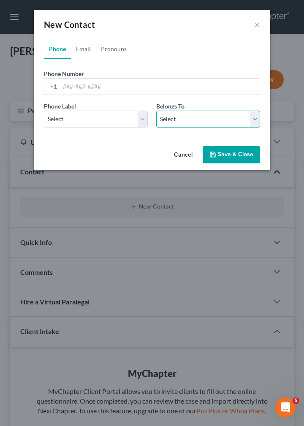
click at [156, 110] on select "Select Client Other" at bounding box center [208, 118] width 104 height 17
click at [254, 118] on select "Select Client Other" at bounding box center [208, 118] width 104 height 17
click at [156, 110] on select "Select Client Other" at bounding box center [208, 118] width 104 height 17
click at [254, 118] on select "Select Client Other" at bounding box center [208, 118] width 104 height 17
click at [187, 154] on button "Cancel" at bounding box center [183, 155] width 32 height 17
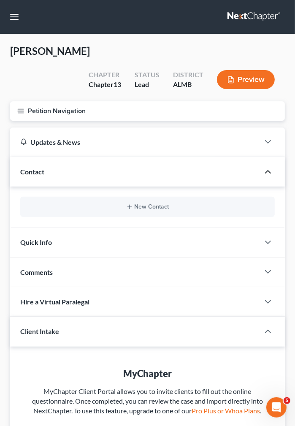
click at [247, 70] on button "Preview" at bounding box center [246, 79] width 58 height 19
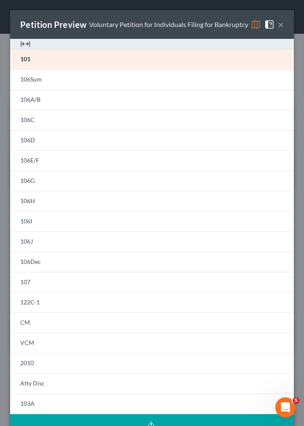
click at [251, 24] on img at bounding box center [256, 24] width 10 height 10
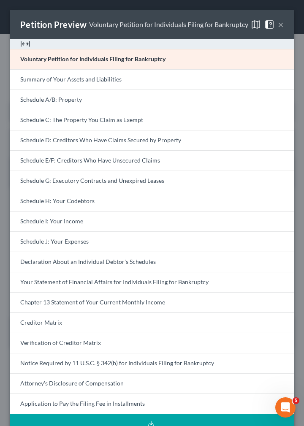
click at [264, 25] on img at bounding box center [269, 24] width 10 height 10
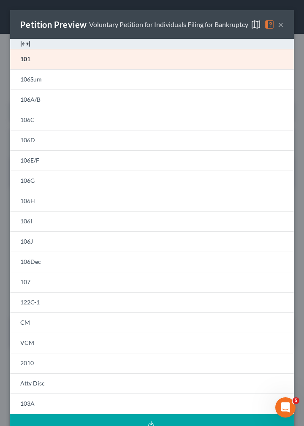
click at [278, 30] on button "×" at bounding box center [281, 24] width 6 height 10
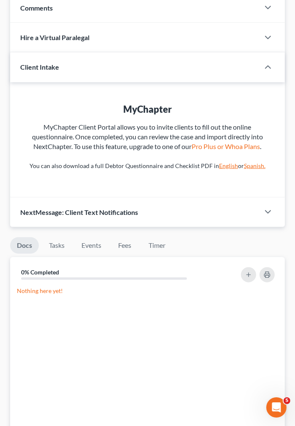
scroll to position [267, 0]
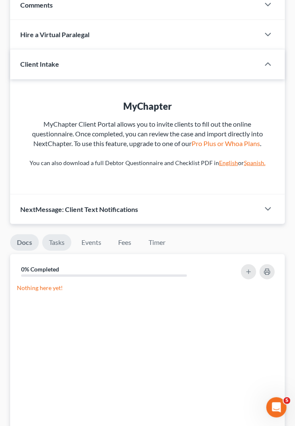
click at [55, 234] on link "Tasks" at bounding box center [56, 242] width 29 height 16
click at [23, 234] on link "Docs" at bounding box center [24, 242] width 28 height 16
click at [249, 268] on icon "button" at bounding box center [248, 271] width 7 height 7
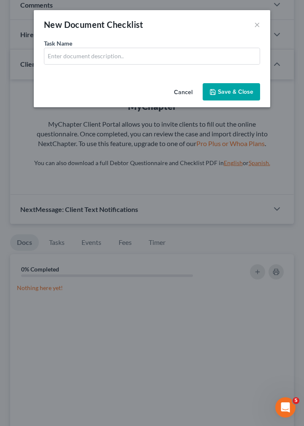
click at [181, 92] on button "Cancel" at bounding box center [183, 92] width 32 height 17
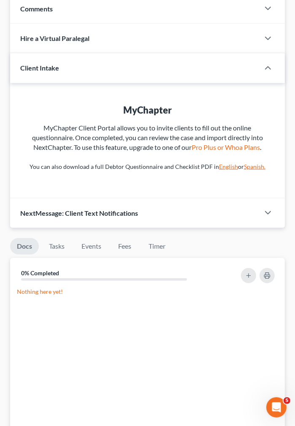
scroll to position [264, 0]
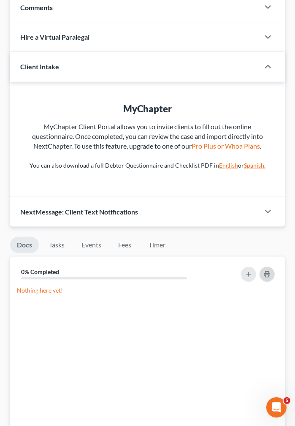
click at [267, 271] on icon "button" at bounding box center [267, 274] width 7 height 7
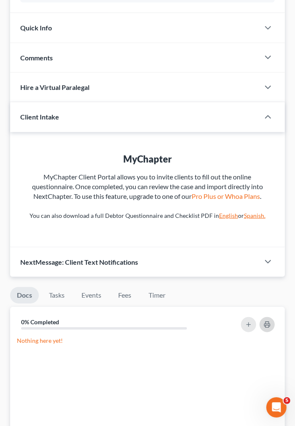
scroll to position [220, 0]
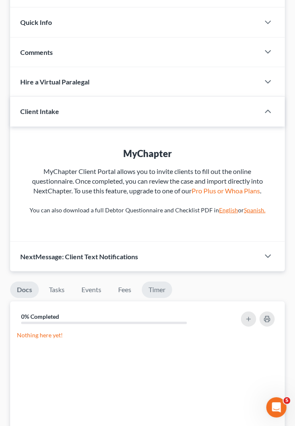
click at [159, 281] on link "Timer" at bounding box center [157, 289] width 30 height 16
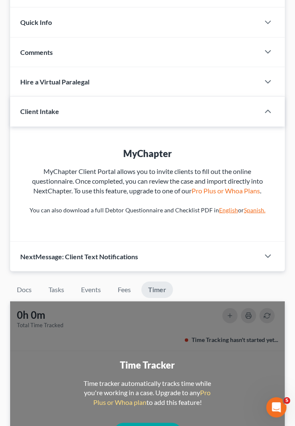
click at [288, 208] on div "Updates & News × Alabama Middle District Notes: Take a look at NextChapter's Di…" at bounding box center [147, 90] width 283 height 364
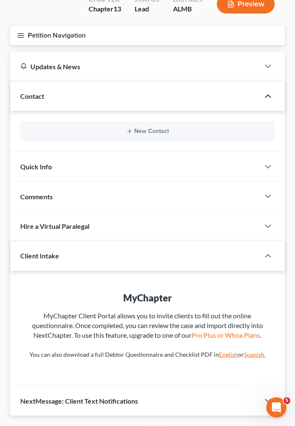
scroll to position [223, 0]
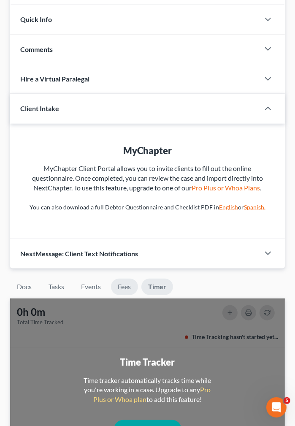
click at [126, 278] on link "Fees" at bounding box center [124, 286] width 27 height 16
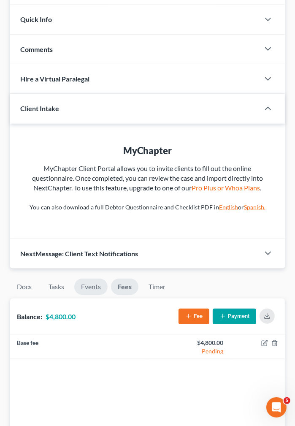
click at [91, 278] on link "Events" at bounding box center [90, 286] width 33 height 16
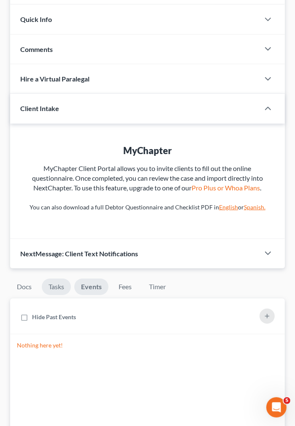
click at [52, 278] on link "Tasks" at bounding box center [56, 286] width 29 height 16
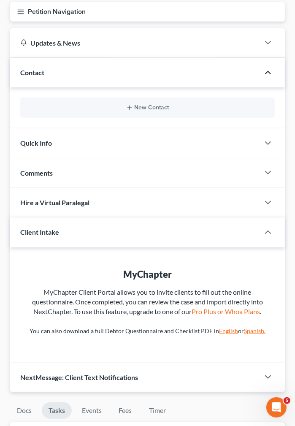
scroll to position [89, 0]
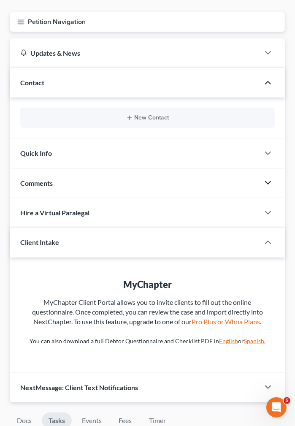
click at [266, 178] on icon "button" at bounding box center [268, 183] width 10 height 10
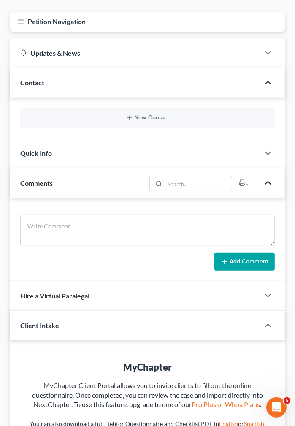
click at [266, 178] on icon "button" at bounding box center [268, 183] width 10 height 10
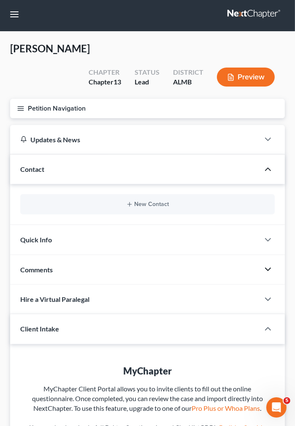
scroll to position [0, 0]
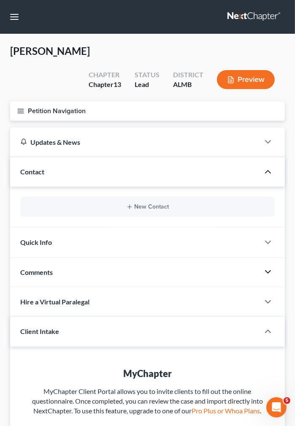
click at [35, 57] on span "Doe, John" at bounding box center [50, 51] width 80 height 12
click at [119, 80] on span "13" at bounding box center [117, 84] width 8 height 8
click at [142, 80] on div "Lead" at bounding box center [147, 85] width 25 height 10
click at [181, 80] on div "ALMB" at bounding box center [188, 85] width 30 height 10
click at [17, 16] on button "button" at bounding box center [14, 16] width 15 height 15
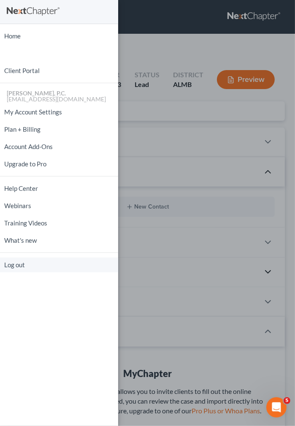
click at [13, 267] on link "Log out" at bounding box center [59, 264] width 118 height 15
